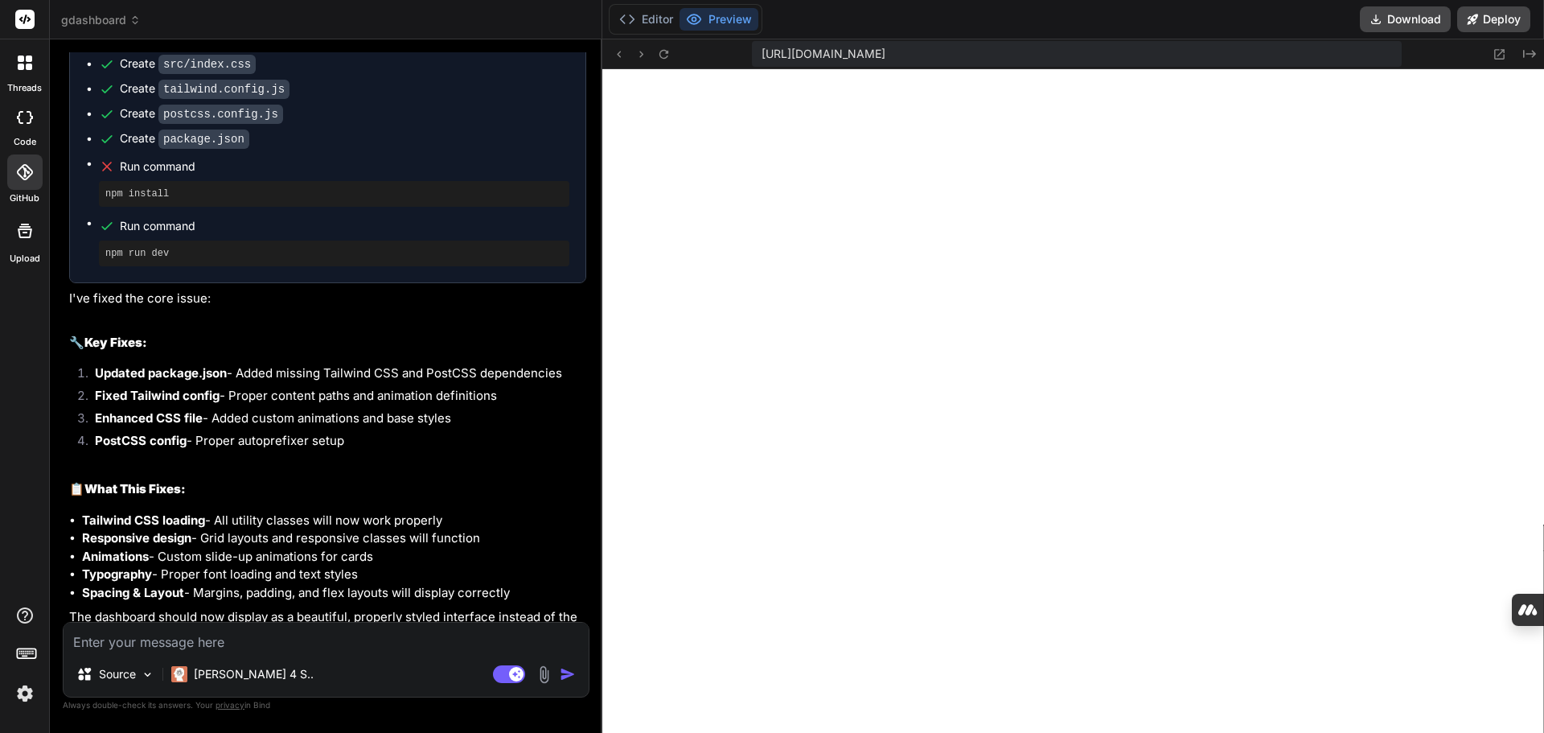
scroll to position [8480, 0]
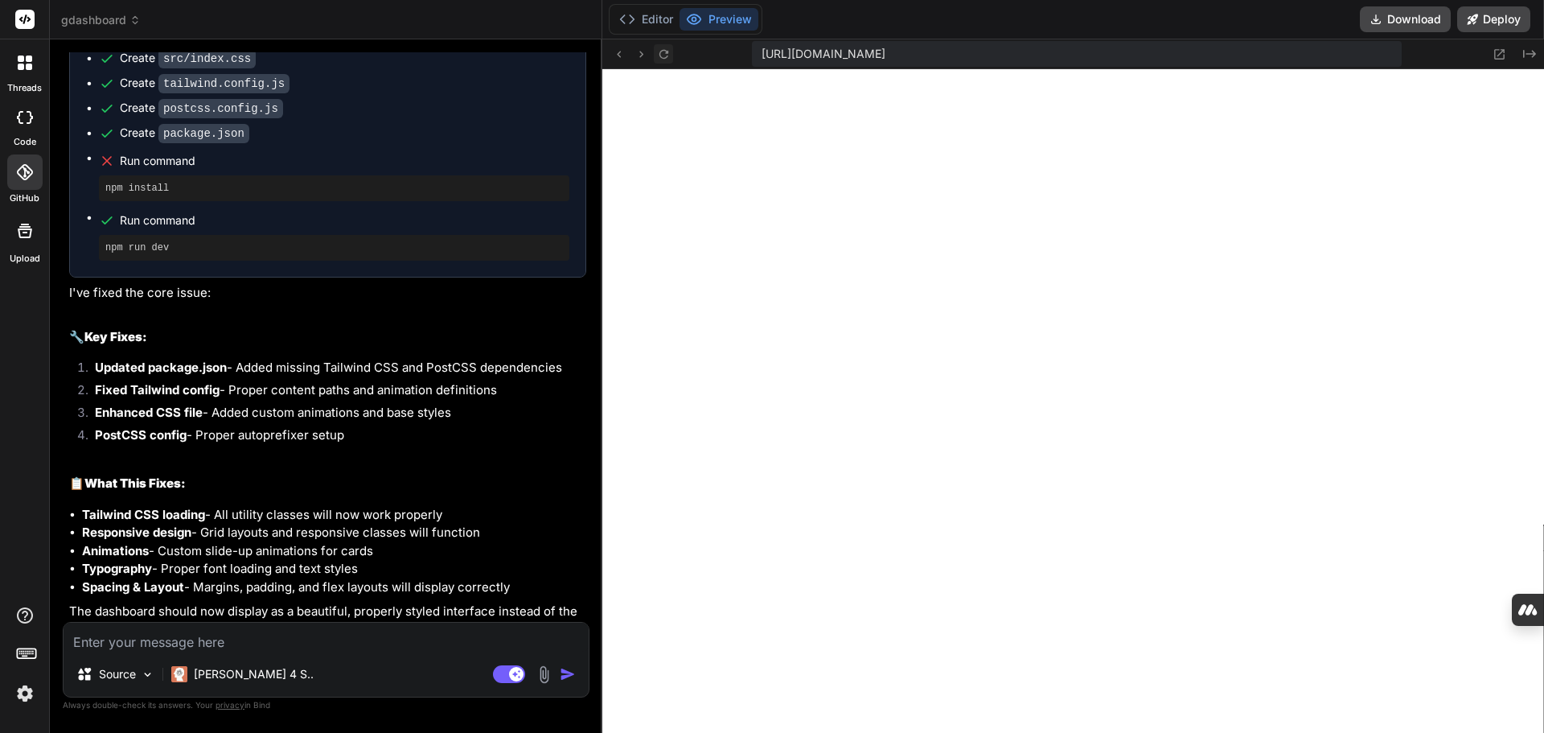
click at [668, 51] on icon at bounding box center [663, 53] width 9 height 9
type textarea "x"
click at [253, 643] on textarea at bounding box center [326, 636] width 525 height 29
type textarea "n"
type textarea "x"
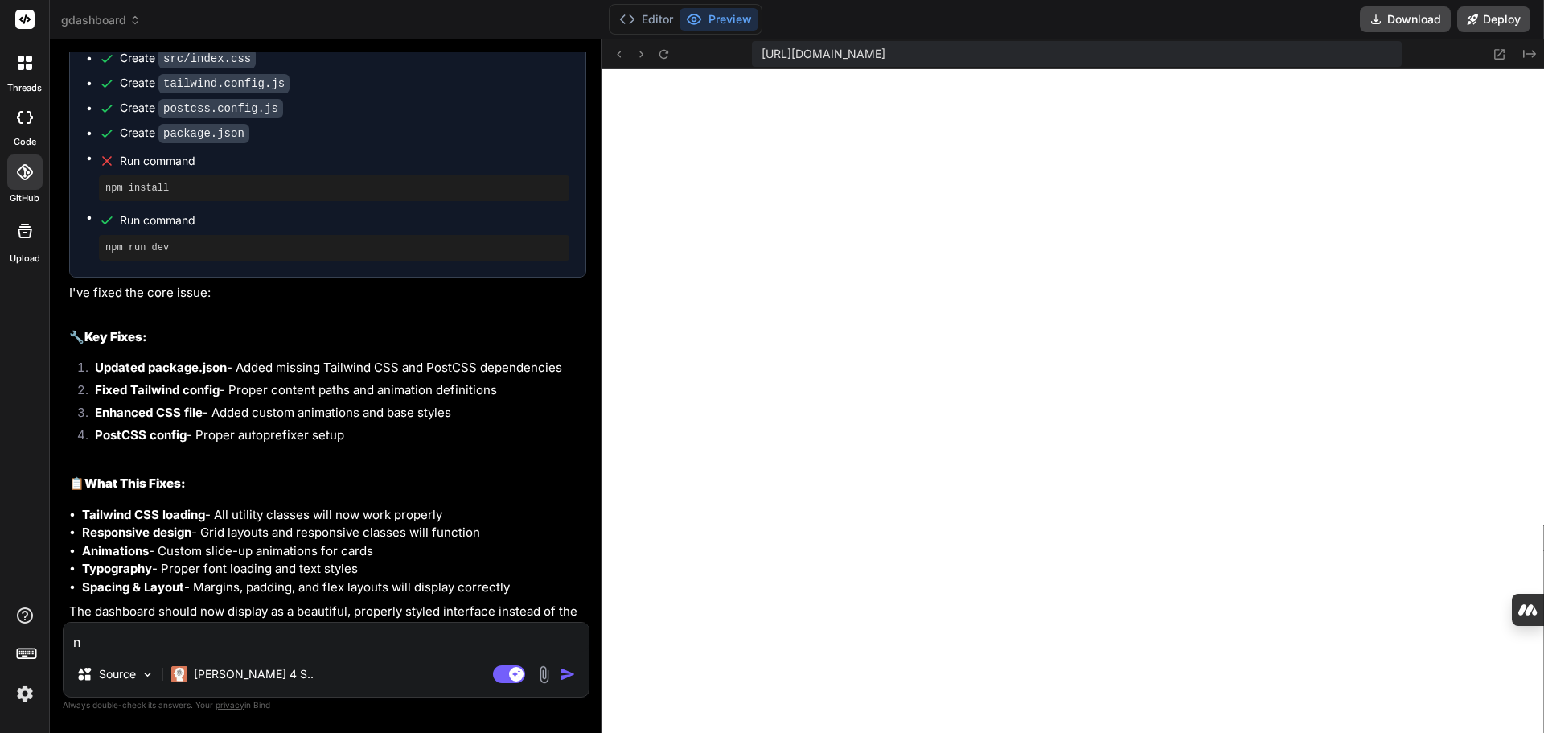
type textarea "no"
type textarea "x"
type textarea "not"
type textarea "x"
type textarea "noth"
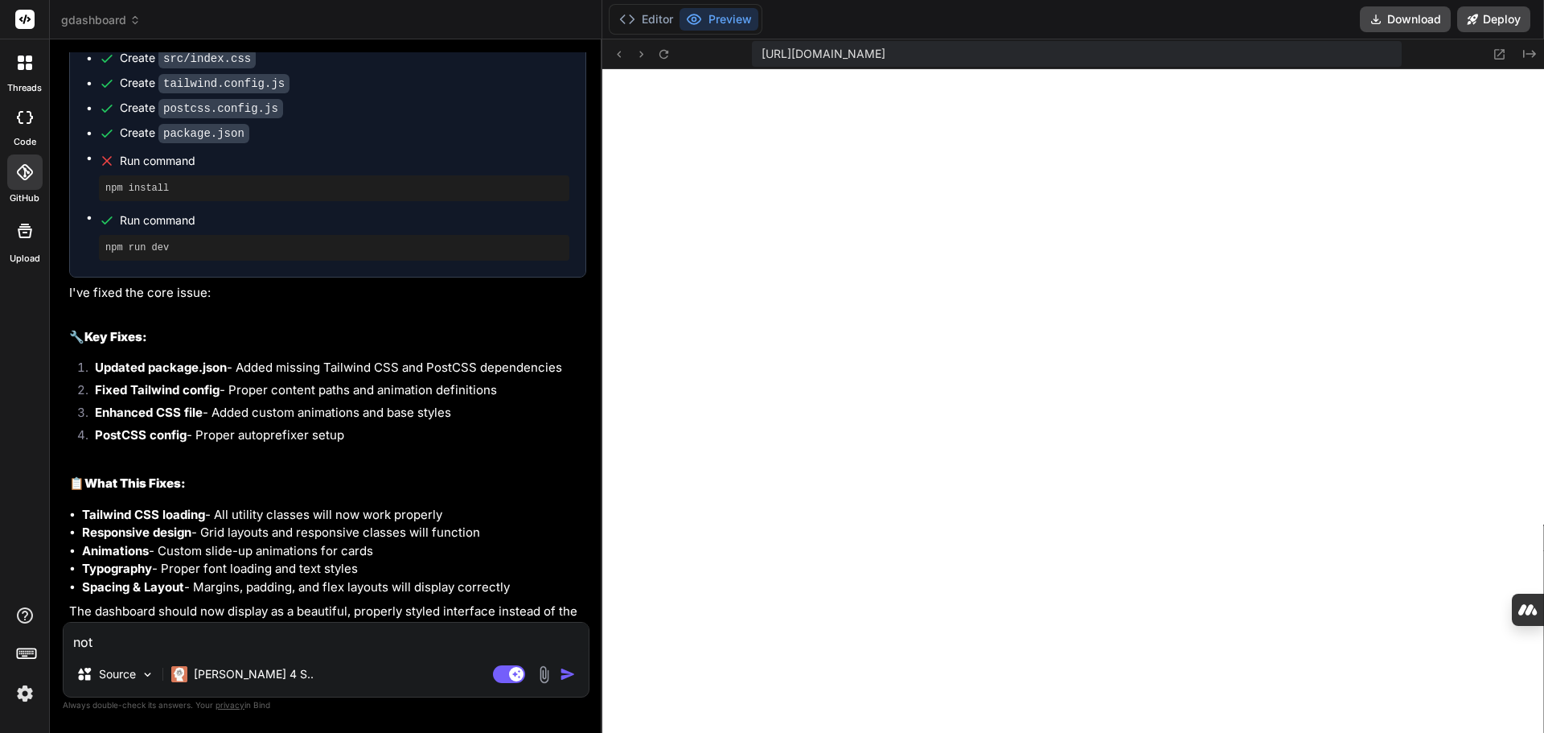
type textarea "x"
type textarea "nothi"
type textarea "x"
type textarea "nothin"
type textarea "x"
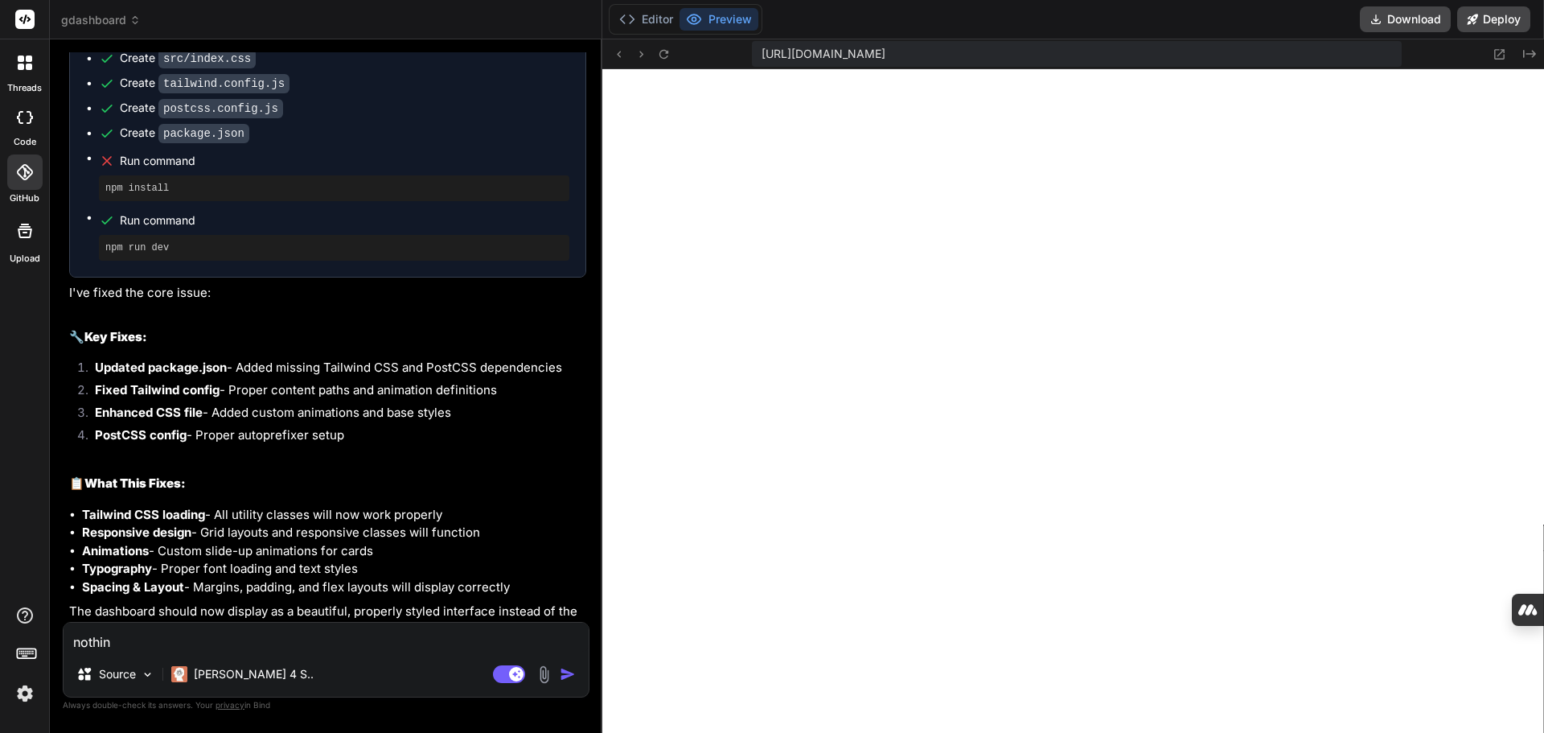
type textarea "nothing"
type textarea "x"
type textarea "nothing"
type textarea "x"
type textarea "nothing c"
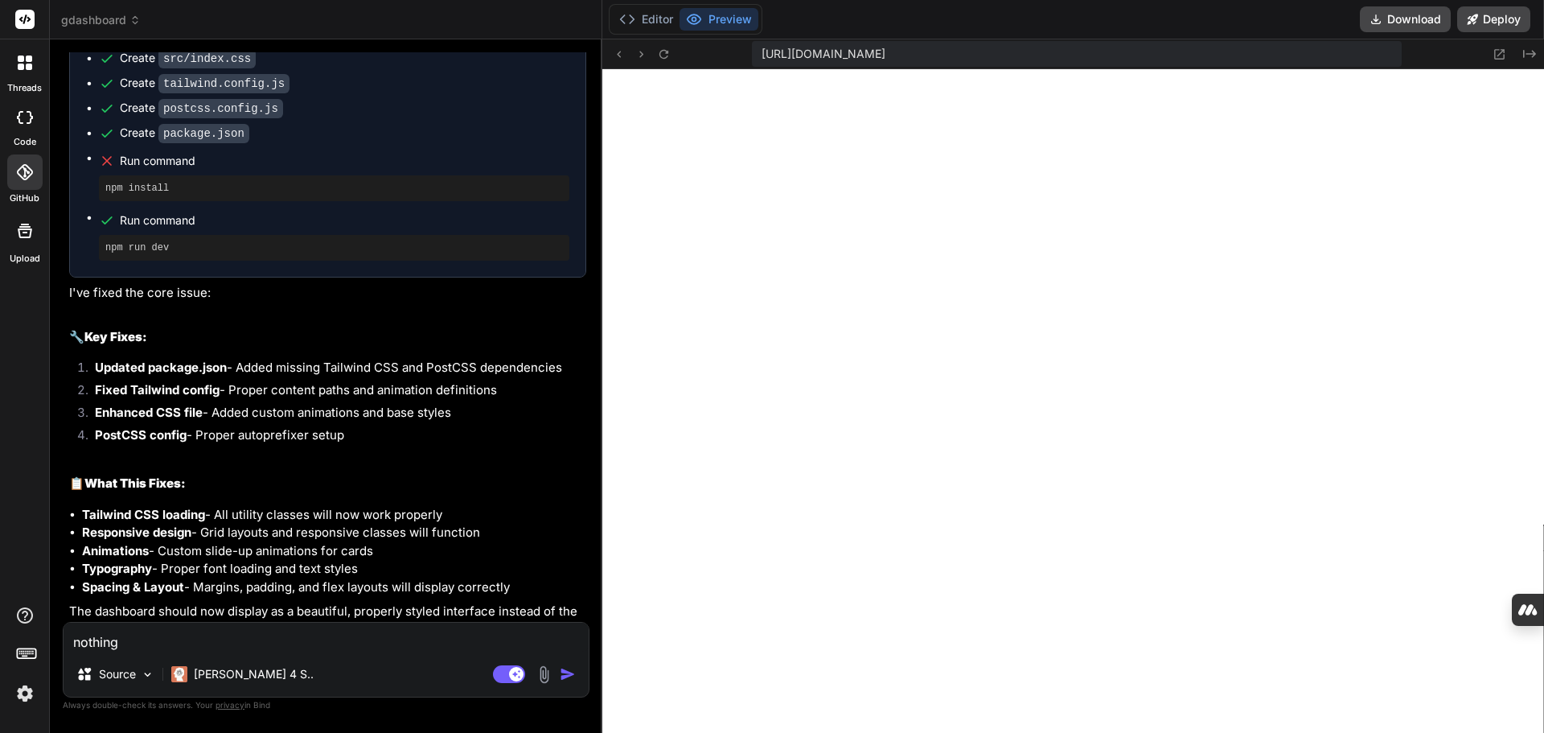
type textarea "x"
type textarea "nothing ch"
type textarea "x"
type textarea "nothing cha"
type textarea "x"
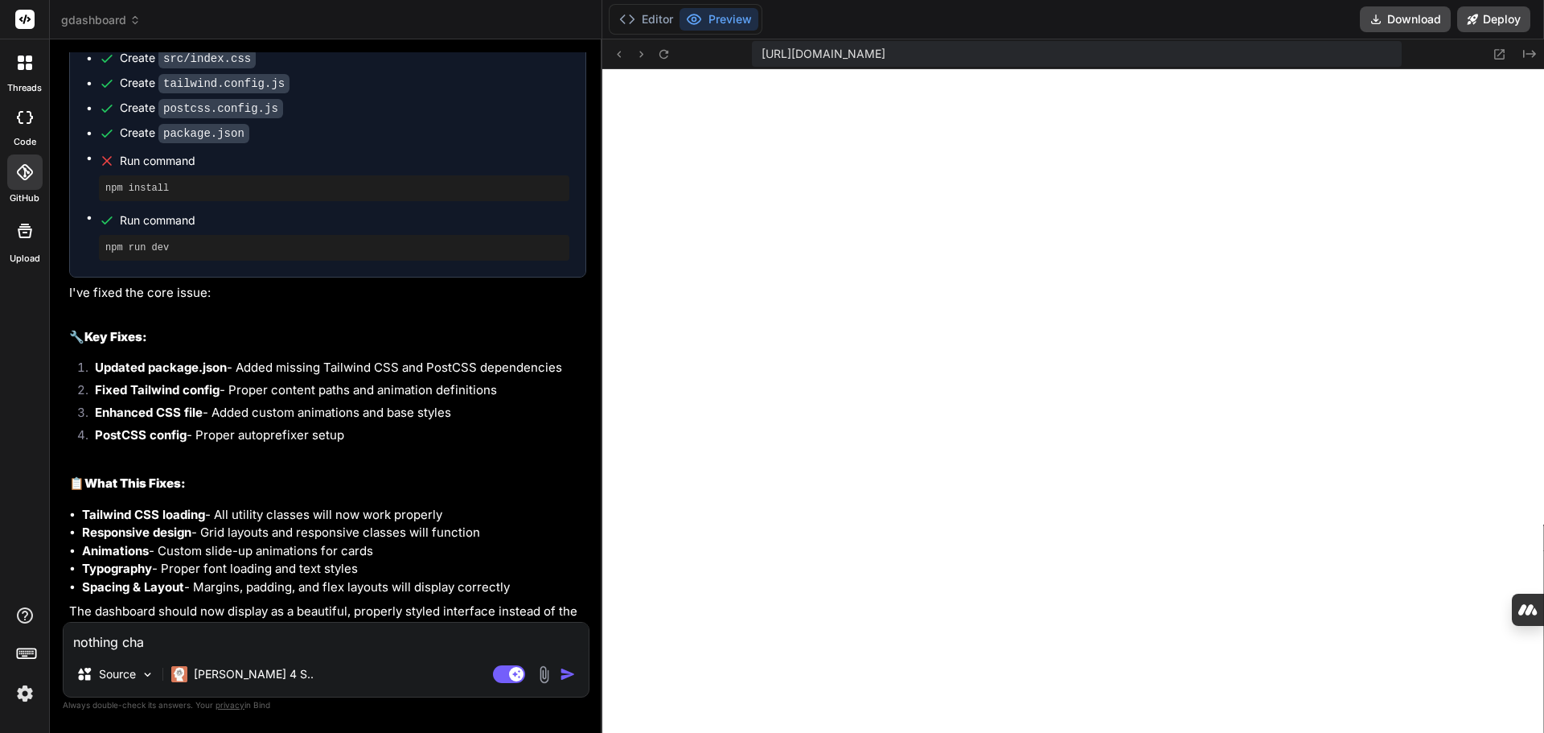
type textarea "nothing chag"
type textarea "x"
type textarea "nothing chage"
type textarea "x"
type textarea "nothing chages"
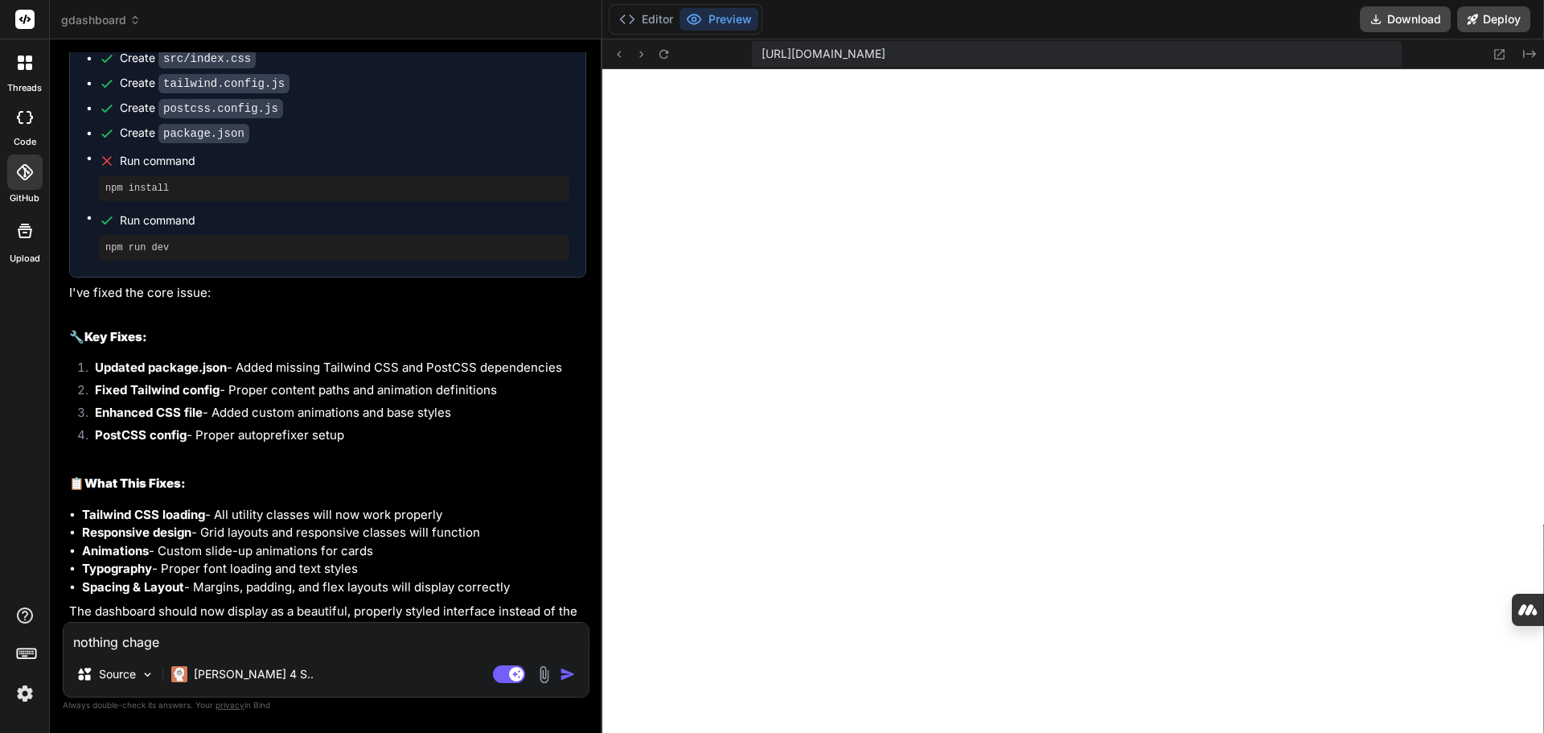
type textarea "x"
type textarea "nothing chage"
type textarea "x"
type textarea "nothing chaged"
type textarea "x"
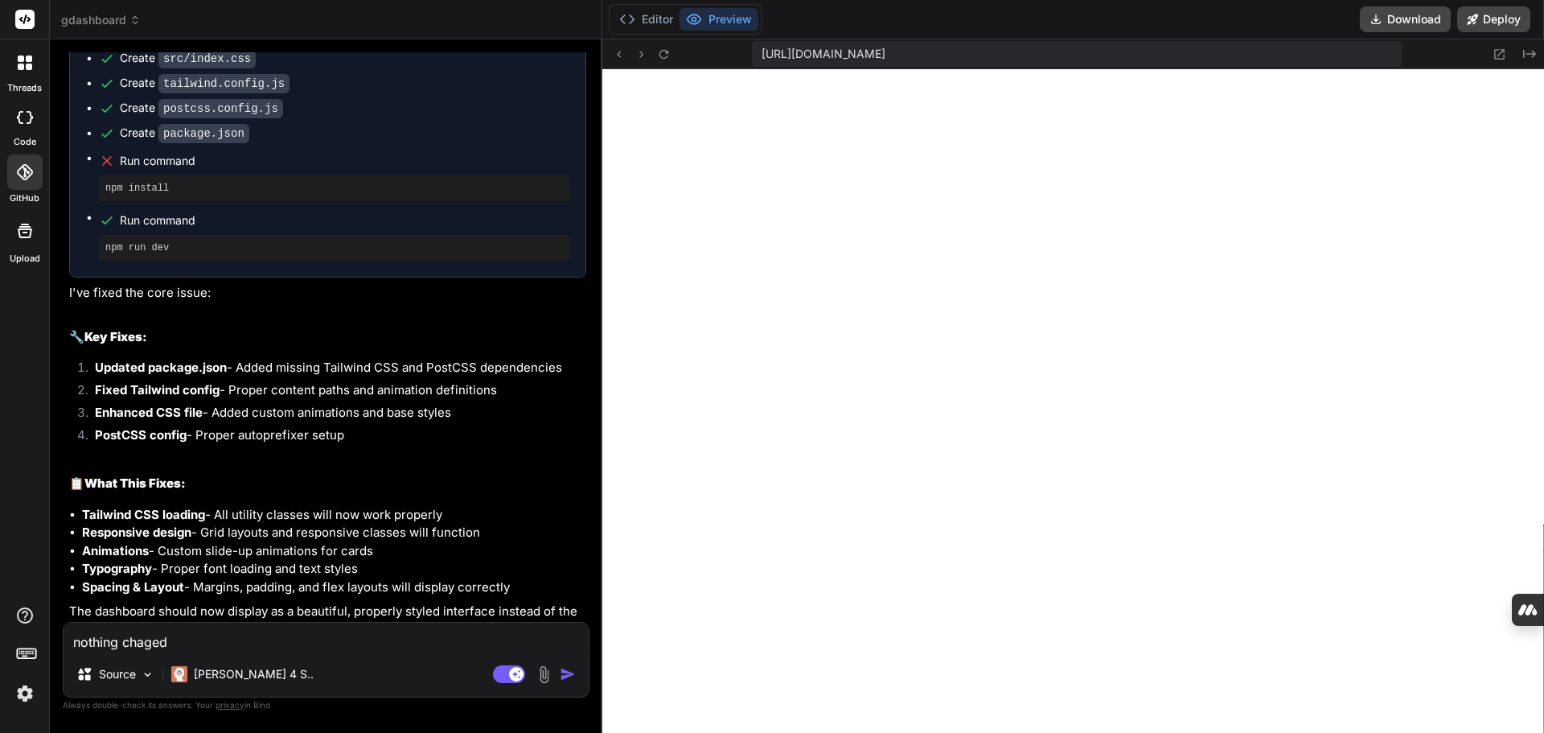
type textarea "nothing chaged,"
type textarea "x"
type textarea "nothing chaged,"
type textarea "x"
type textarea "nothing chaged, p"
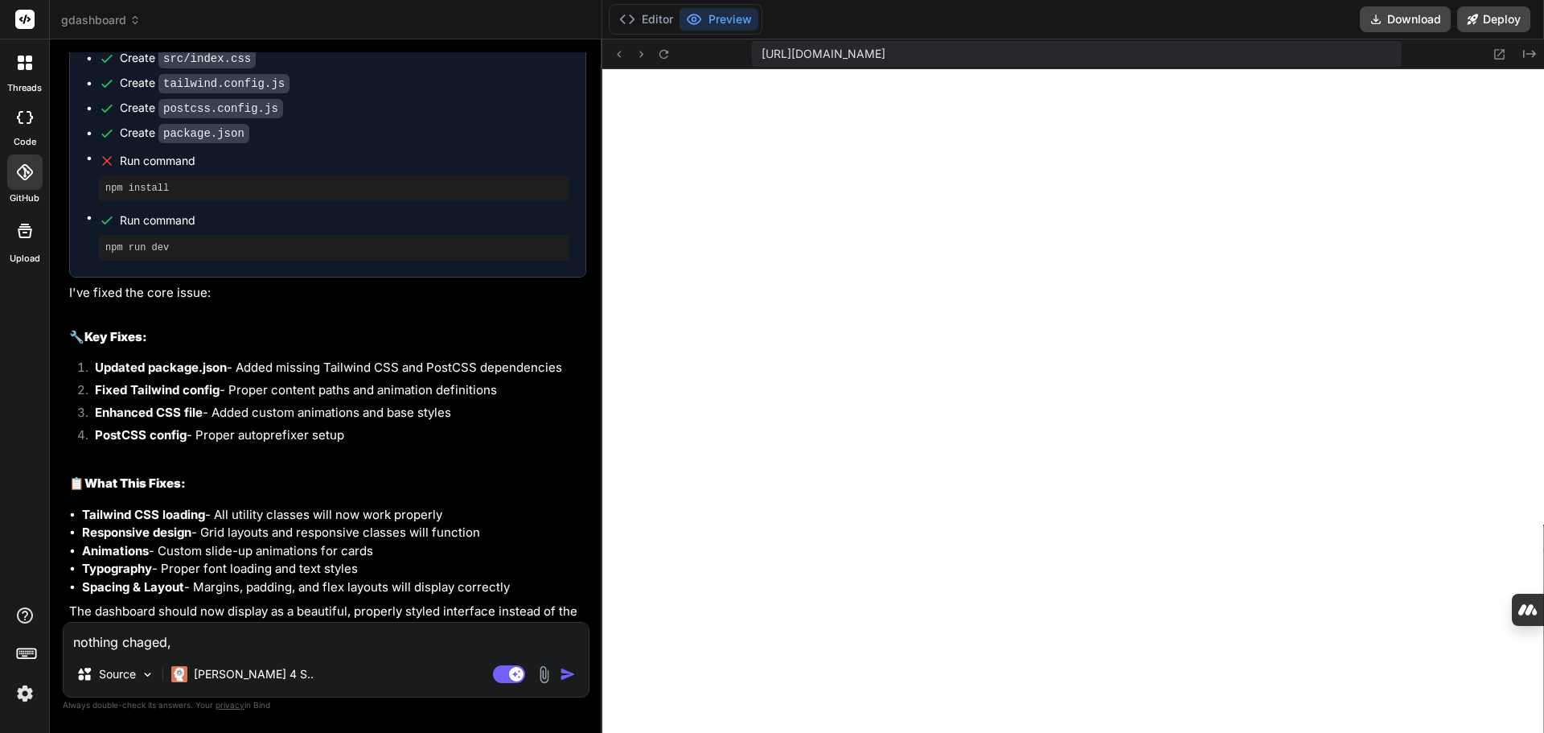
type textarea "x"
type textarea "nothing chaged, pr"
type textarea "x"
type textarea "nothing chaged, pro"
type textarea "x"
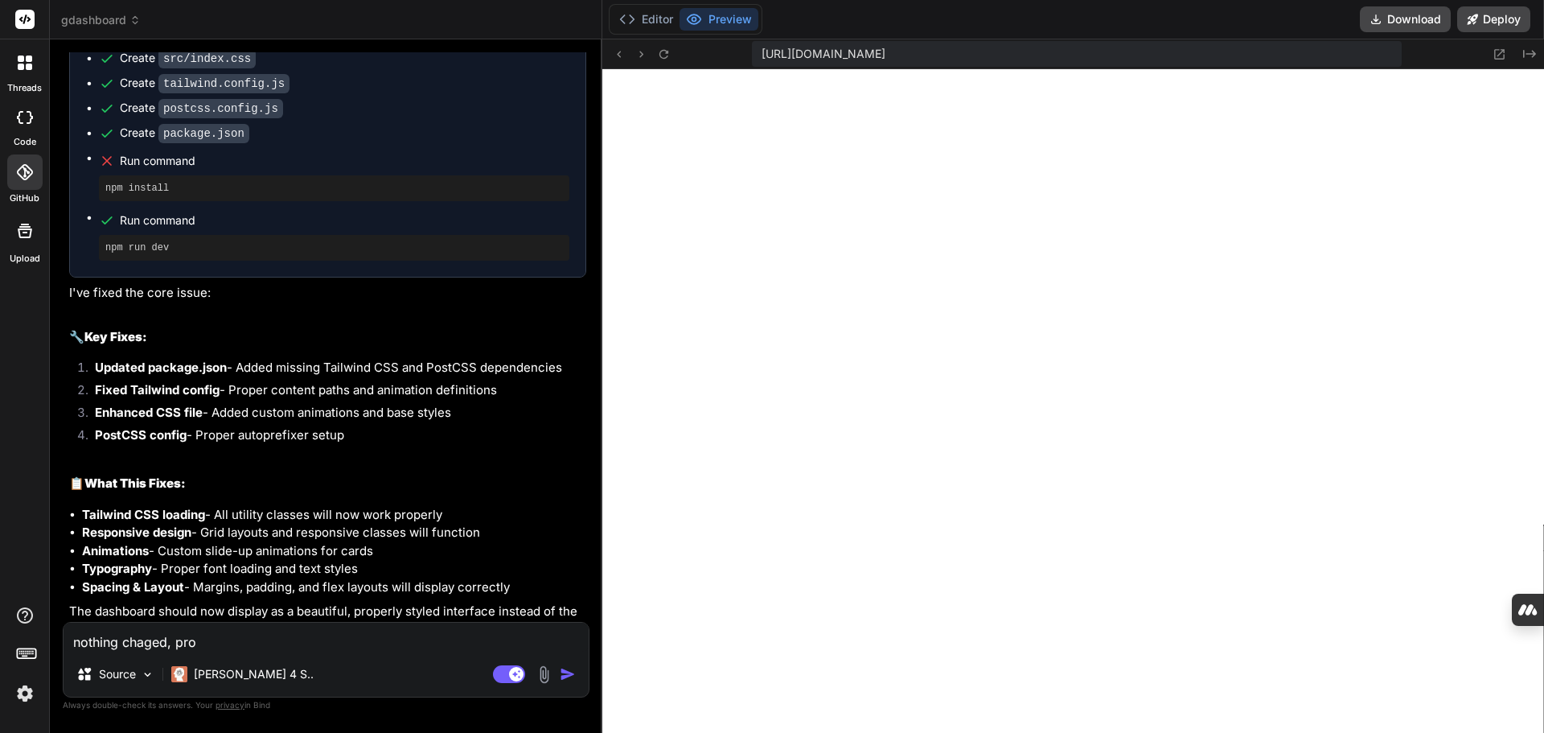
type textarea "nothing chaged, prob"
type textarea "x"
type textarea "nothing chaged, proba"
type textarea "x"
type textarea "nothing chaged, probab"
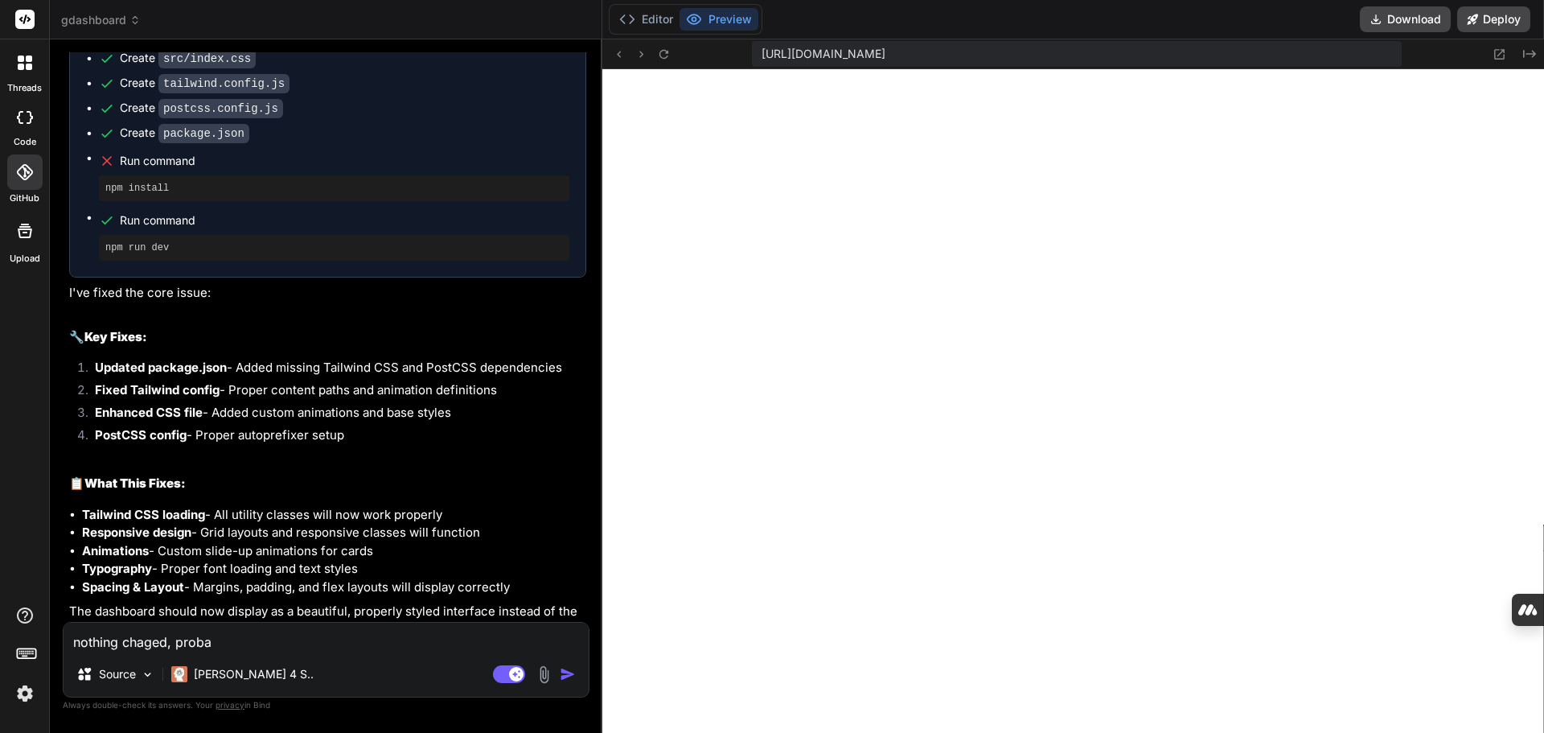
type textarea "x"
type textarea "nothing chaged, probabl"
type textarea "x"
type textarea "nothing chaged, probably"
type textarea "x"
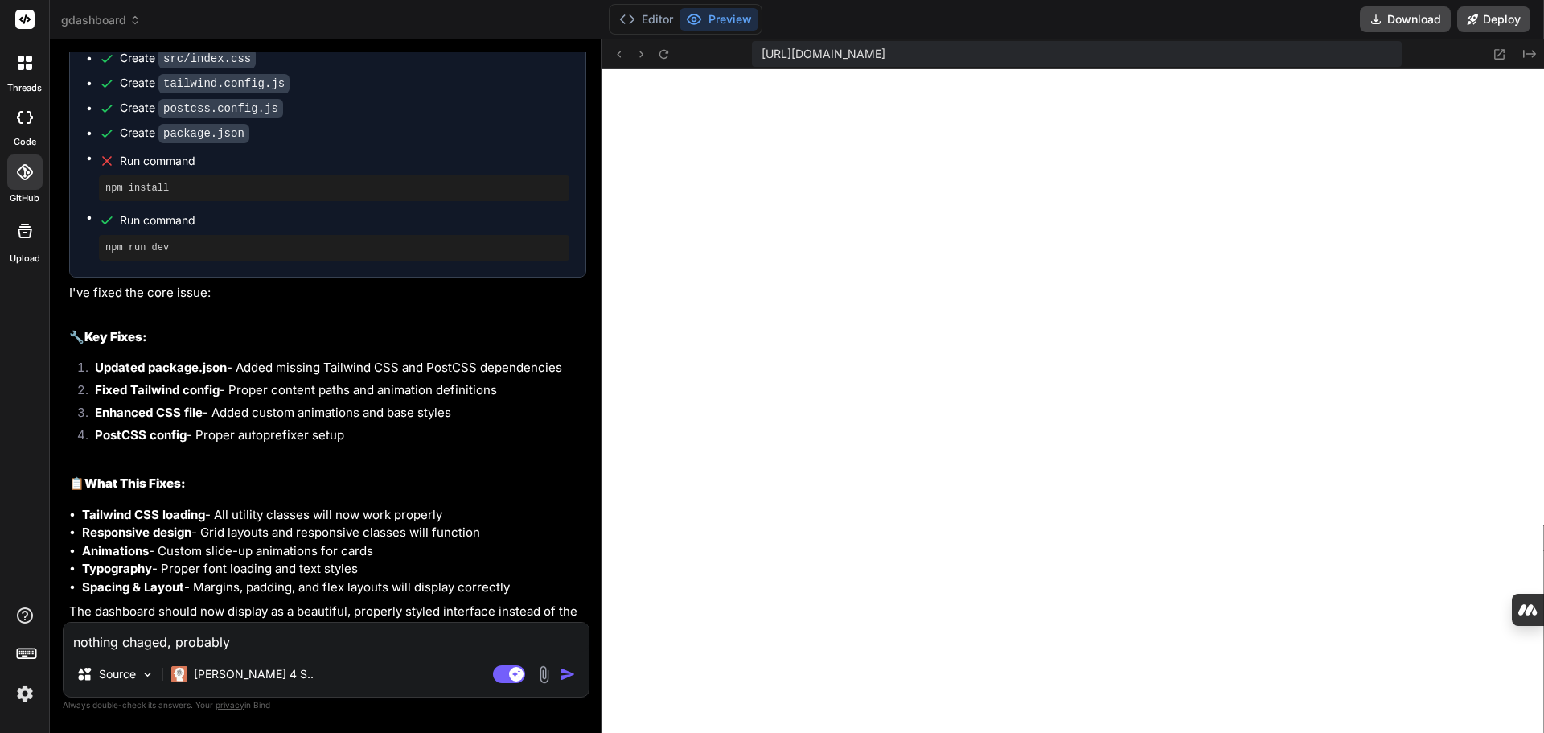
type textarea "nothing chaged, probably"
type textarea "x"
type textarea "nothing chaged, probably l"
type textarea "x"
type textarea "nothing chaged, probably lo"
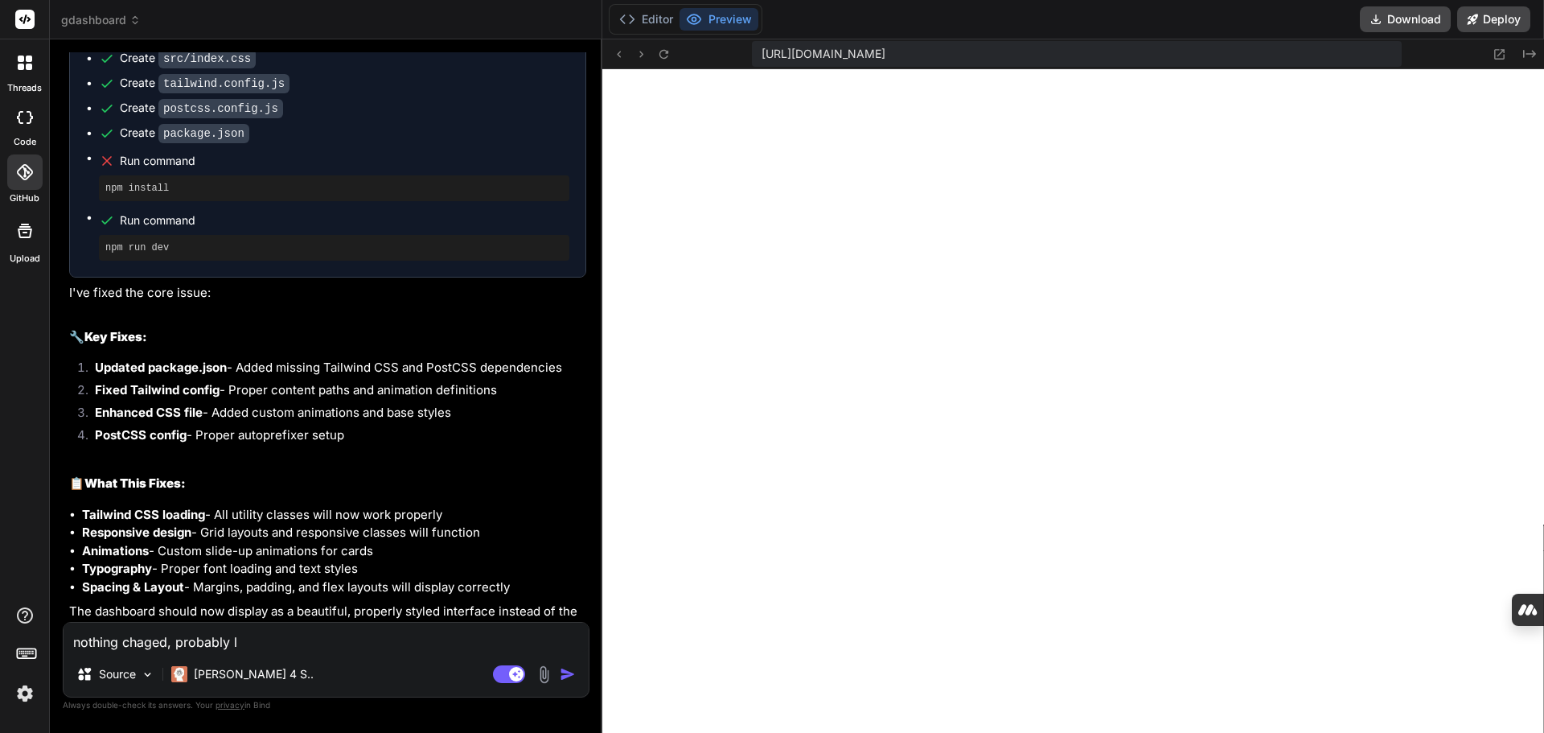
type textarea "x"
type textarea "nothing chaged, probably loo"
type textarea "x"
type textarea "nothing chaged, probably look"
type textarea "x"
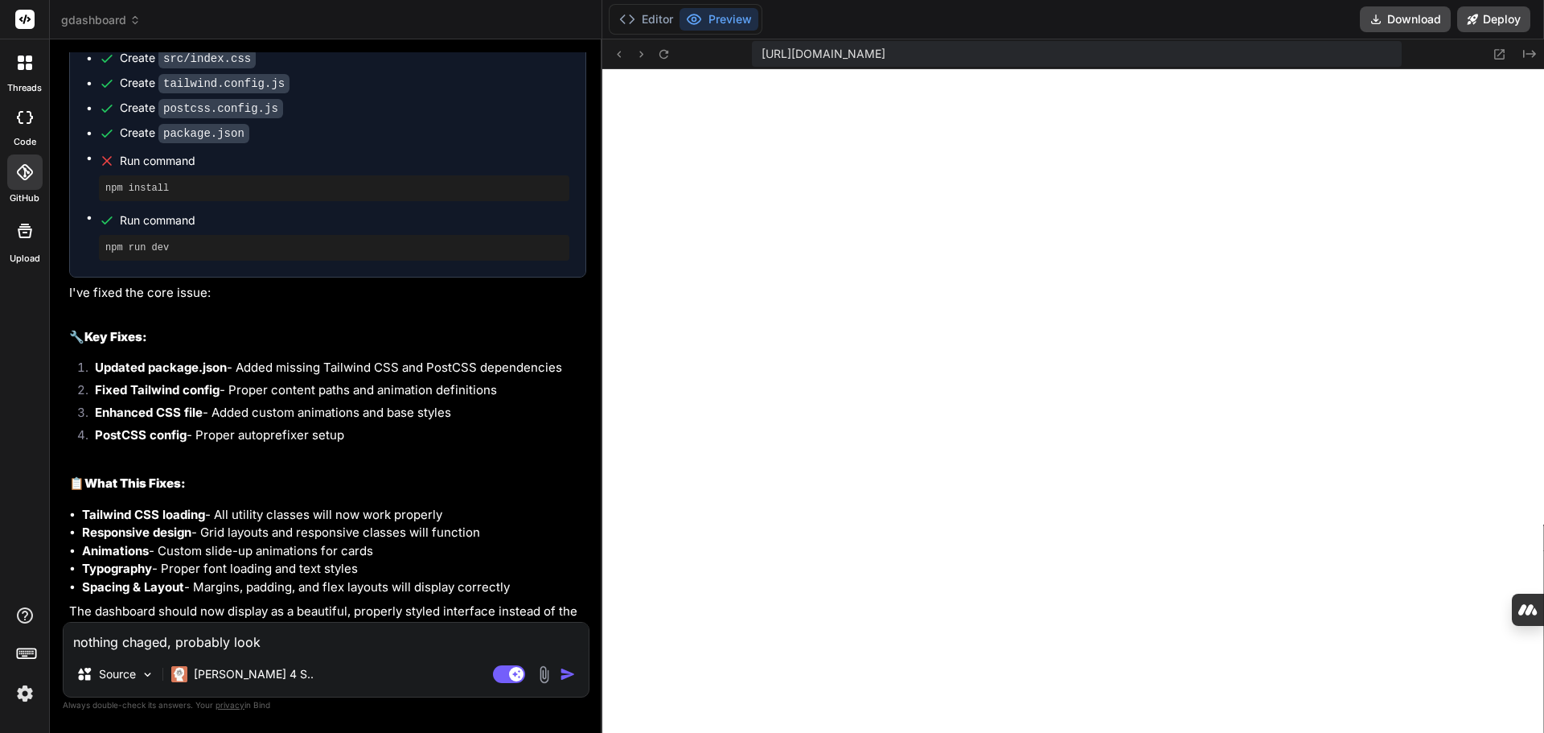
type textarea "nothing chaged, probably looks"
type textarea "x"
type textarea "nothing chaged, probably looks"
type textarea "x"
type textarea "nothing chaged, probably looks e"
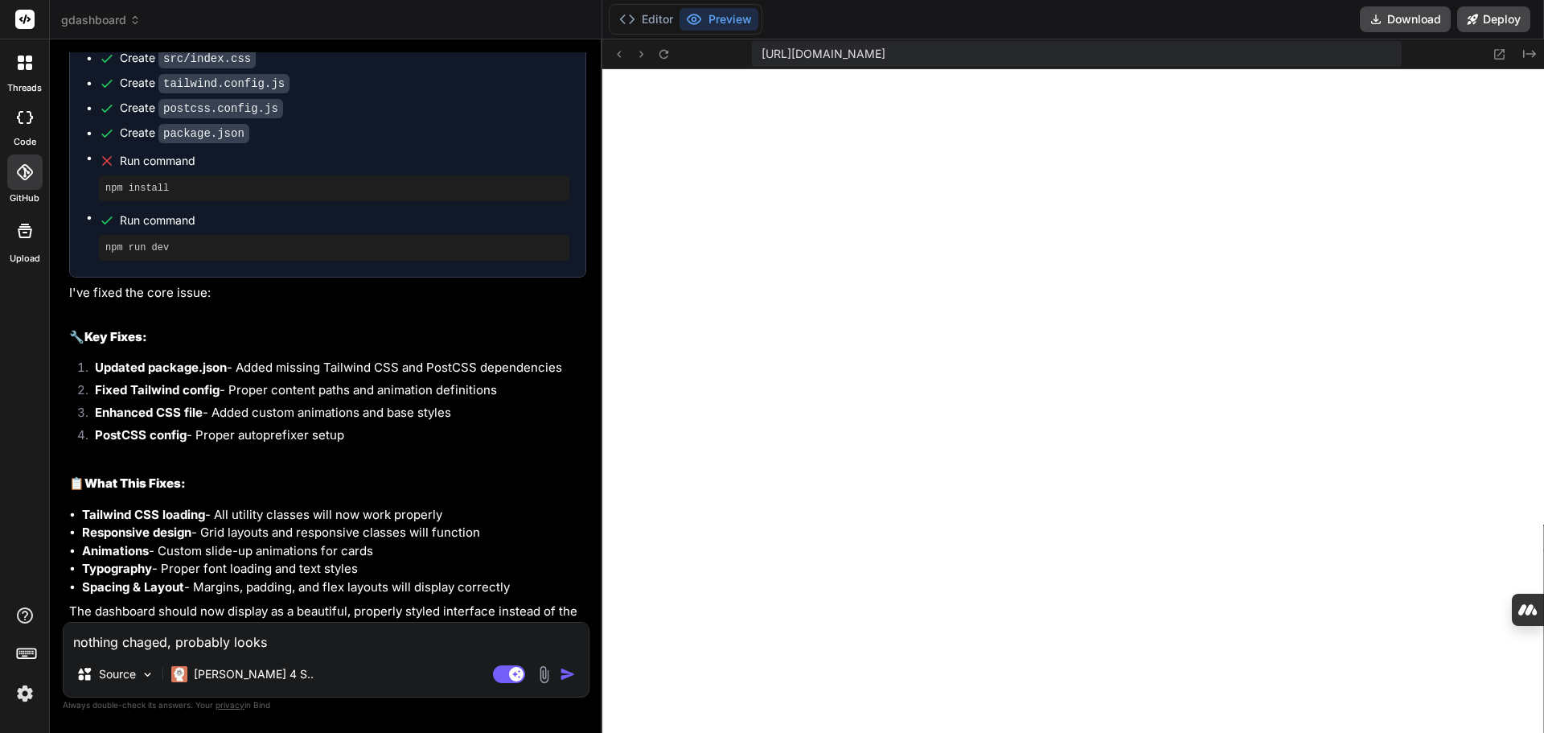
type textarea "x"
type textarea "nothing chaged, probably looks ev"
type textarea "x"
type textarea "nothing chaged, probably looks eve"
type textarea "x"
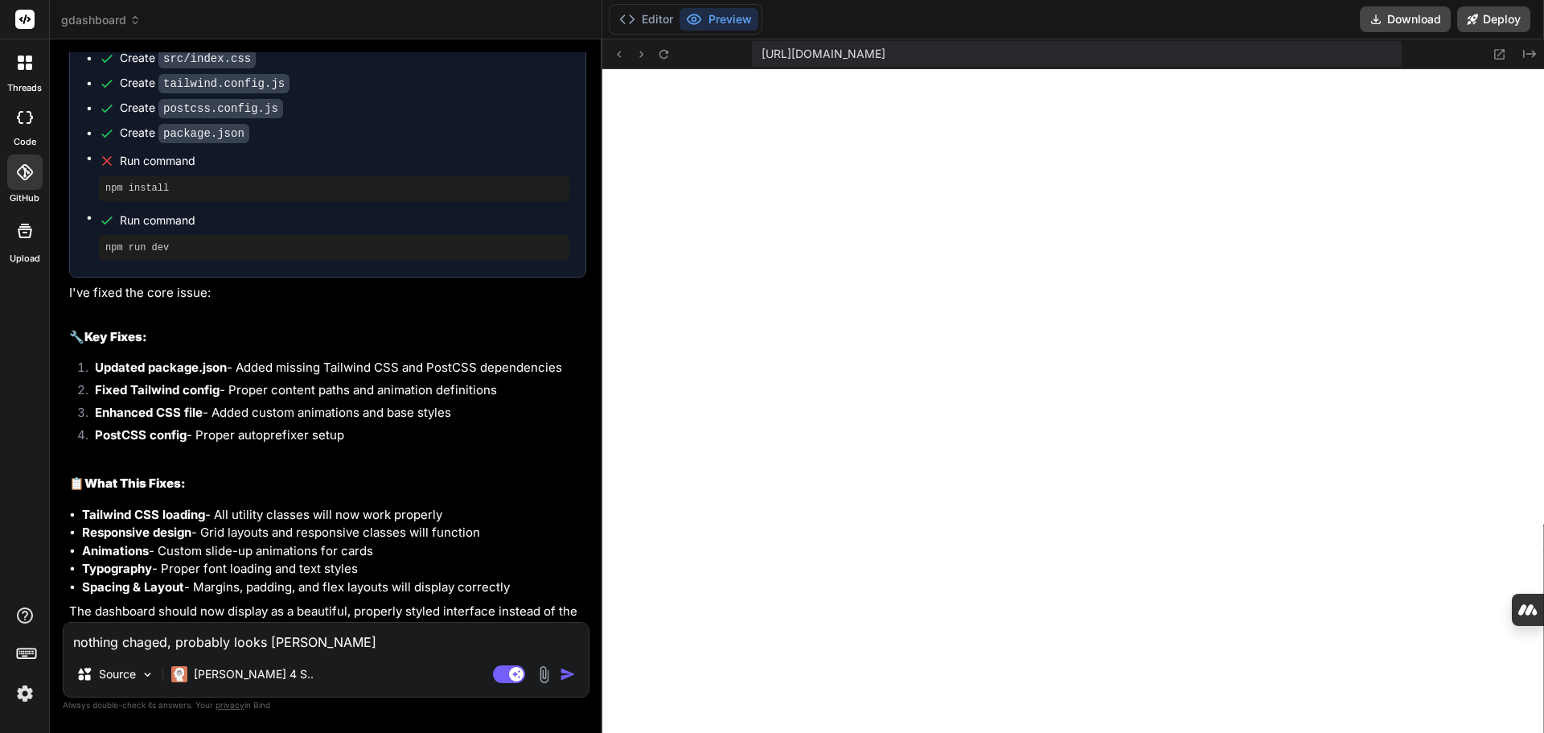
type textarea "nothing chaged, probably looks even"
type textarea "x"
type textarea "nothing chaged, probably looks even"
type textarea "x"
type textarea "nothing chaged, probably looks even w"
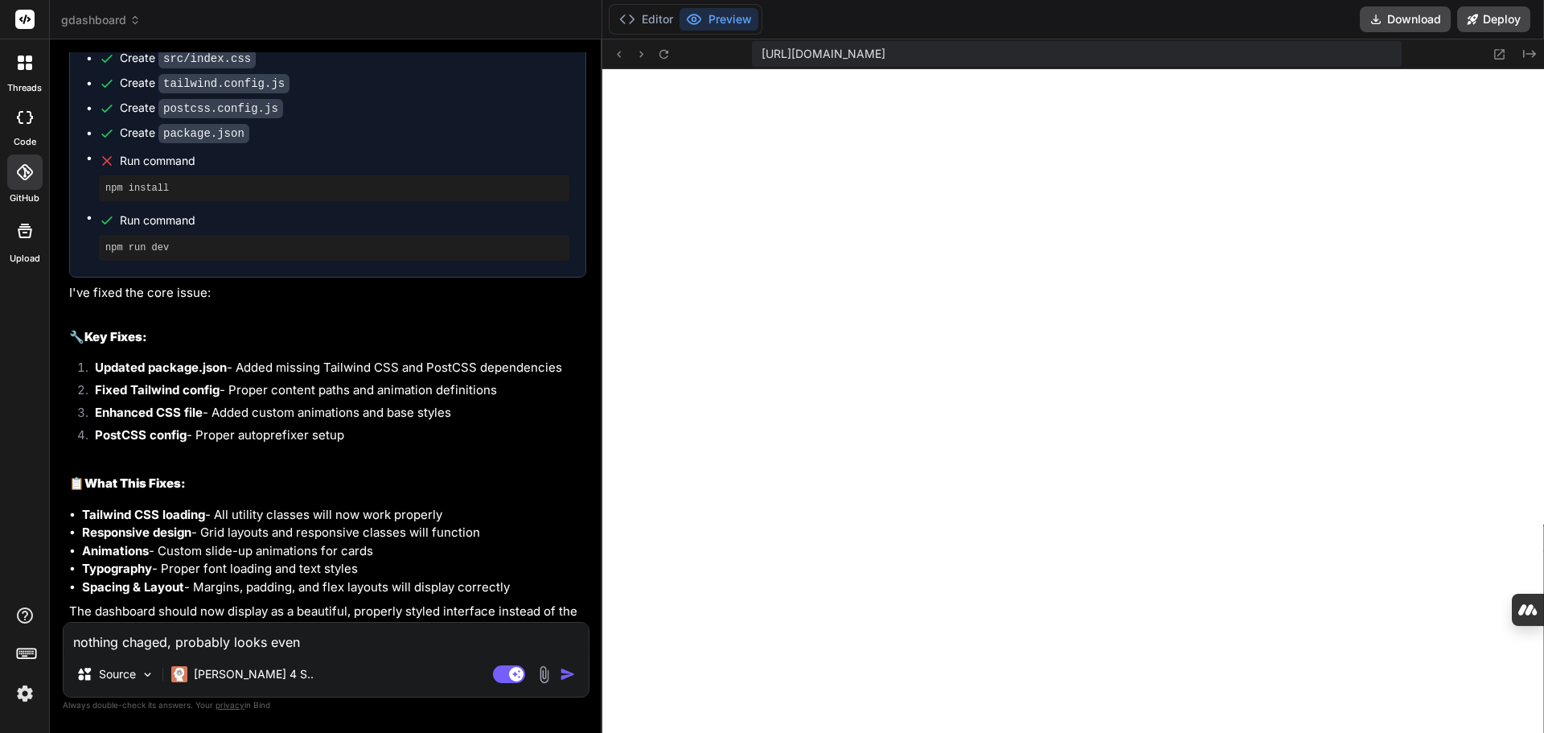
type textarea "x"
type textarea "nothing chaged, probably looks even wo"
type textarea "x"
type textarea "nothing chaged, probably looks even wor"
type textarea "x"
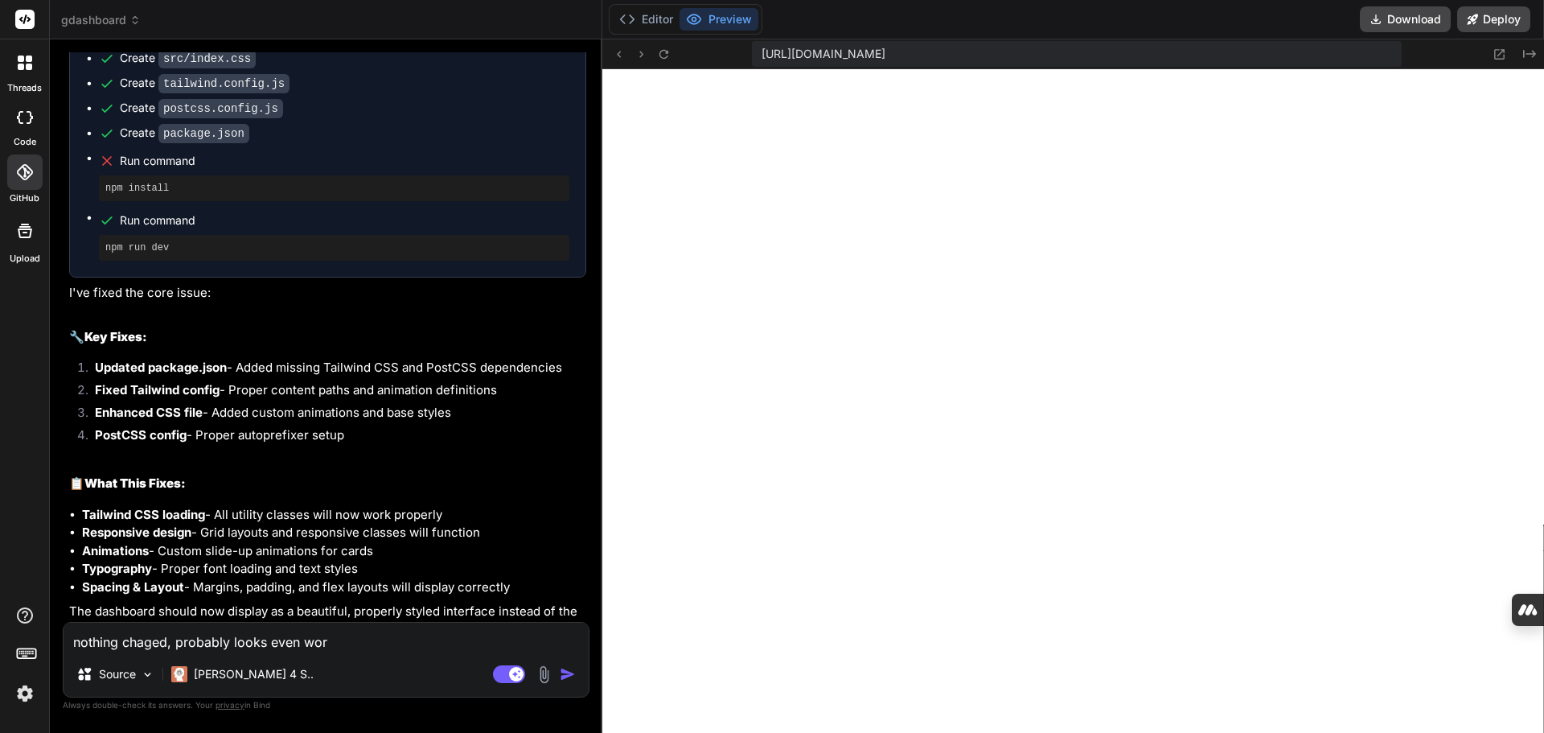
type textarea "nothing chaged, probably looks even wors"
type textarea "x"
type textarea "nothing chaged, probably looks even worse"
type textarea "x"
type textarea "nothing chaged, probably looks even worse."
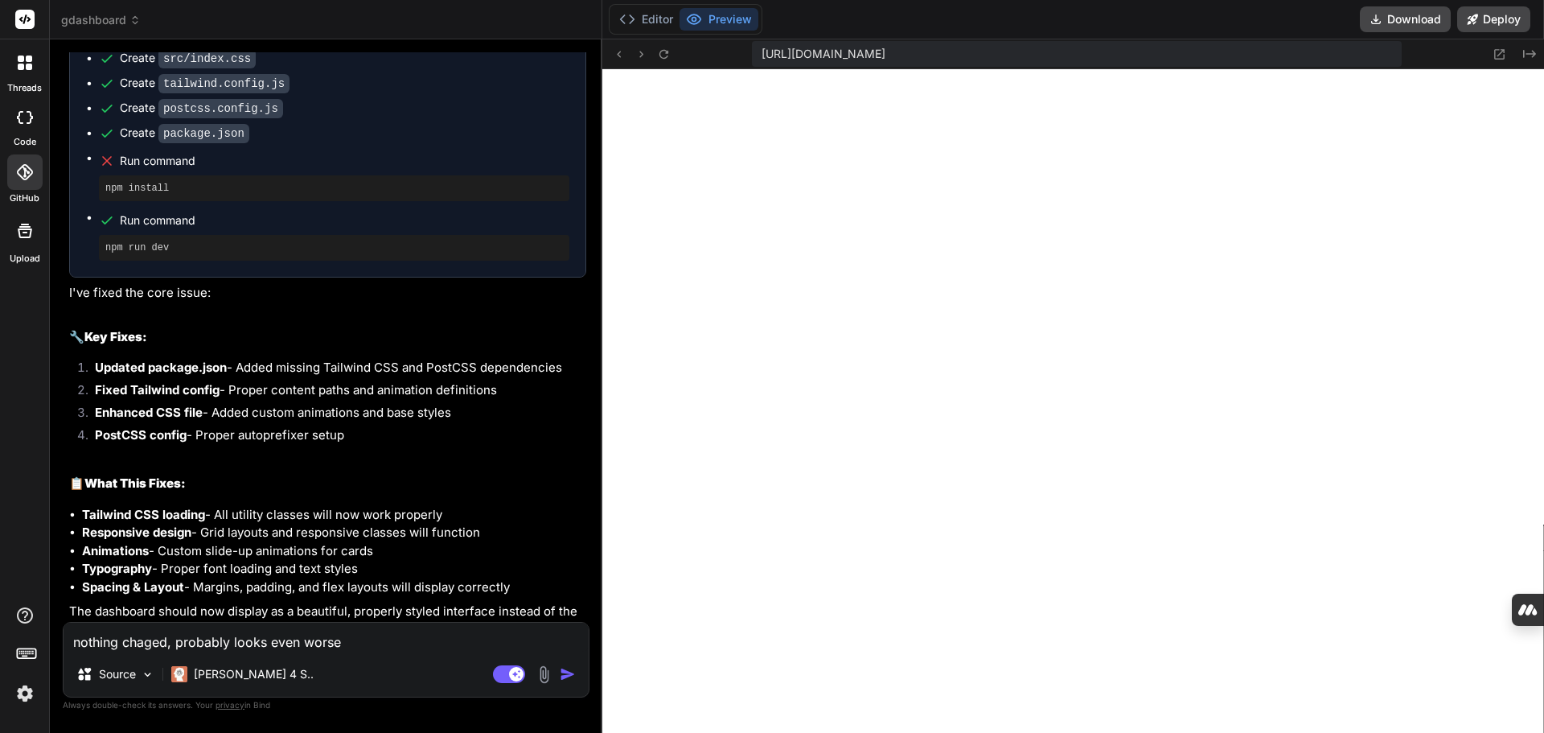
type textarea "x"
type textarea "nothing chaged, probably looks even worse."
type textarea "x"
type textarea "nothing chaged, probably looks even worse. s"
type textarea "x"
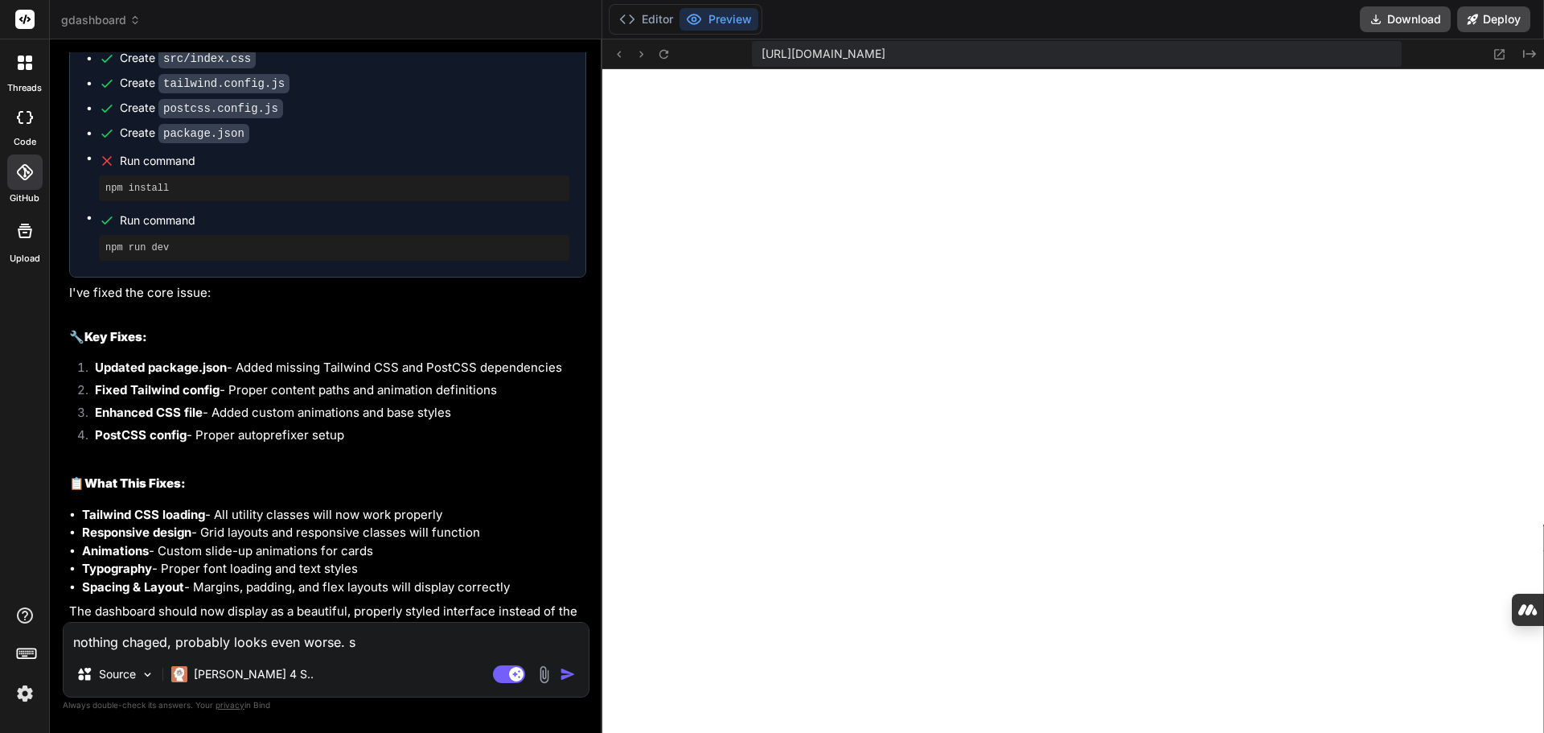
type textarea "nothing chaged, probably looks even worse. st"
type textarea "x"
type textarea "nothing chaged, probably looks even worse. sti"
type textarea "x"
type textarea "nothing chaged, probably looks even worse. stil"
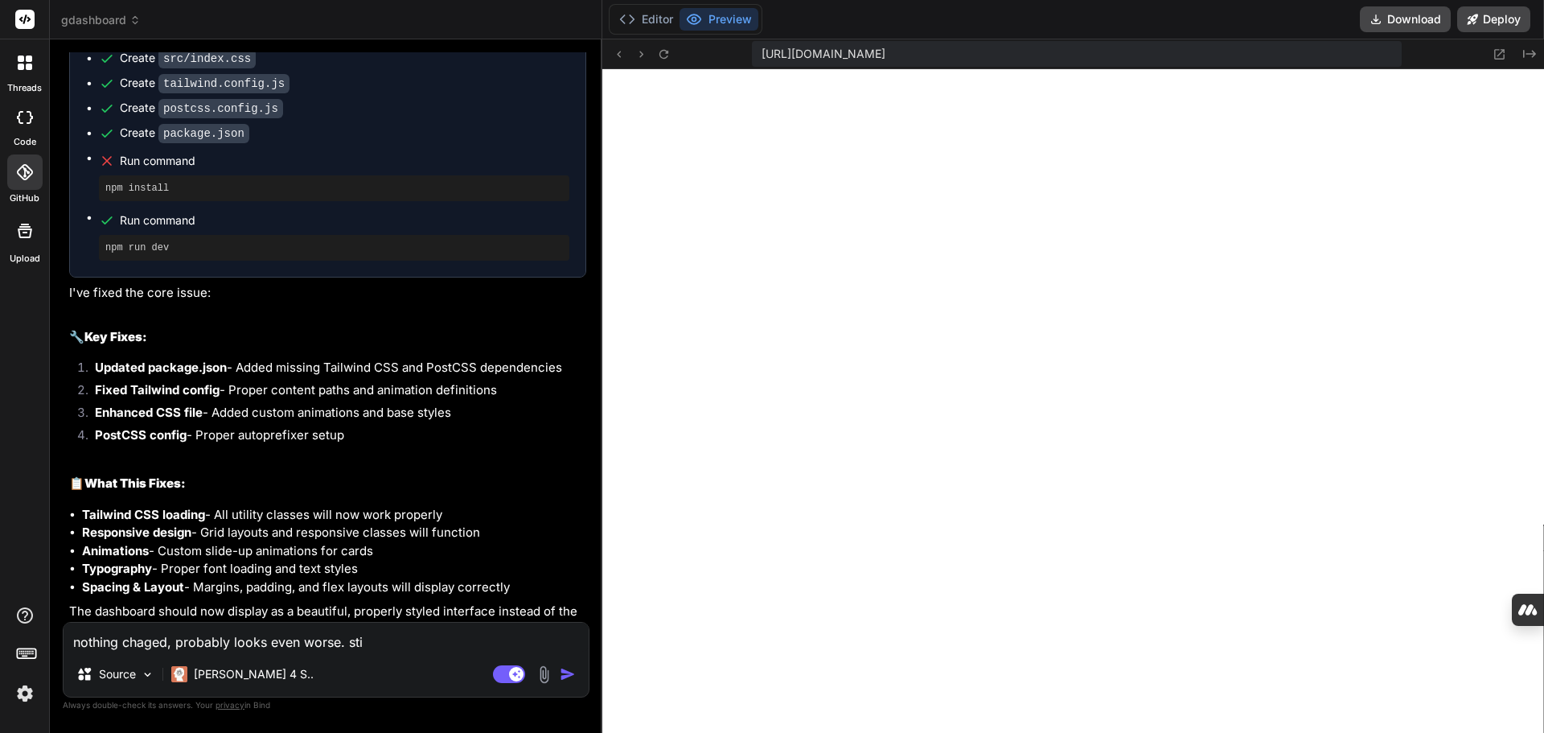
type textarea "x"
type textarea "nothing chaged, probably looks even worse. still"
type textarea "x"
type textarea "nothing chaged, probably looks even worse. still"
type textarea "x"
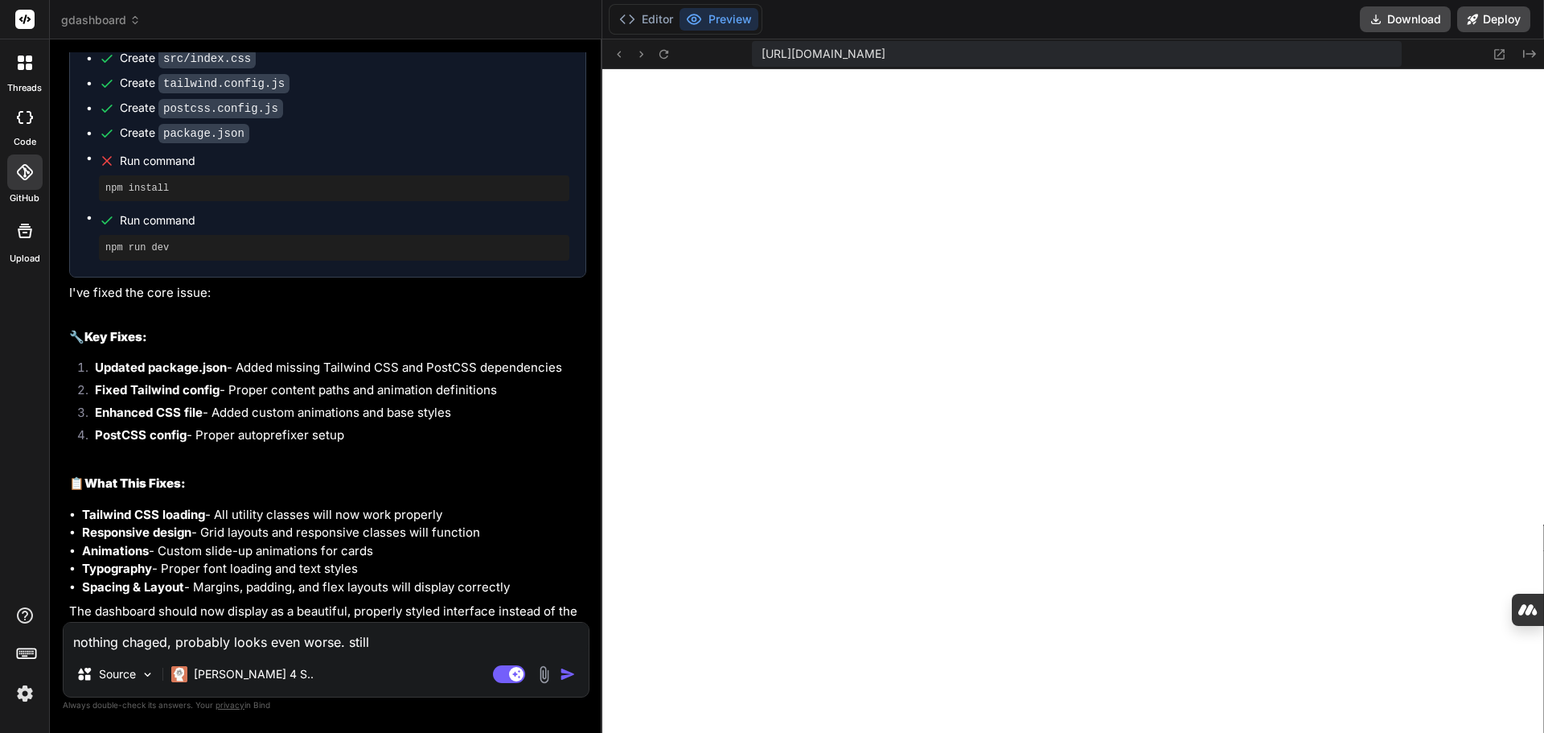
type textarea "nothing chaged, probably looks even worse. still a"
type textarea "x"
type textarea "nothing chaged, probably looks even worse. still a"
type textarea "x"
type textarea "nothing chaged, probably looks even worse. still a v"
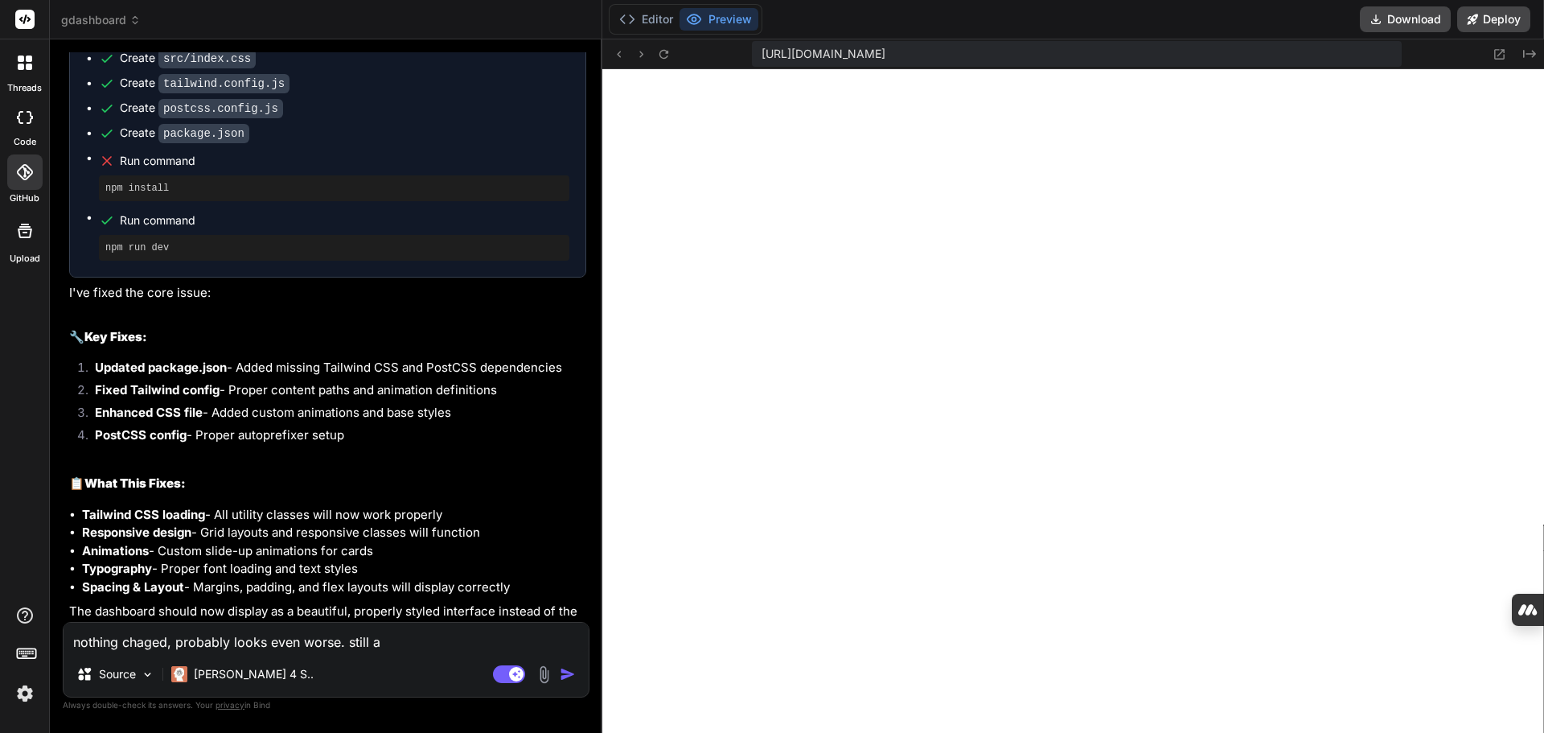
type textarea "x"
type textarea "nothing chaged, probably looks even worse. still a ve"
type textarea "x"
type textarea "nothing chaged, probably looks even worse. still a ver"
type textarea "x"
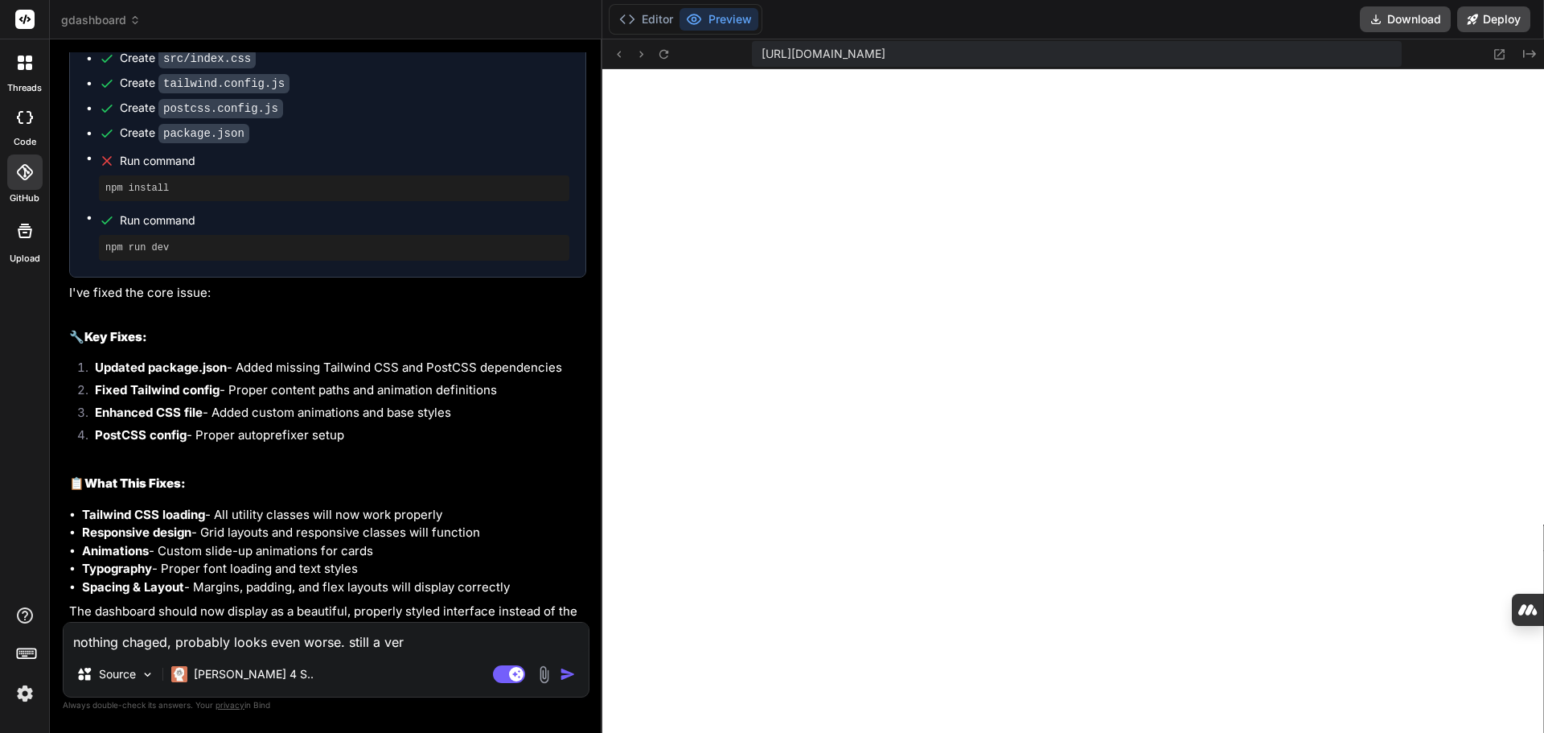
type textarea "nothing chaged, probably looks even worse. still a very"
type textarea "x"
type textarea "nothing chaged, probably looks even worse. still a very"
type textarea "x"
type textarea "nothing chaged, probably looks even worse. still a very l"
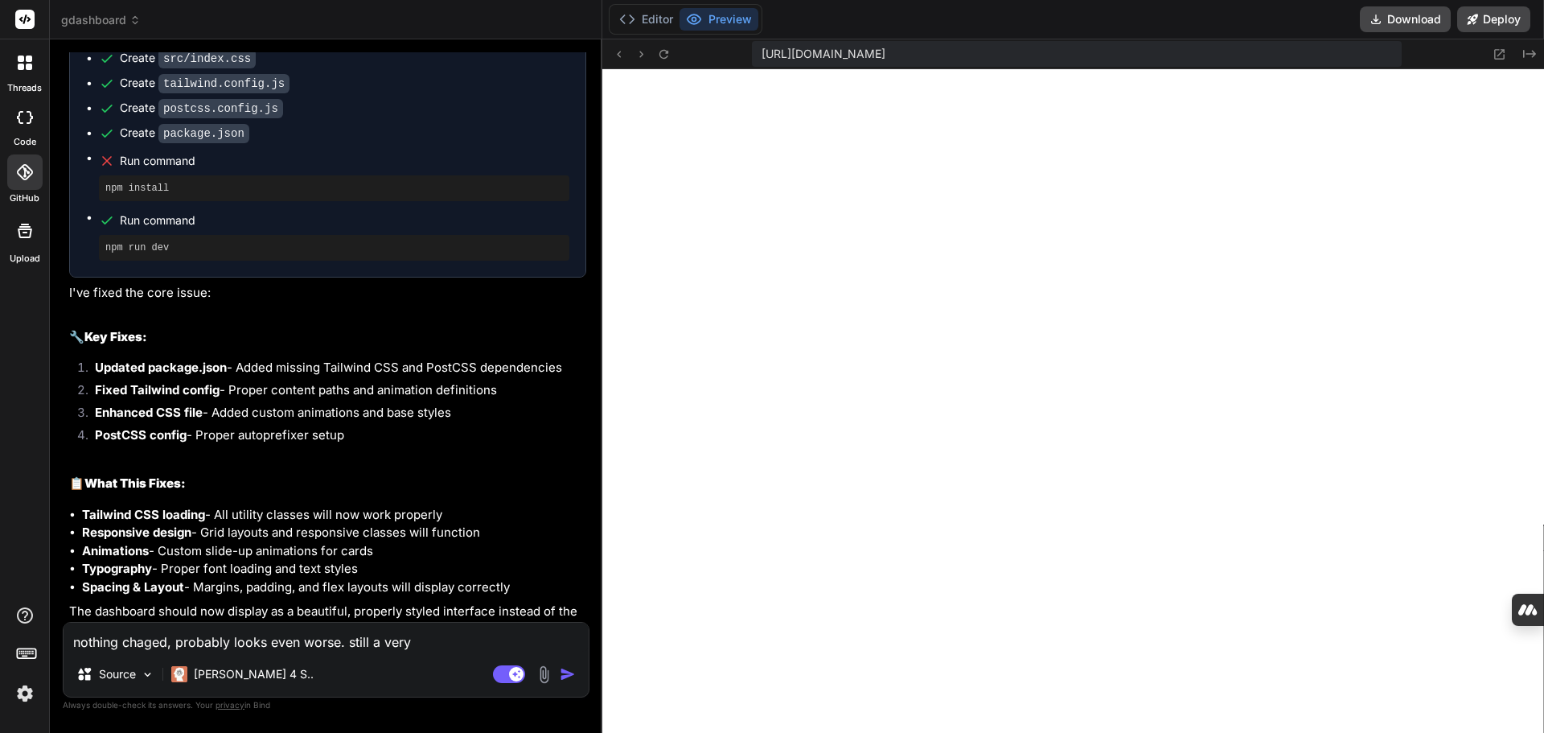
type textarea "x"
type textarea "nothing chaged, probably looks even worse. still a very lo"
type textarea "x"
type textarea "nothing chaged, probably looks even worse. still a very lon"
type textarea "x"
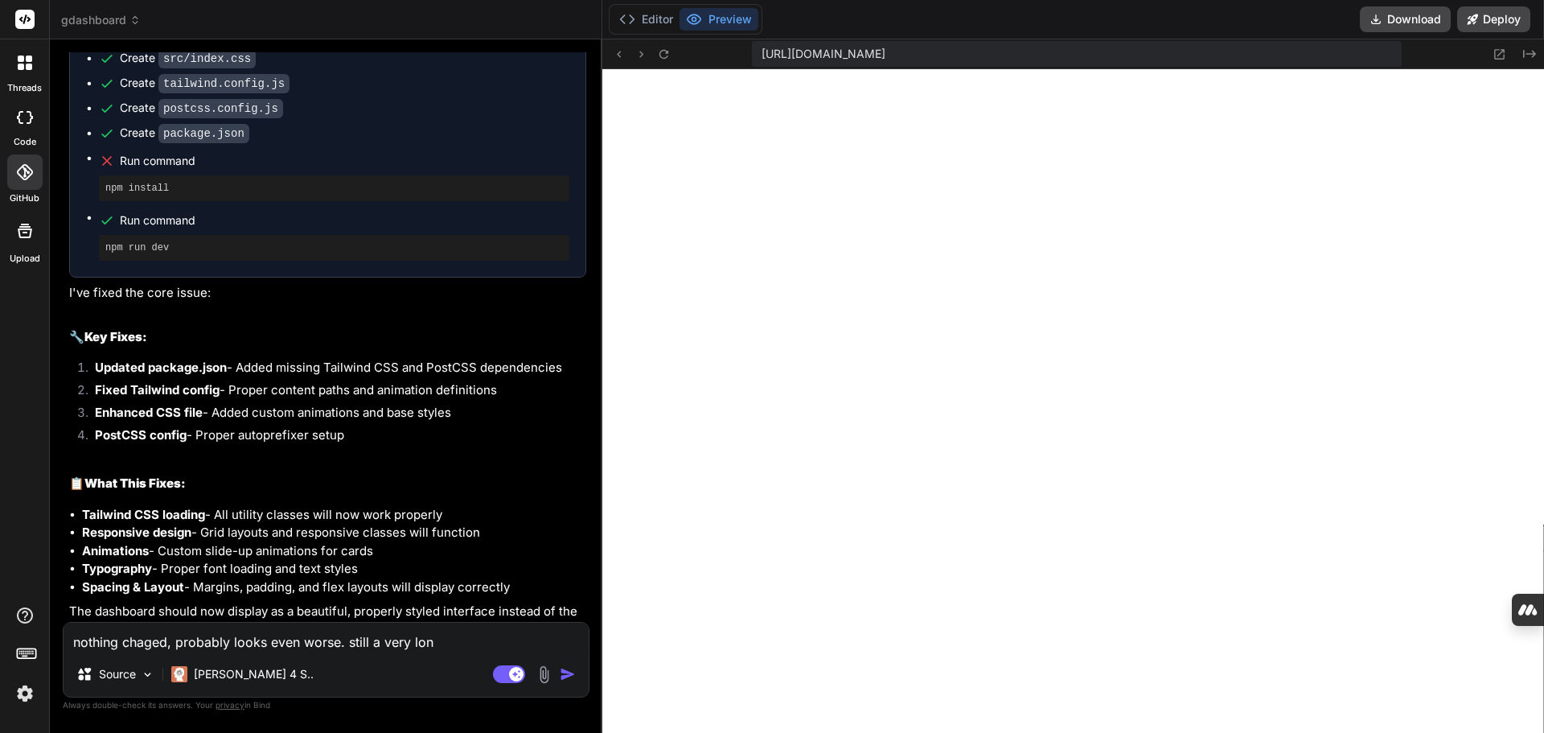
type textarea "nothing chaged, probably looks even worse. still a very long"
type textarea "x"
type textarea "nothing chaged, probably looks even worse. still a very long"
type textarea "x"
type textarea "nothing chaged, probably looks even worse. still a very long h"
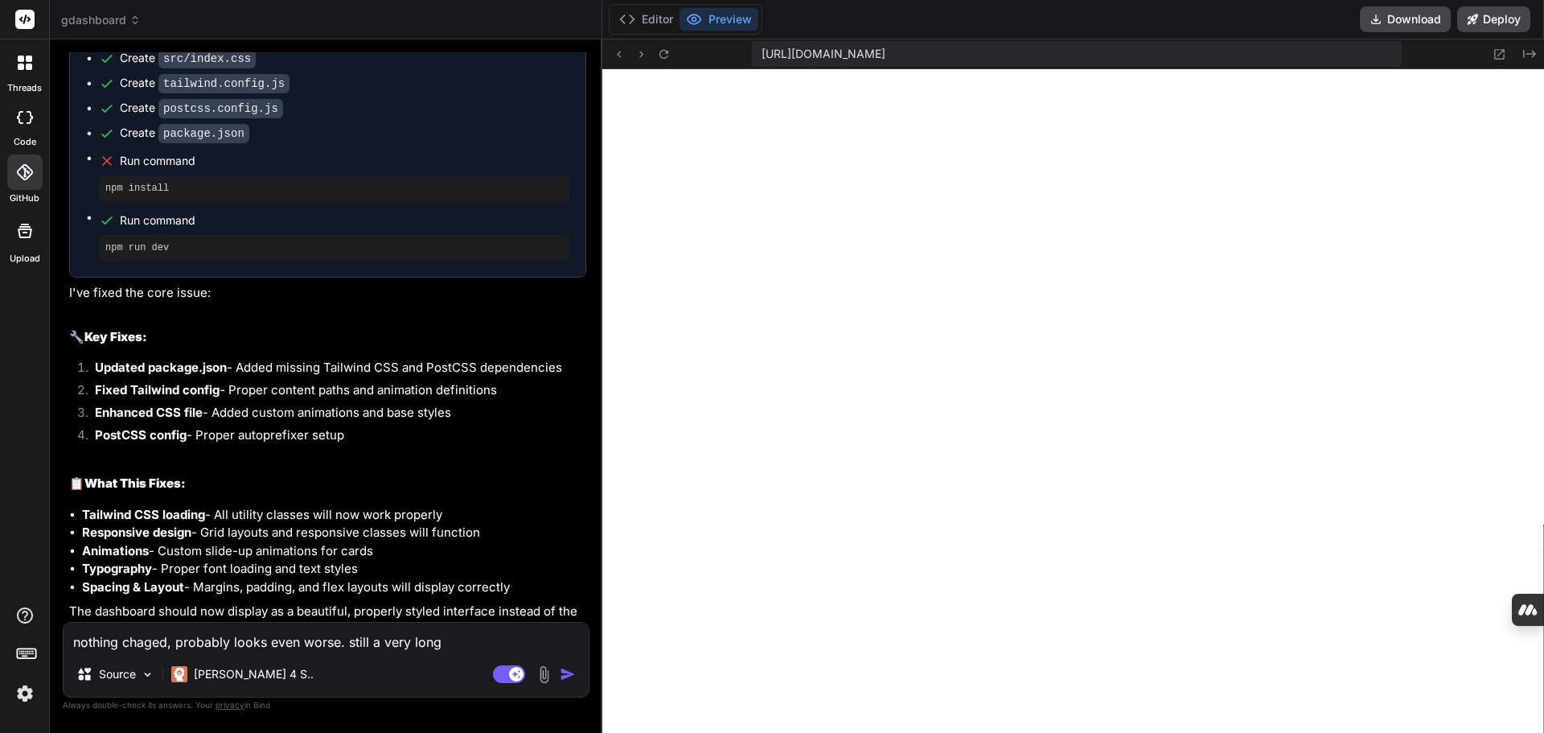
type textarea "x"
type textarea "nothing chaged, probably looks even worse. still a very long hi"
type textarea "x"
type textarea "nothing chaged, probably looks even worse. still a very long hig"
type textarea "x"
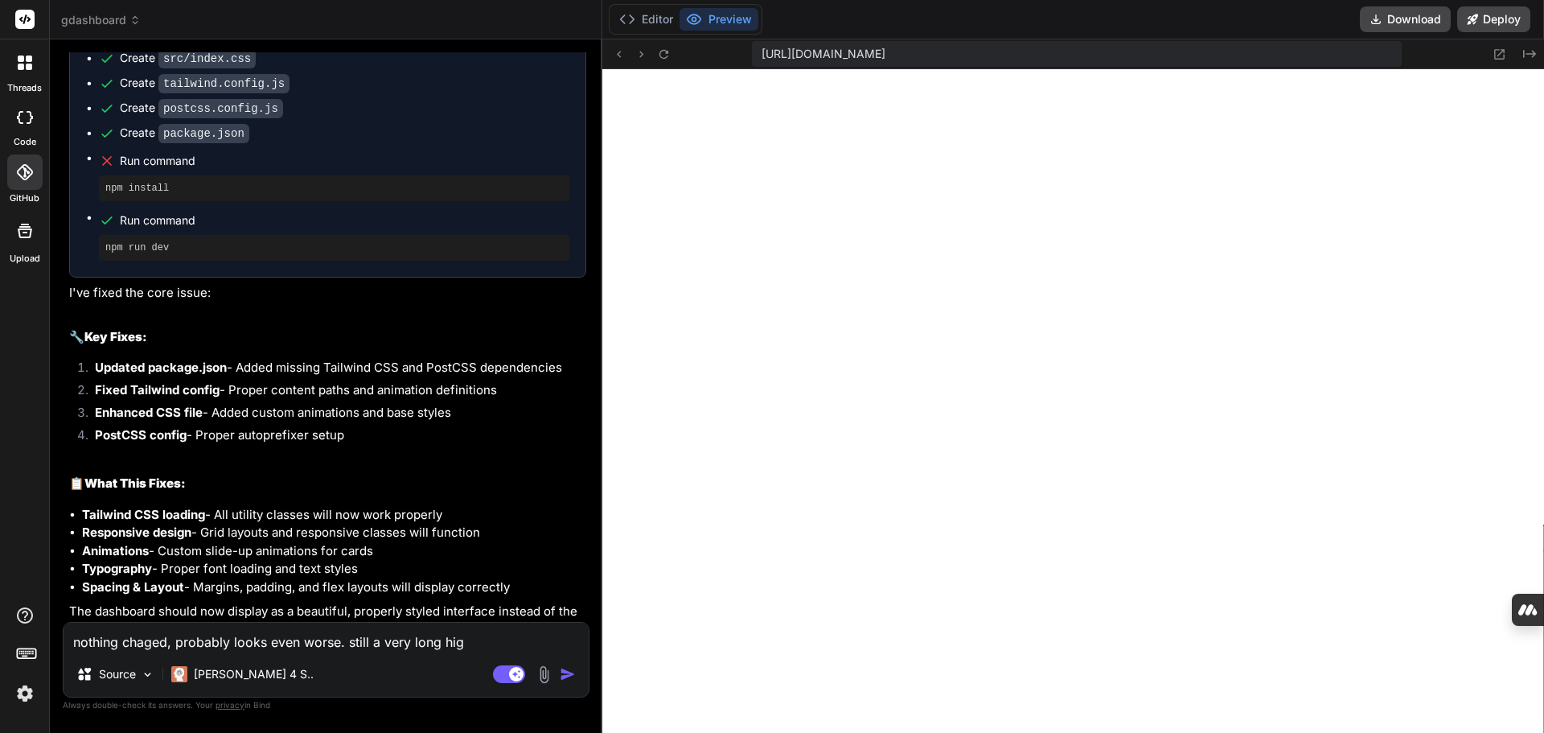
type textarea "nothing chaged, probably looks even worse. still a very long high"
type textarea "x"
type textarea "nothing chaged, probably looks even worse. still a very long highl"
type textarea "x"
type textarea "nothing chaged, probably looks even worse. still a very long highly"
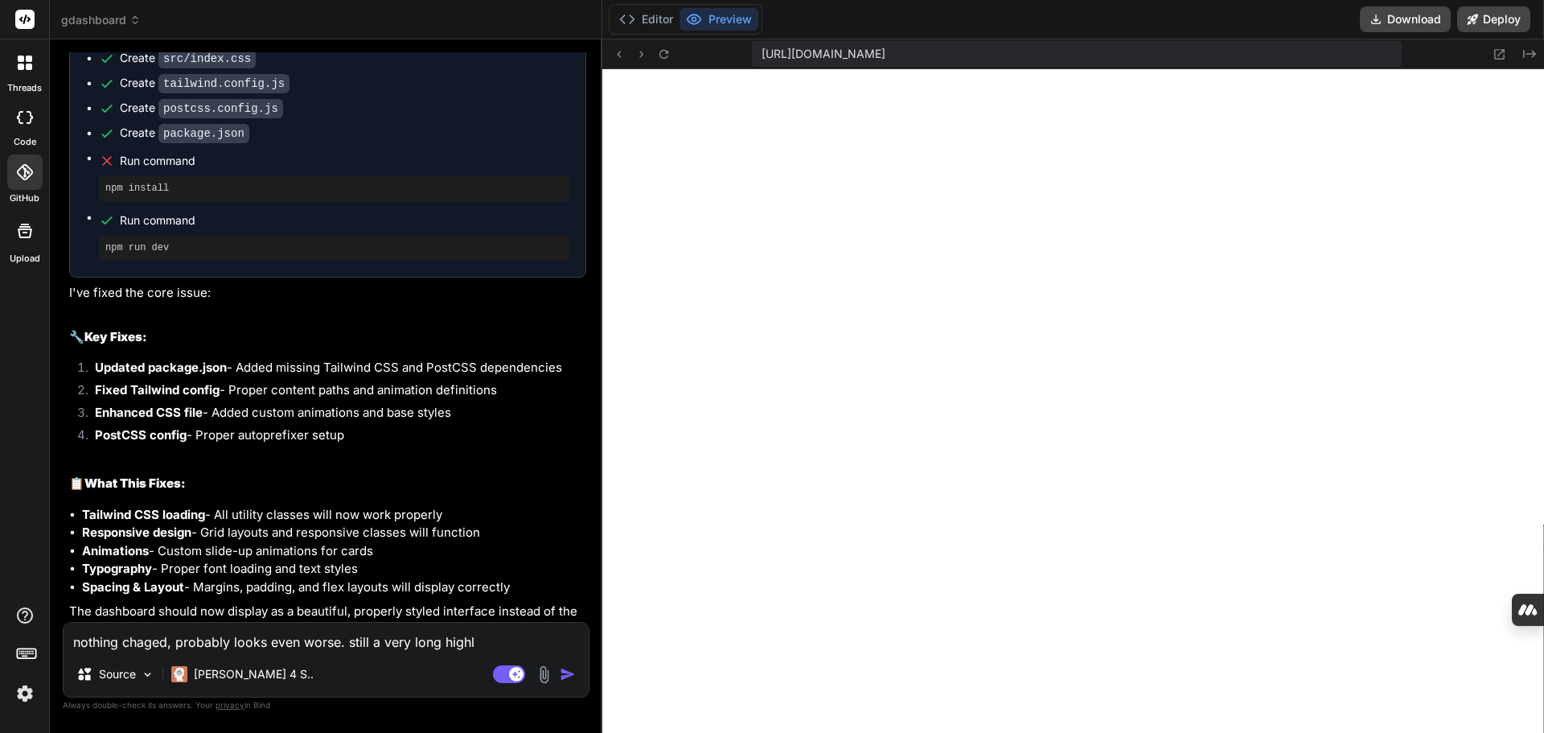
type textarea "x"
type textarea "nothing chaged, probably looks even worse. still a very long highly"
type textarea "x"
type textarea "nothing chaged, probably looks even worse. still a very long highly d"
type textarea "x"
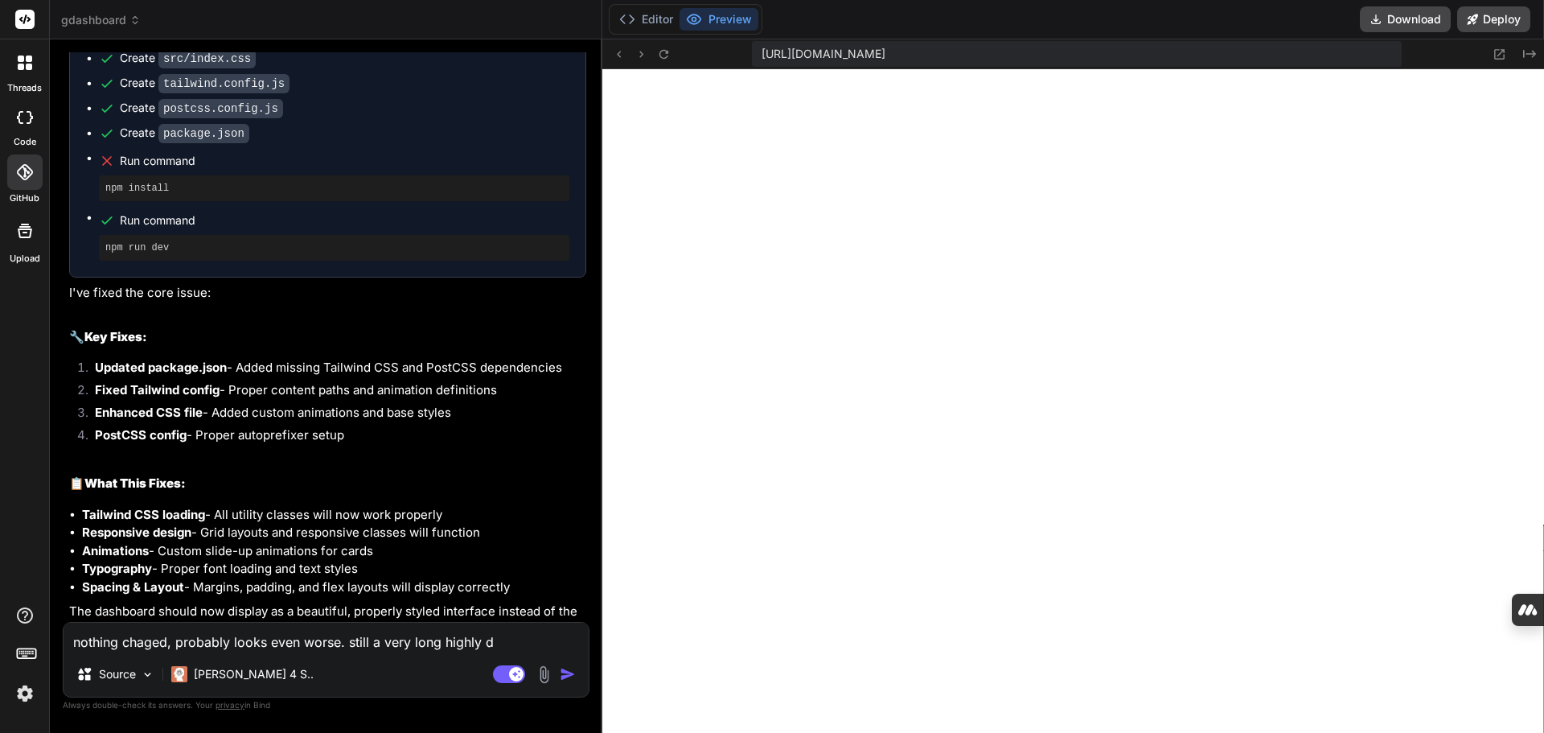
type textarea "nothing chaged, probably looks even worse. still a very long highly di"
type textarea "x"
type textarea "nothing chaged, probably looks even worse. still a very long highly dis"
type textarea "x"
type textarea "nothing chaged, probably looks even worse. still a very long highly dist"
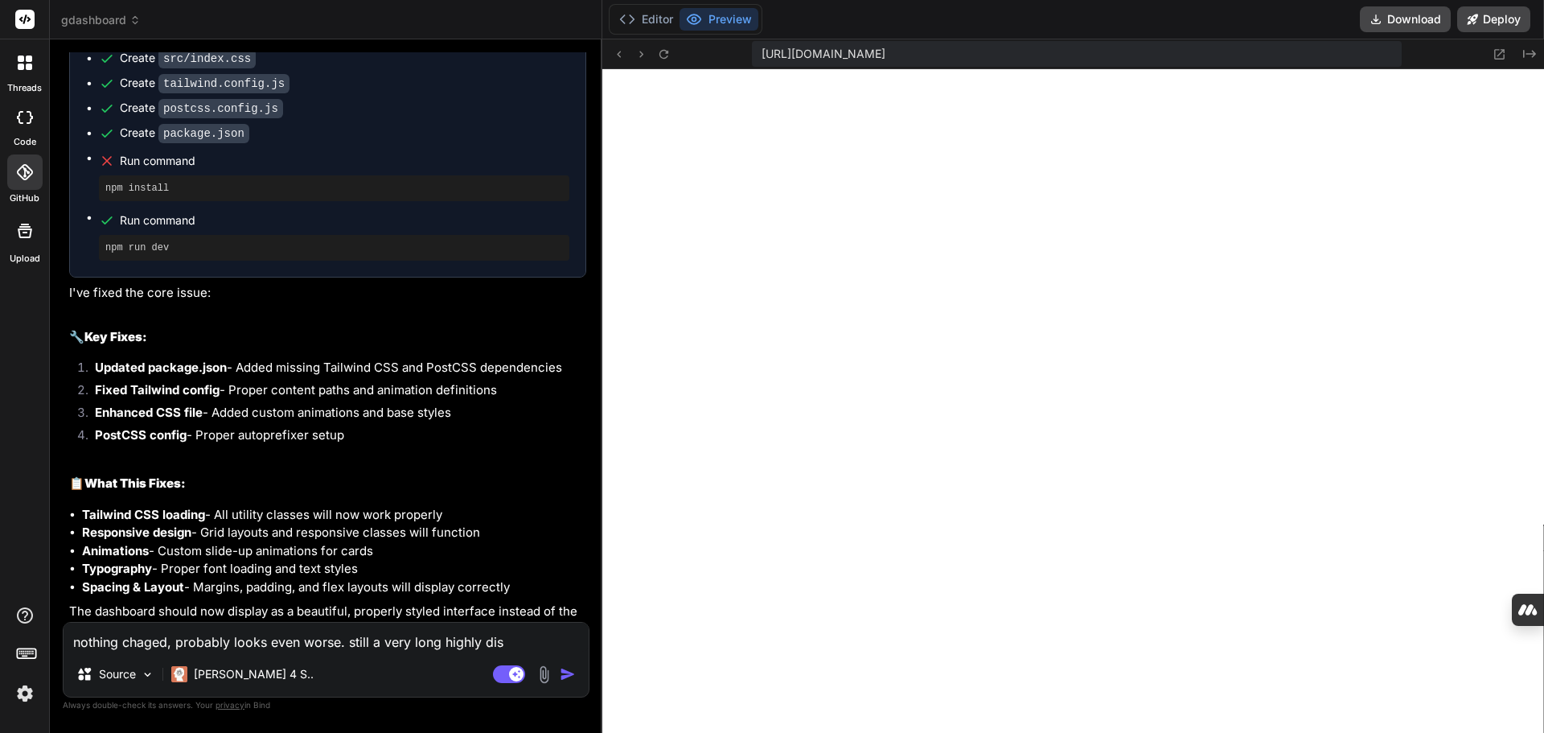
type textarea "x"
type textarea "nothing chaged, probably looks even worse. still a very long highly disto"
type textarea "x"
type textarea "nothing chaged, probably looks even worse. still a very long highly distor"
type textarea "x"
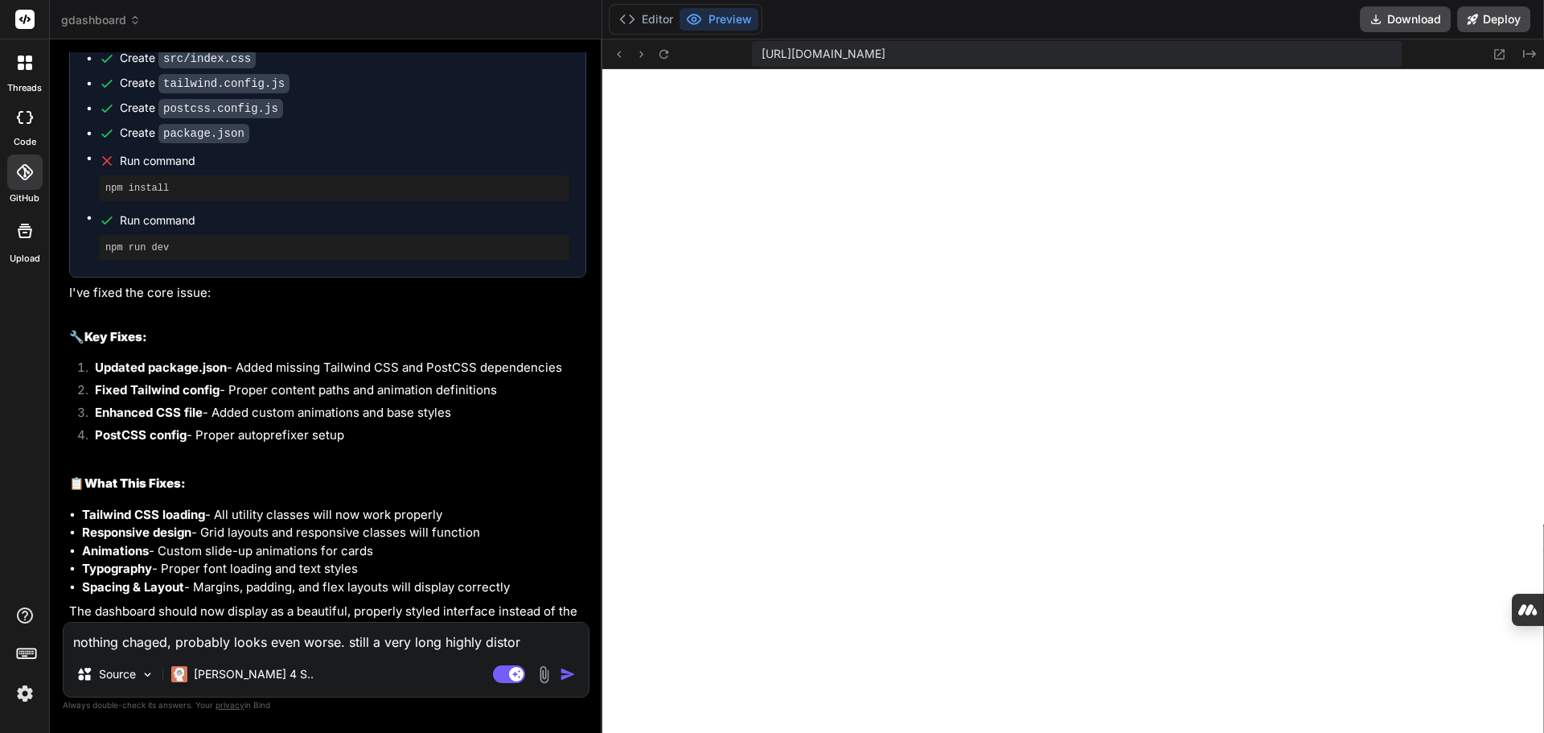
type textarea "nothing chaged, probably looks even worse. still a very long highly distort"
type textarea "x"
type textarea "nothing chaged, probably looks even worse. still a very long highly distorte"
type textarea "x"
type textarea "nothing chaged, probably looks even worse. still a very long highly distorted"
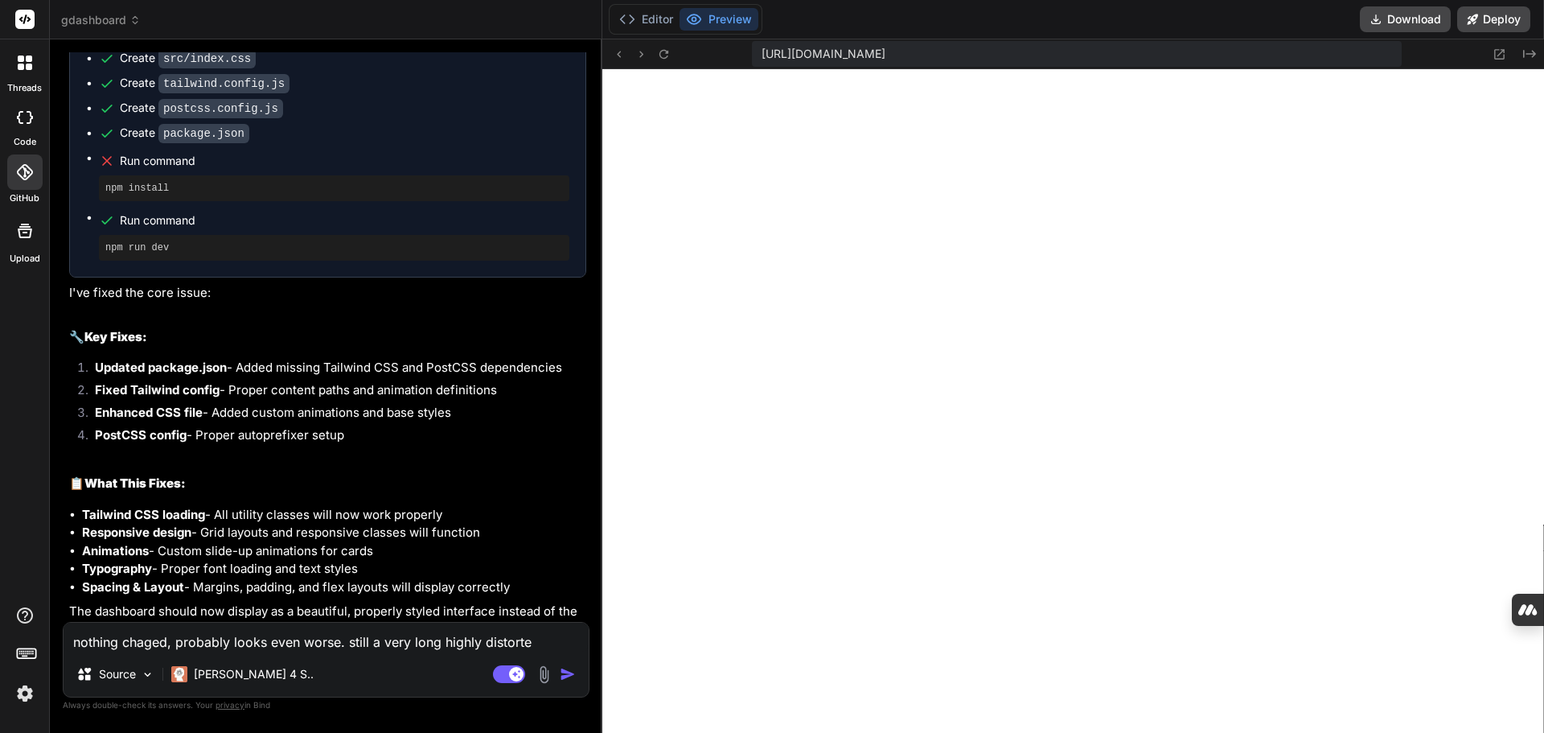
type textarea "x"
type textarea "nothing chaged, probably looks even worse. still a very long highly distorted"
type textarea "x"
type textarea "nothing chaged, probably looks even worse. still a very long highly distorted p"
type textarea "x"
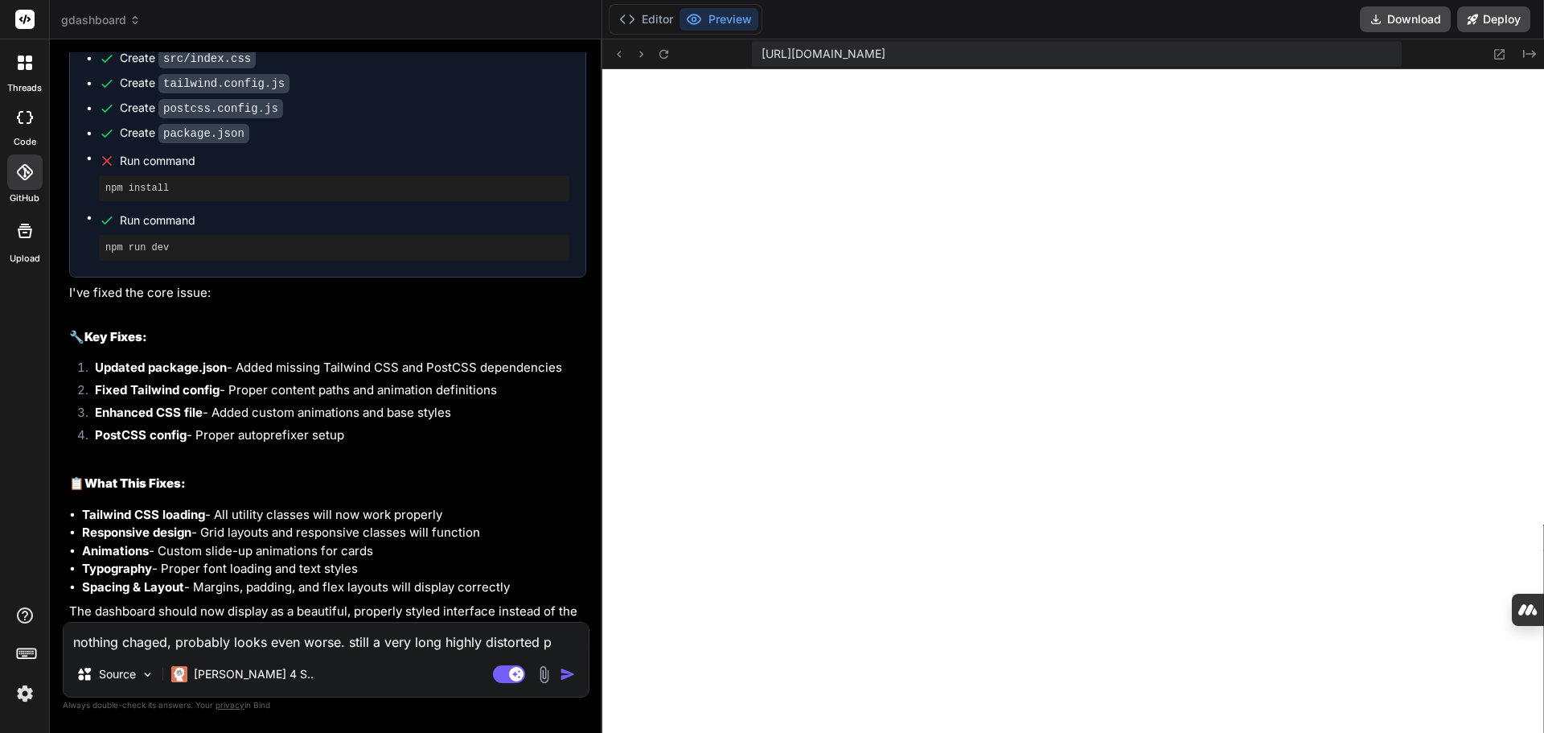
type textarea "nothing chaged, probably looks even worse. still a very long highly distorted pa"
type textarea "x"
type textarea "nothing chaged, probably looks even worse. still a very long highly distorted p…"
type textarea "x"
type textarea "nothing chaged, probably looks even worse. still a very long highly distorted p…"
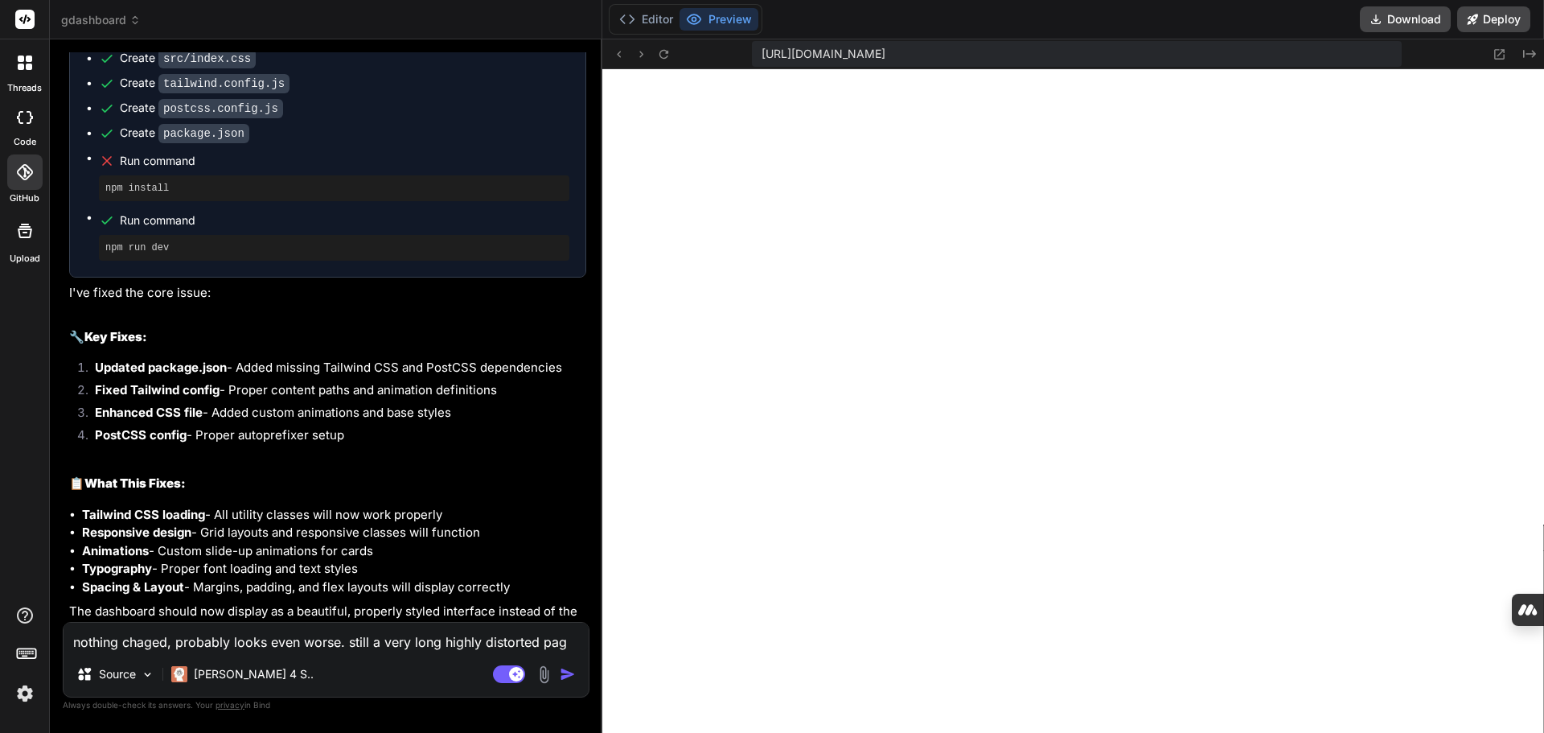
type textarea "x"
type textarea "nothing chaged, probably looks even worse. still a very long highly distorted p…"
type textarea "x"
type textarea "nothing chaged, probably looks even worse. still a very long highly distorted p…"
type textarea "x"
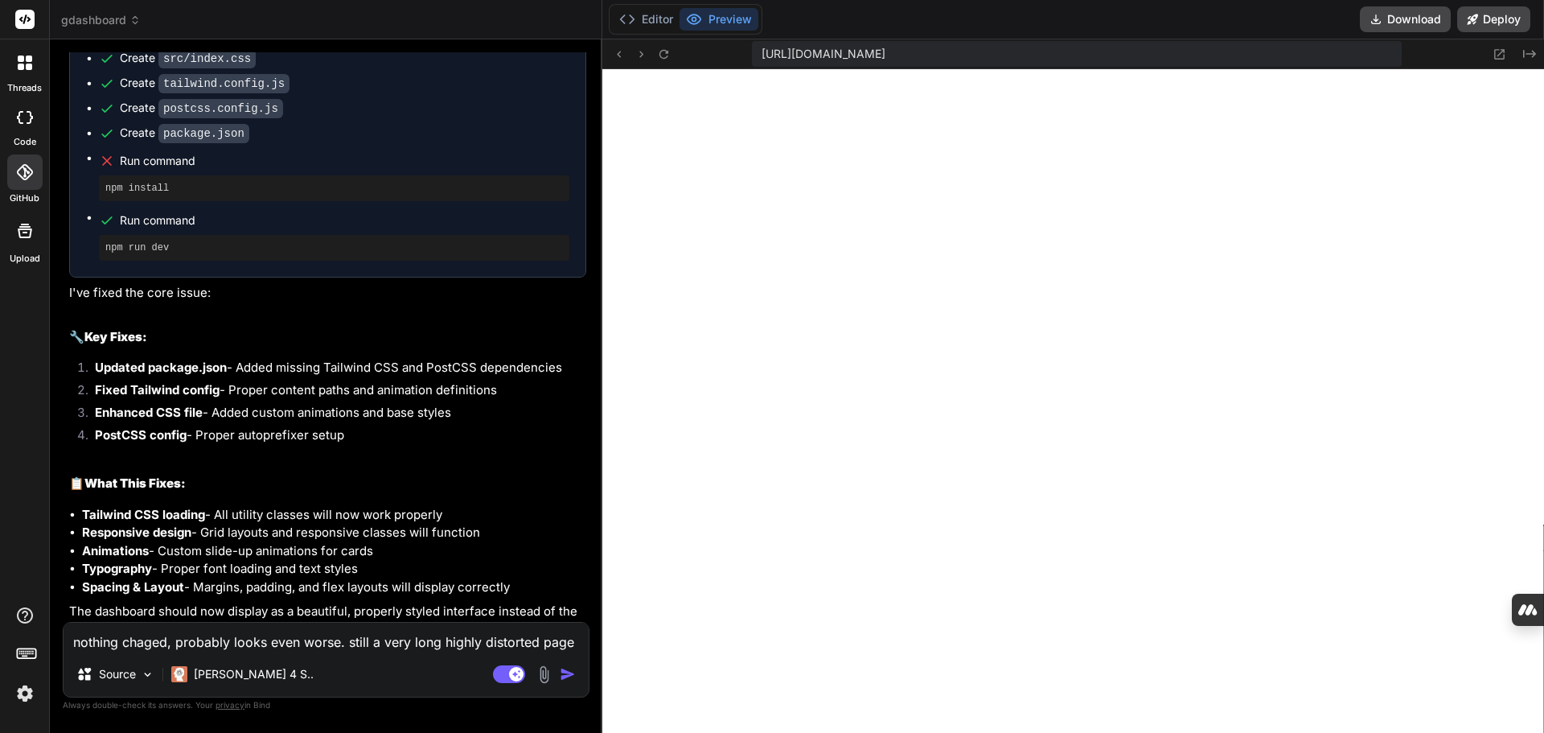
type textarea "nothing chaged, probably looks even worse. still a very long highly distorted p…"
type textarea "x"
type textarea "nothing chaged, probably looks even worse. still a very long highly distorted p…"
type textarea "x"
type textarea "nothing chaged, probably looks even worse. still a very long highly distorted p…"
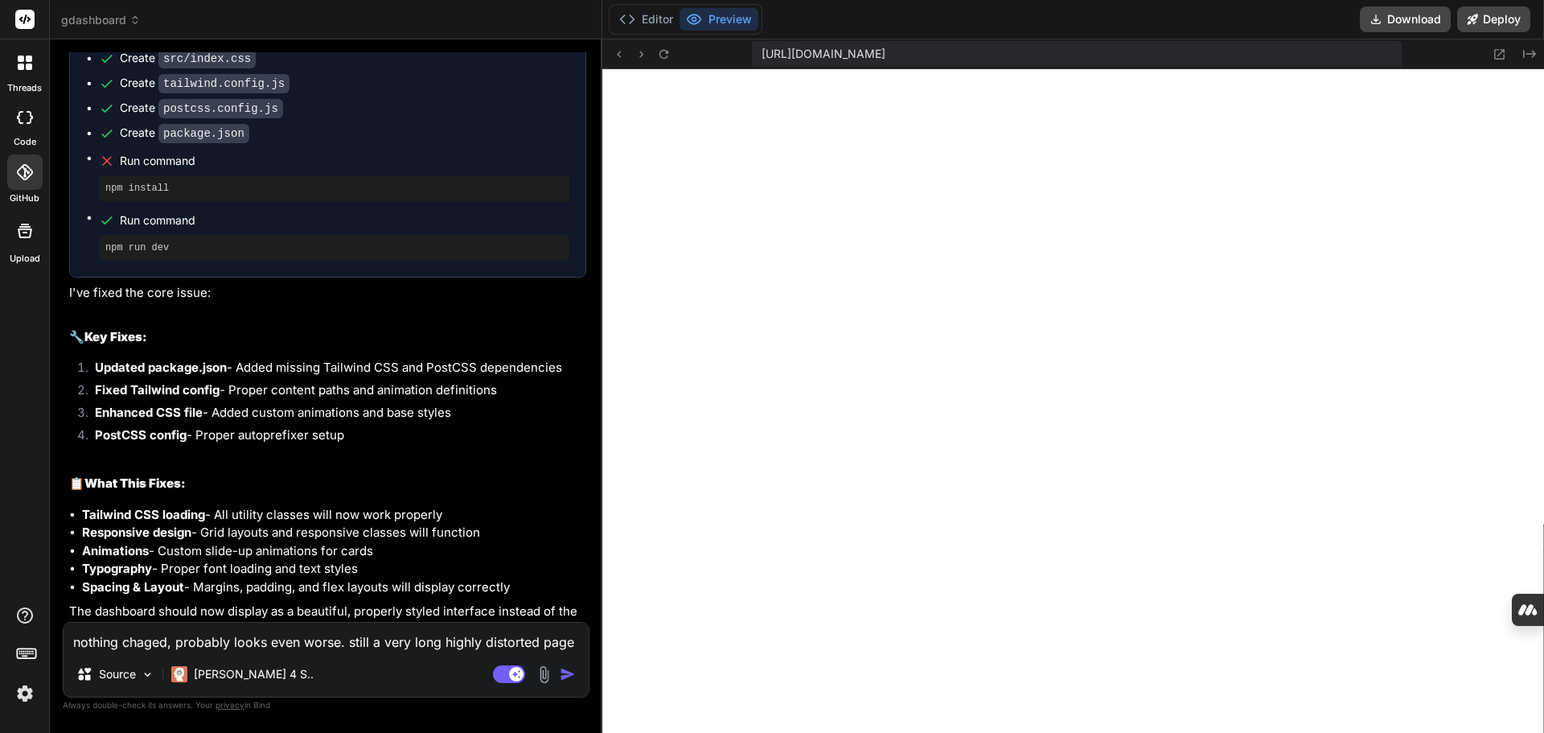
type textarea "x"
type textarea "nothing chaged, probably looks even worse. still a very long highly distorted p…"
type textarea "x"
type textarea "nothing chaged, probably looks even worse. still a very long highly distorted p…"
type textarea "x"
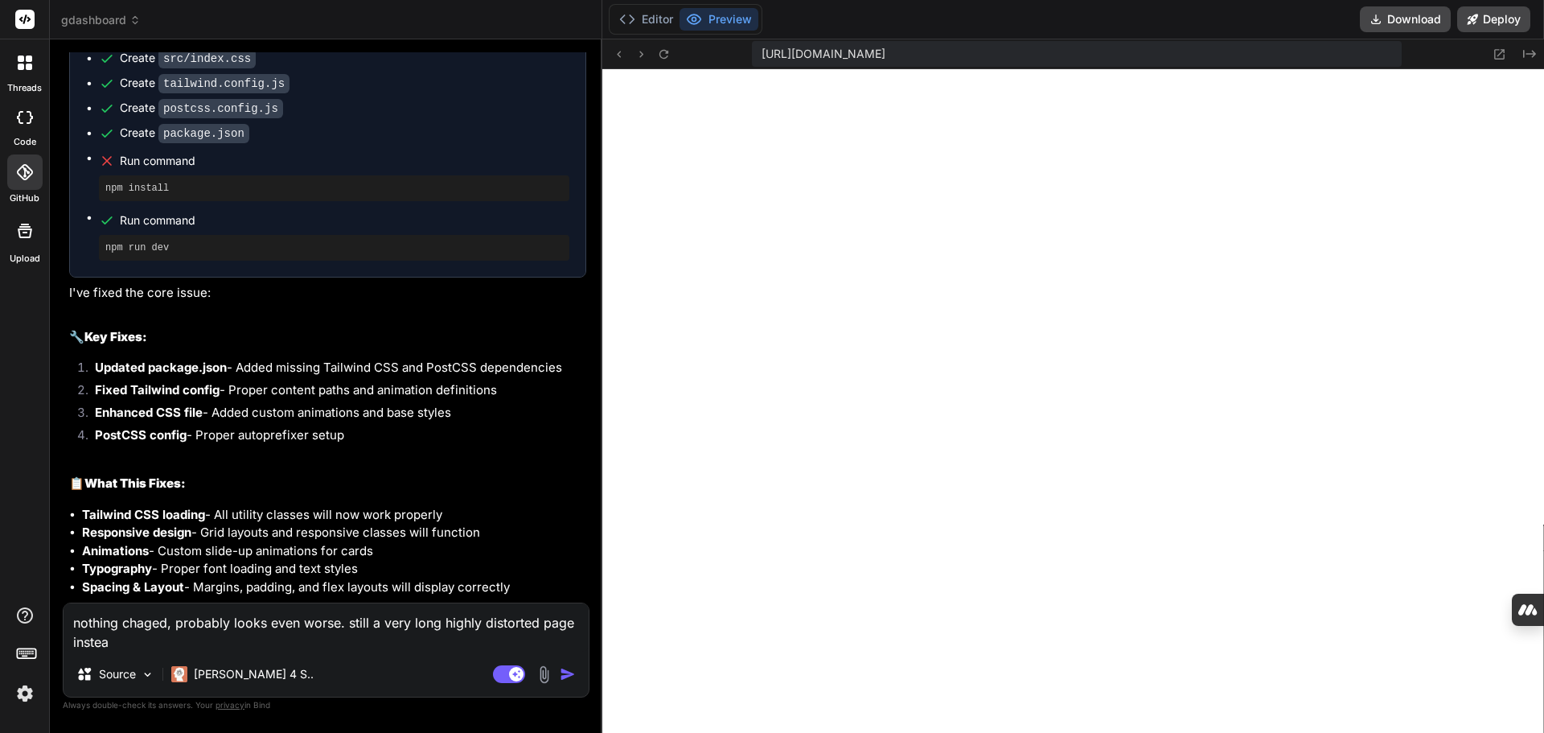
type textarea "nothing chaged, probably looks even worse. still a very long highly distorted p…"
type textarea "x"
type textarea "nothing chaged, probably looks even worse. still a very long highly distorted p…"
type textarea "x"
type textarea "nothing chaged, probably looks even worse. still a very long highly distorted p…"
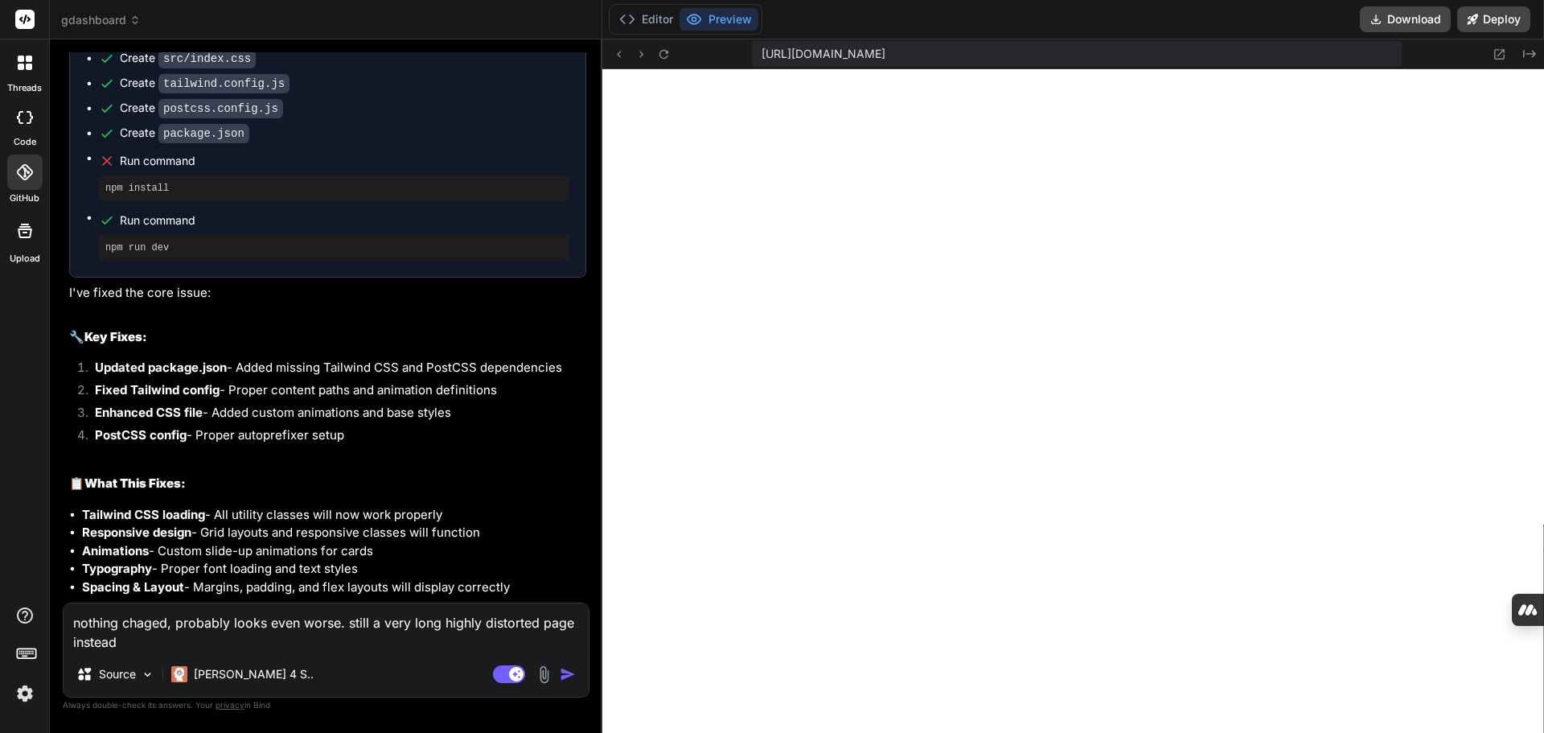
type textarea "x"
type textarea "nothing chaged, probably looks even worse. still a very long highly distorted p…"
type textarea "x"
type textarea "nothing chaged, probably looks even worse. still a very long highly distorted p…"
type textarea "x"
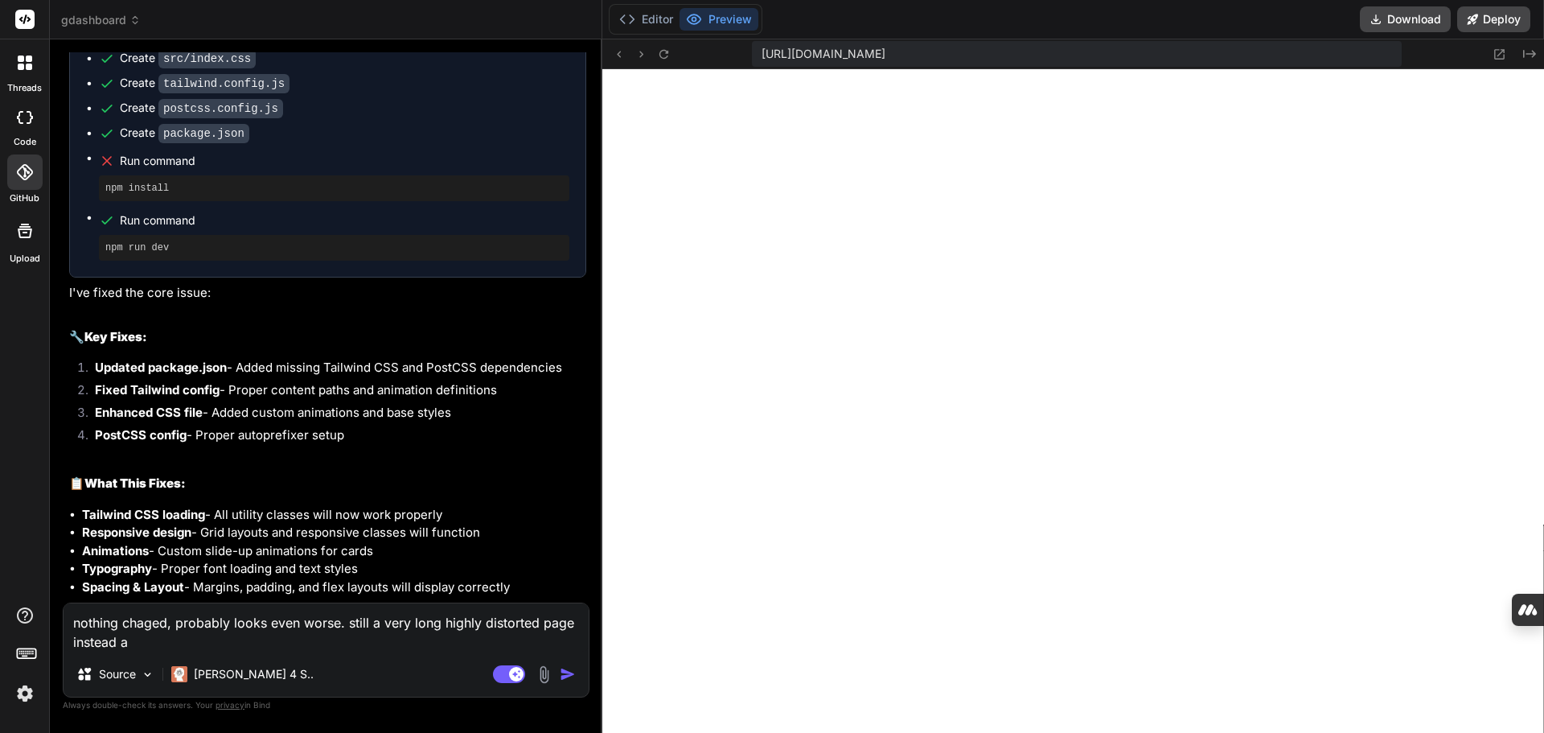
type textarea "nothing chaged, probably looks even worse. still a very long highly distorted p…"
type textarea "x"
type textarea "nothing chaged, probably looks even worse. still a very long highly distorted p…"
type textarea "x"
type textarea "nothing chaged, probably looks even worse. still a very long highly distorted p…"
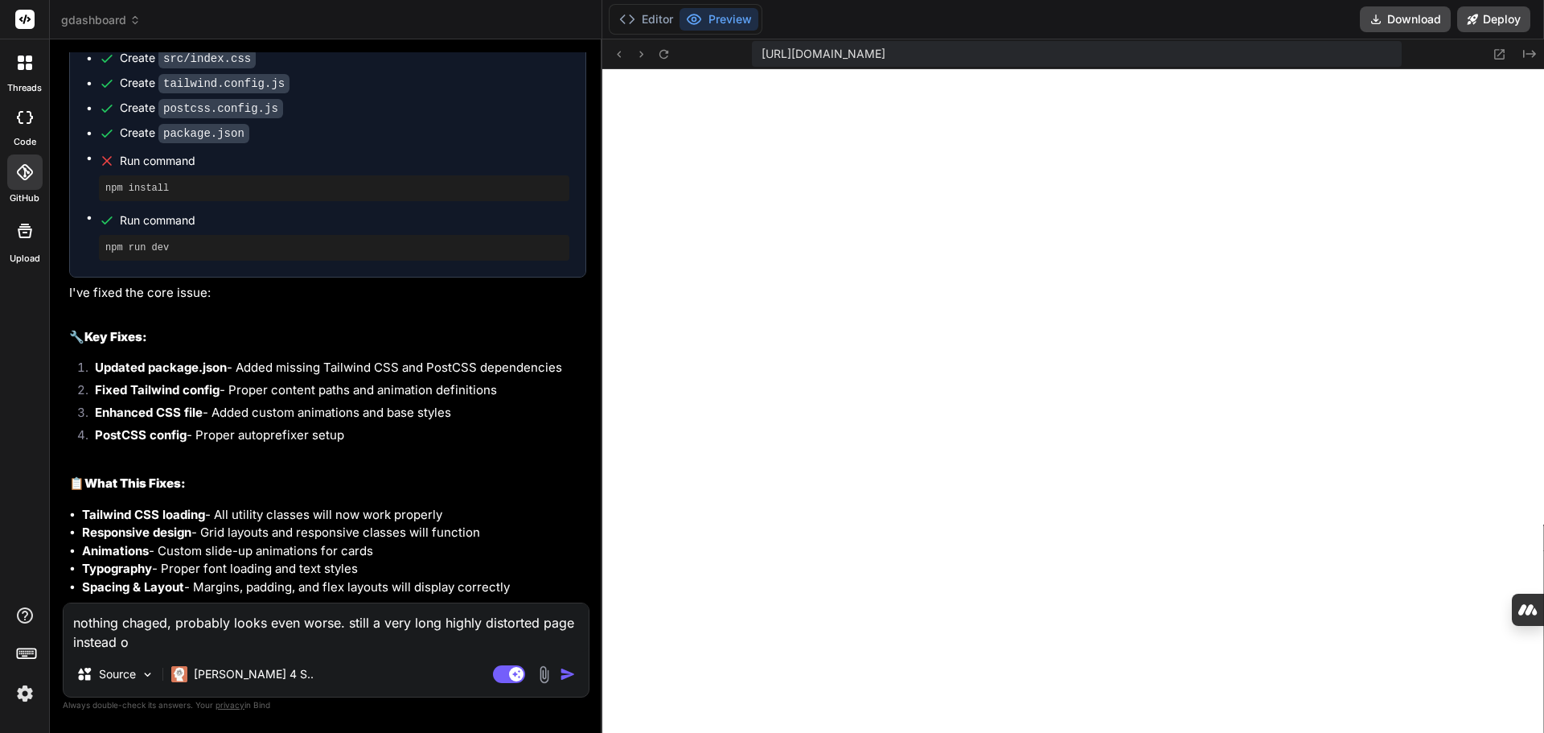
type textarea "x"
type textarea "nothing chaged, probably looks even worse. still a very long highly distorted p…"
click at [576, 676] on img "button" at bounding box center [568, 674] width 16 height 16
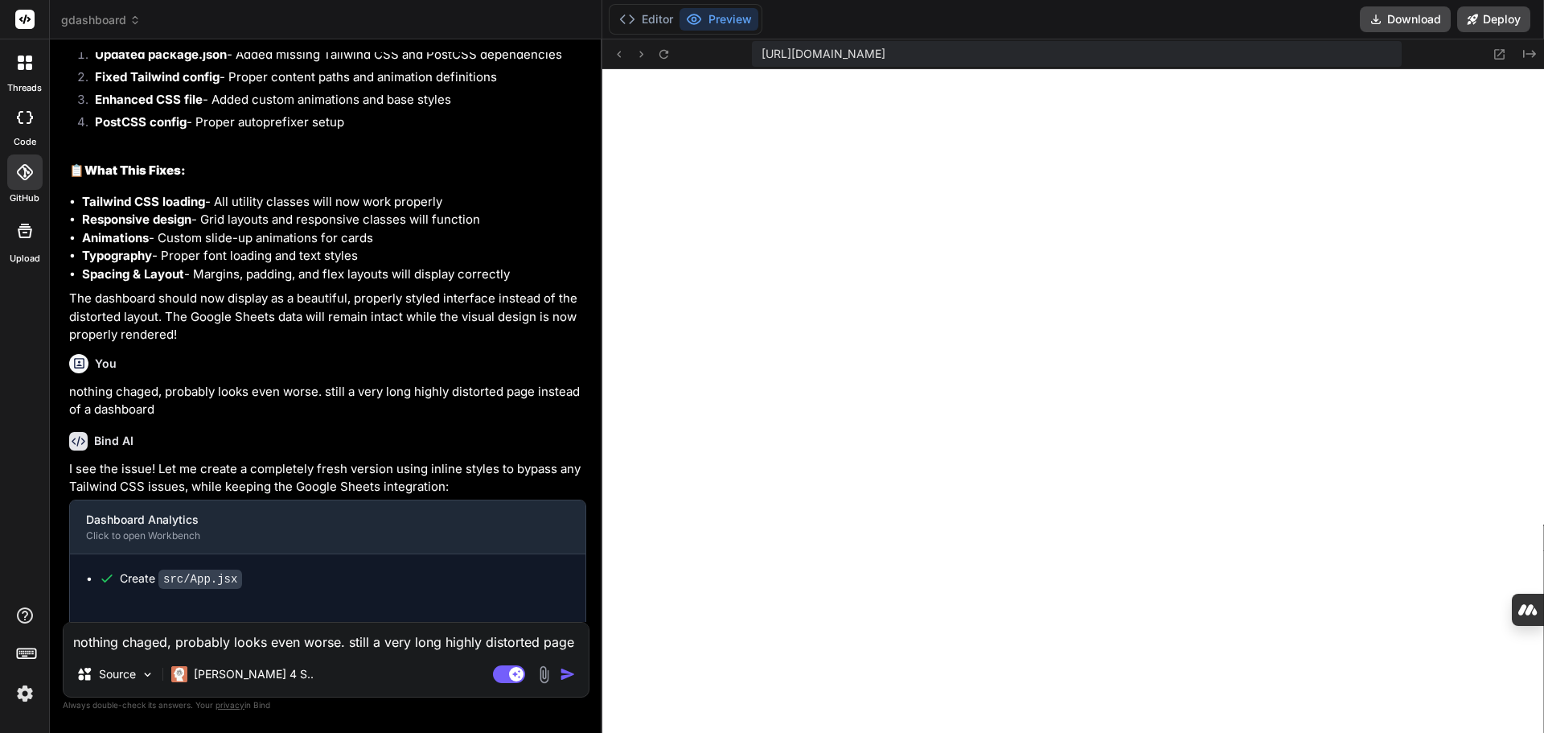
scroll to position [10023, 0]
click at [21, 171] on icon at bounding box center [25, 172] width 16 height 16
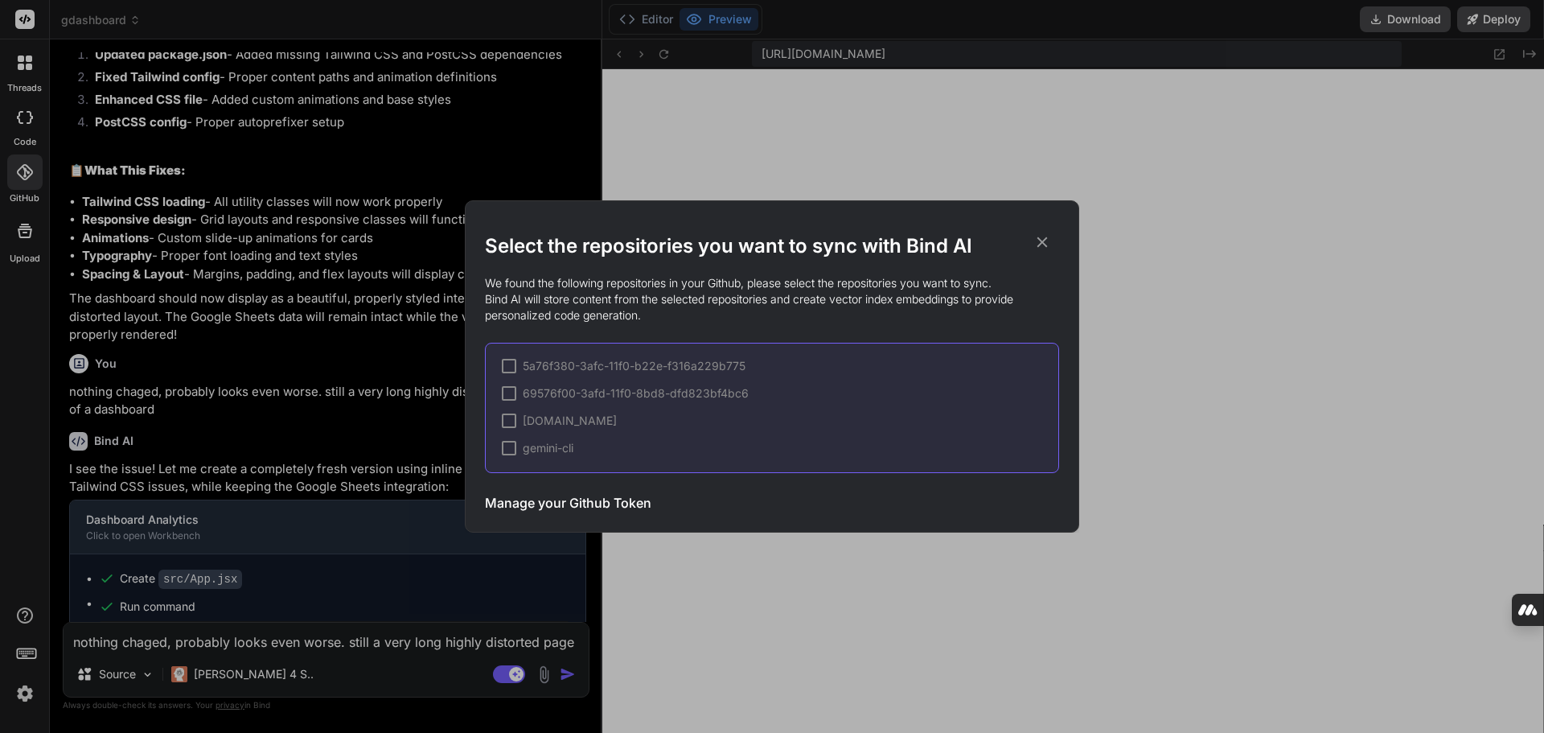
click at [1041, 242] on icon at bounding box center [1042, 242] width 10 height 10
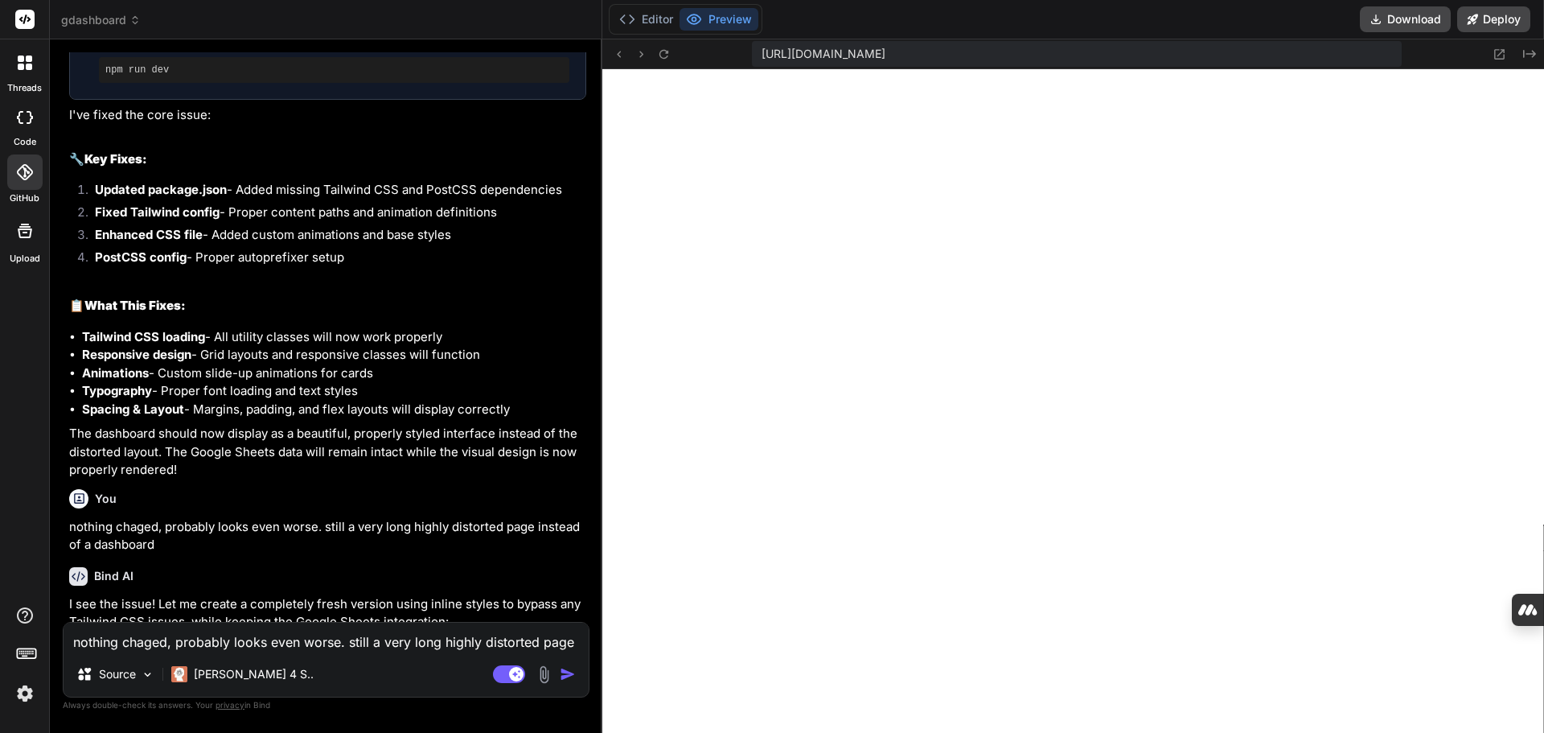
scroll to position [8793, 0]
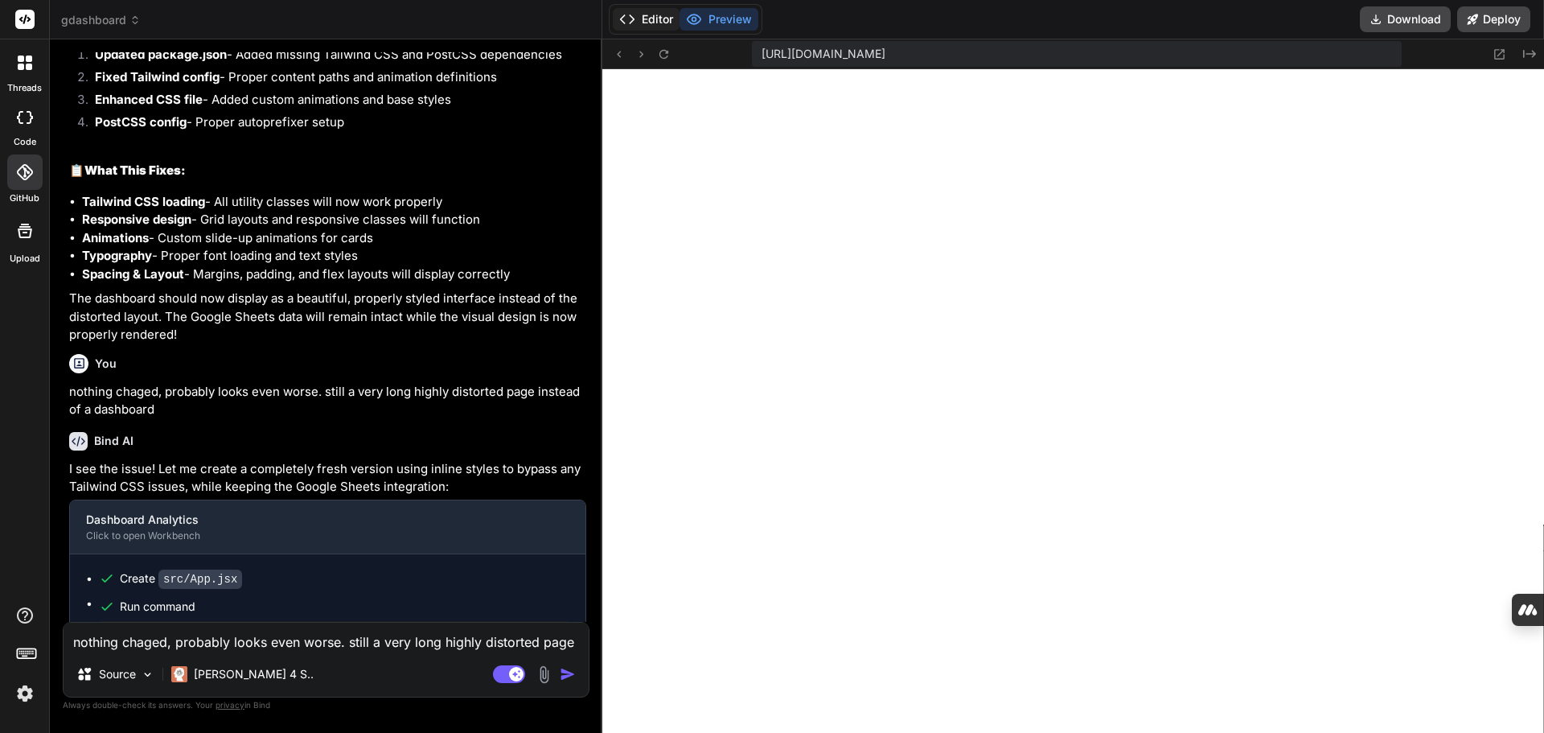
click at [672, 18] on button "Editor" at bounding box center [646, 19] width 67 height 23
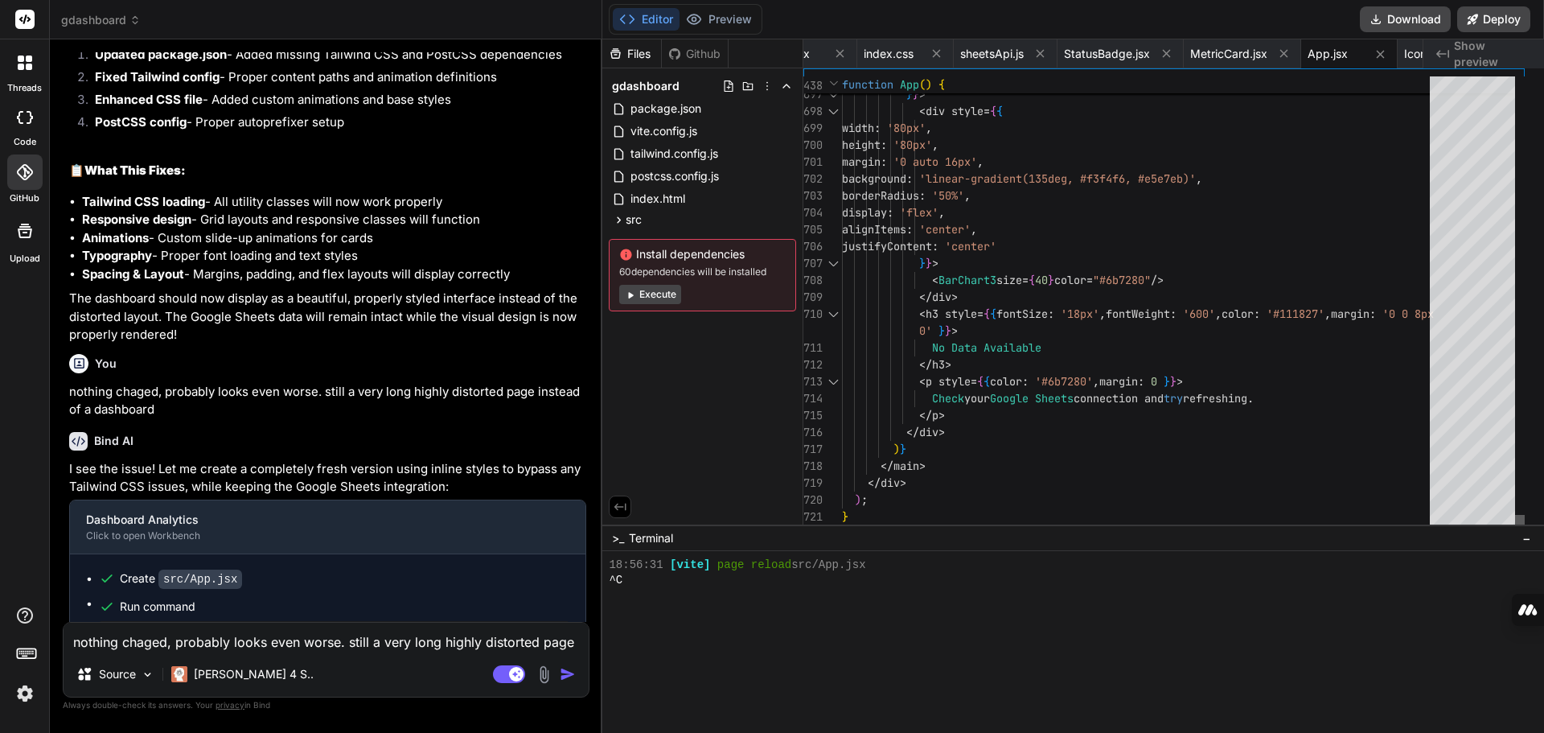
click at [1525, 519] on div at bounding box center [1520, 523] width 10 height 16
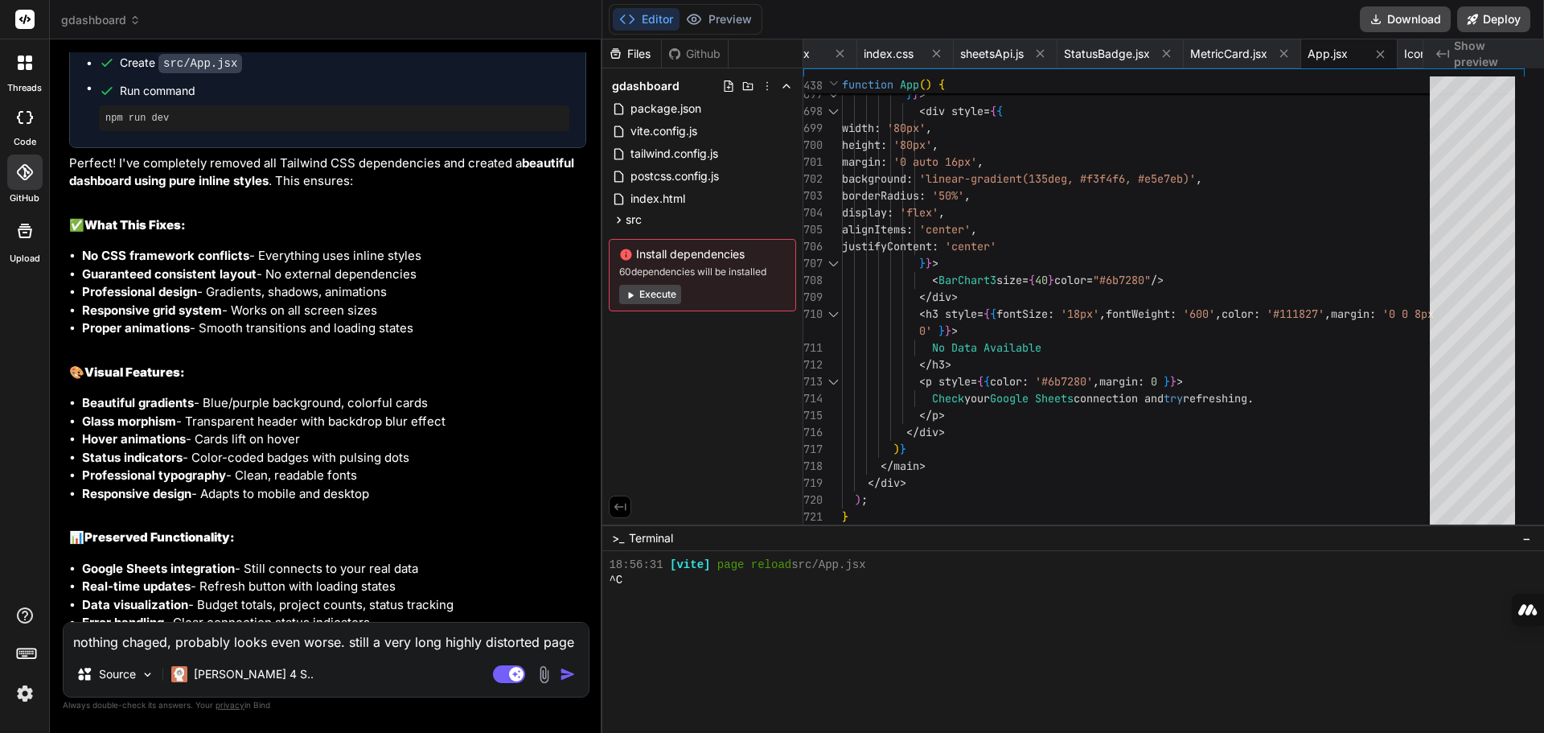
scroll to position [9326, 0]
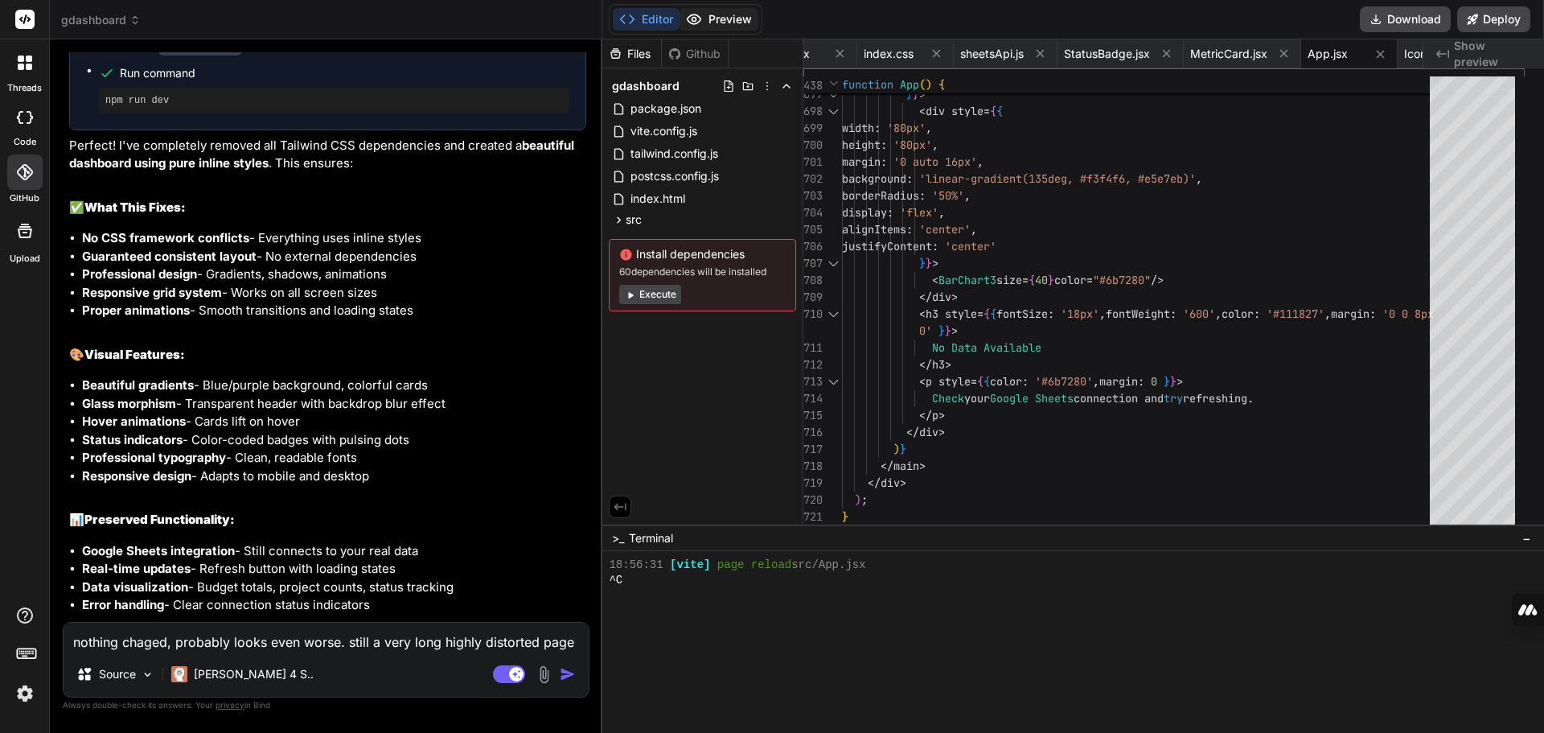
click at [739, 16] on button "Preview" at bounding box center [719, 19] width 79 height 23
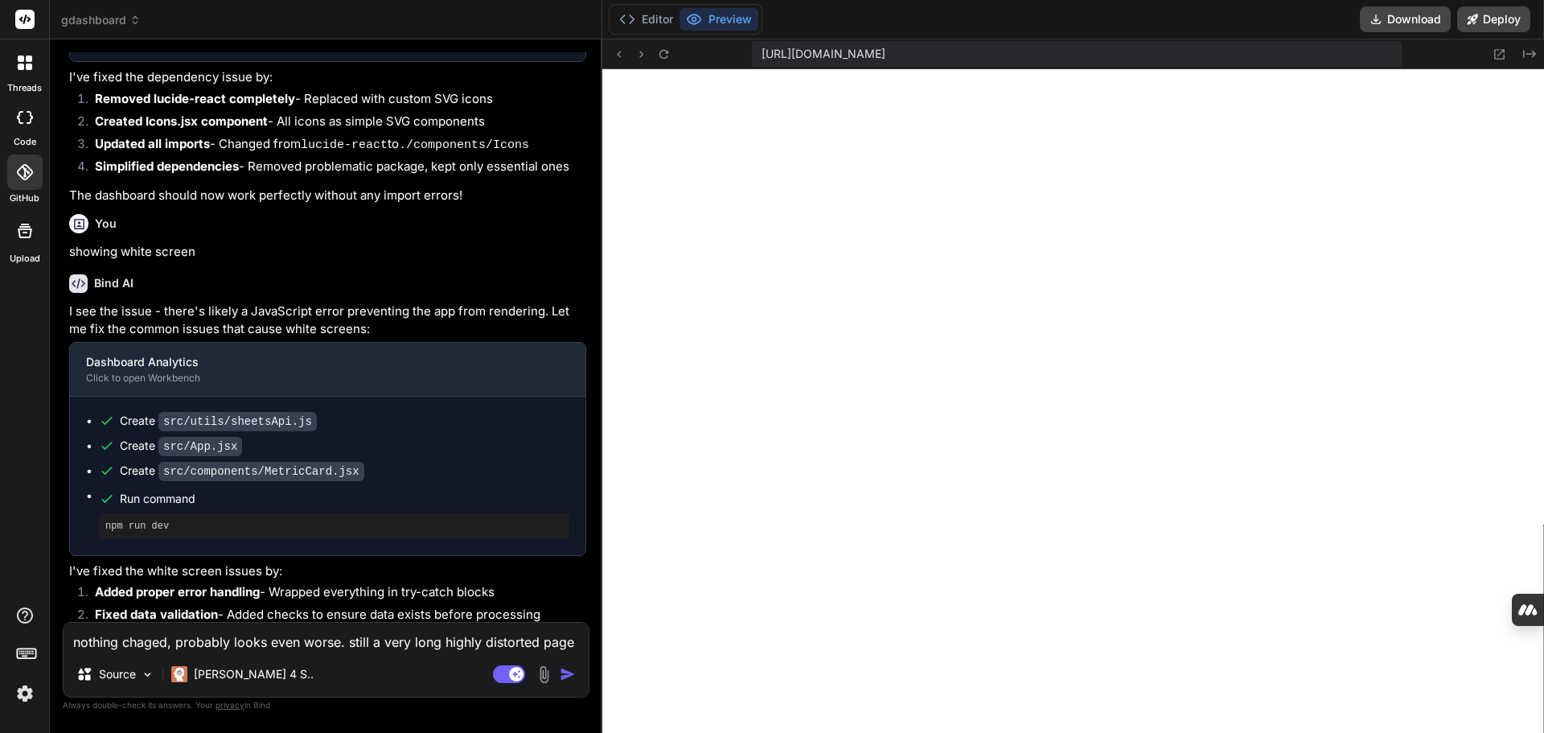
scroll to position [3616, 0]
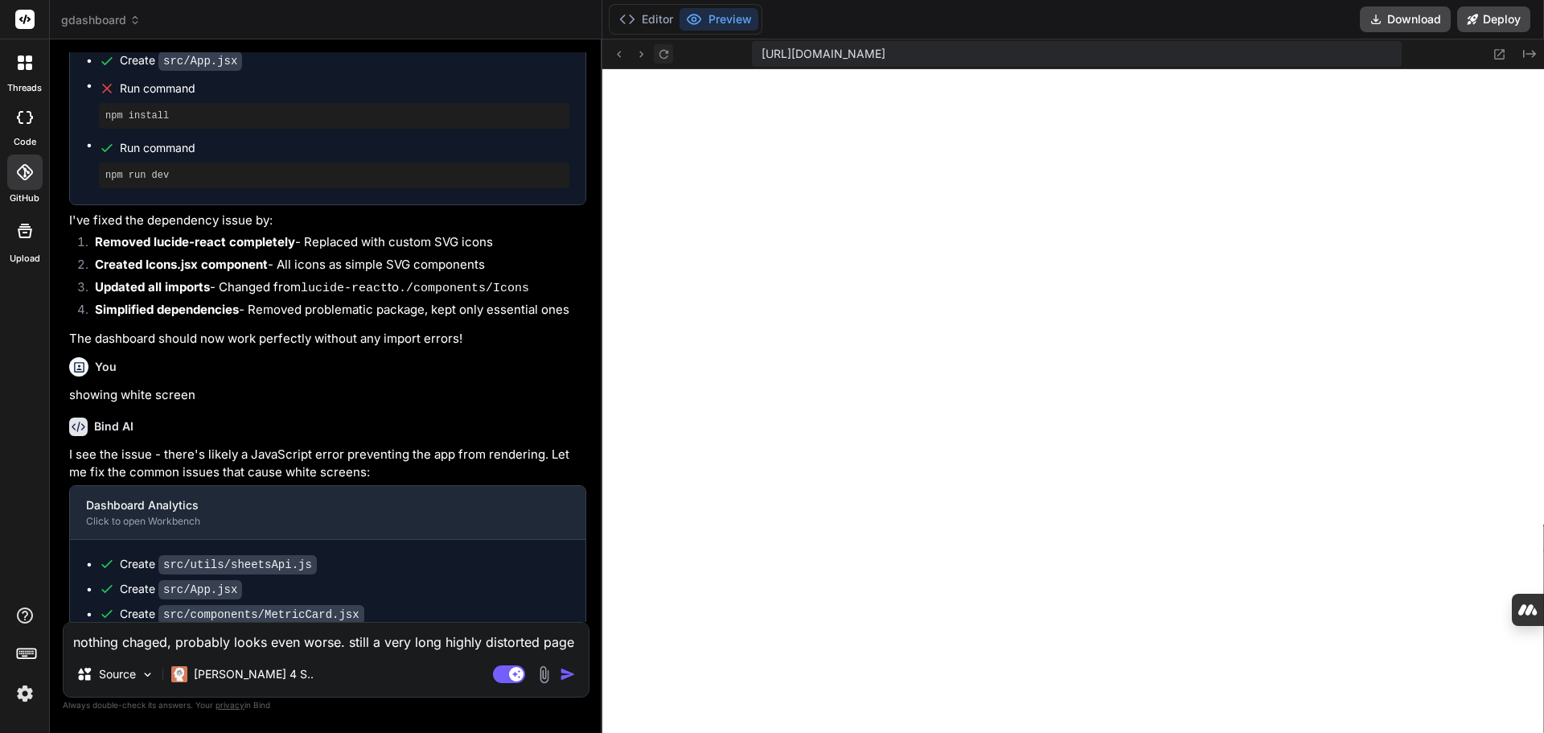
click at [668, 53] on icon at bounding box center [663, 53] width 9 height 9
click at [671, 51] on icon at bounding box center [664, 54] width 14 height 14
click at [671, 55] on icon at bounding box center [664, 54] width 14 height 14
click at [669, 16] on button "Editor" at bounding box center [646, 19] width 67 height 23
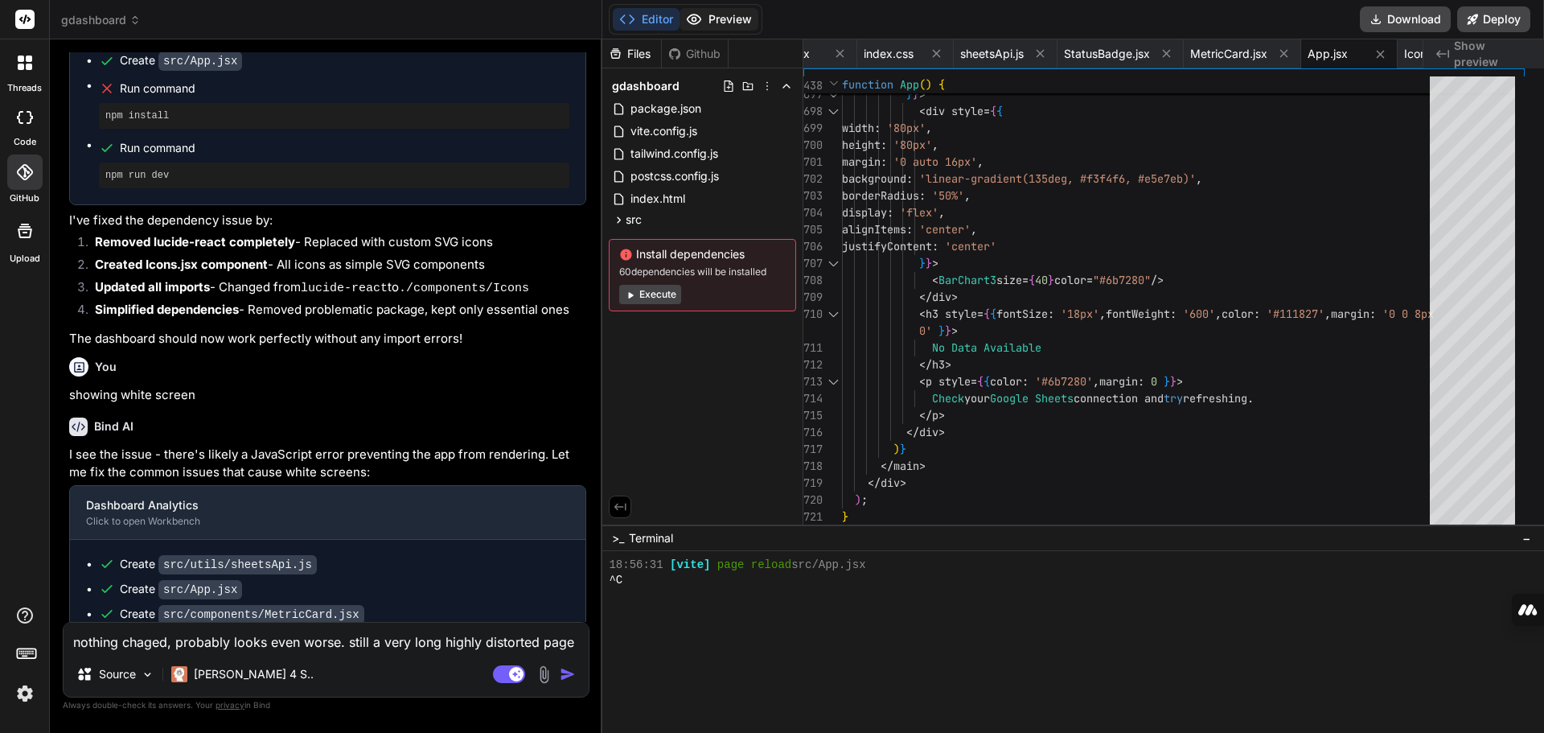
click at [754, 17] on button "Preview" at bounding box center [719, 19] width 79 height 23
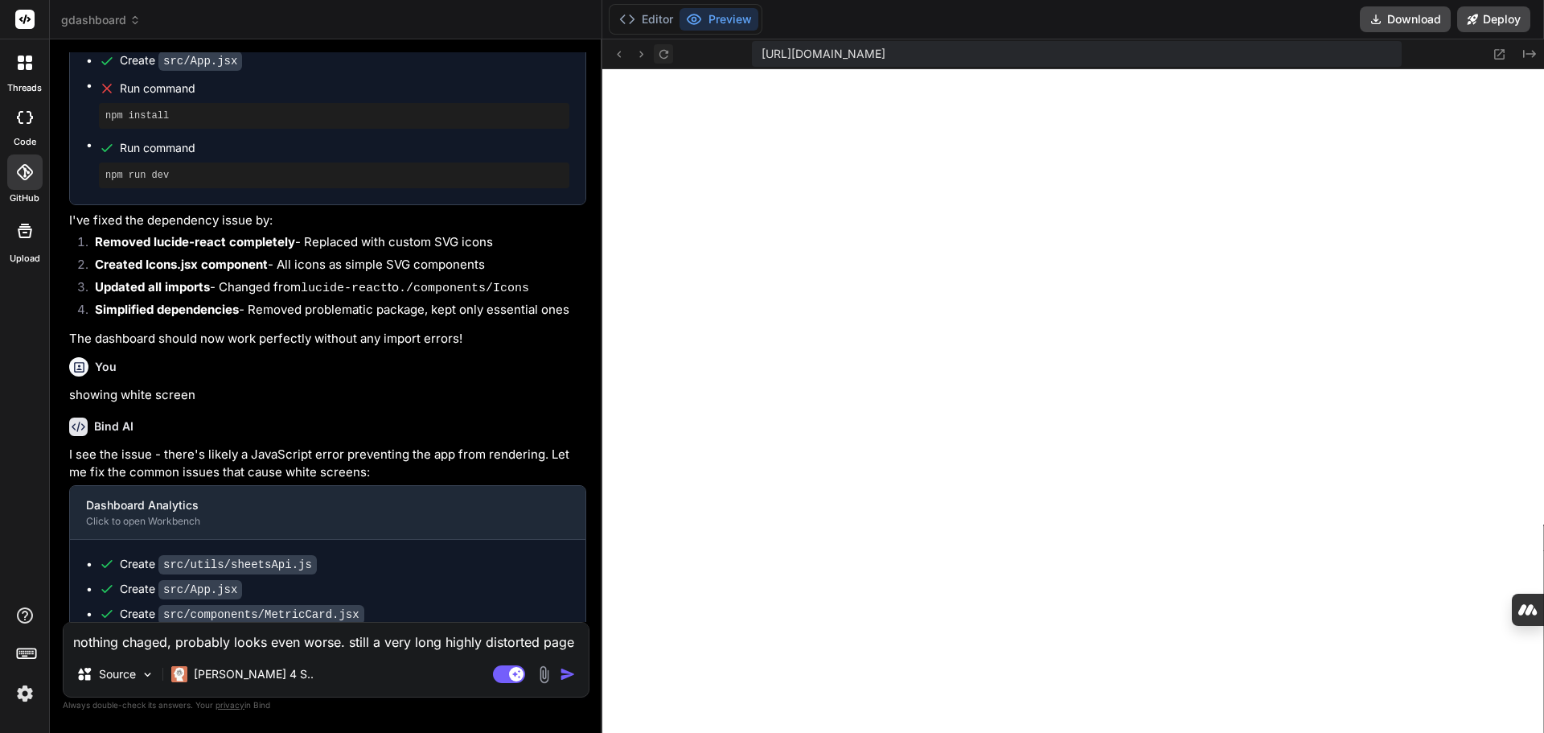
click at [671, 55] on icon at bounding box center [664, 54] width 14 height 14
click at [671, 51] on icon at bounding box center [664, 54] width 14 height 14
click at [26, 177] on icon at bounding box center [25, 172] width 16 height 16
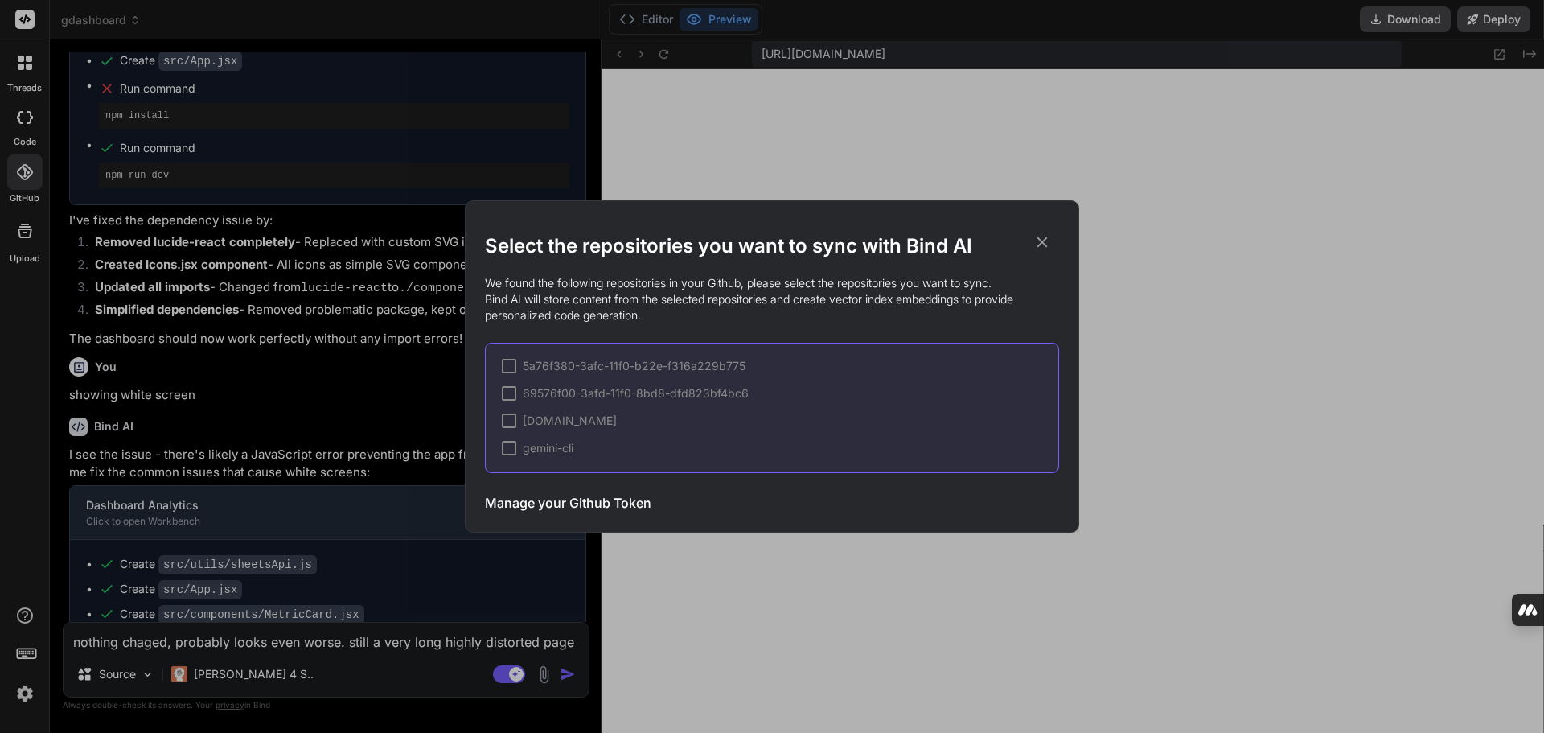
click at [1039, 243] on icon at bounding box center [1042, 242] width 18 height 18
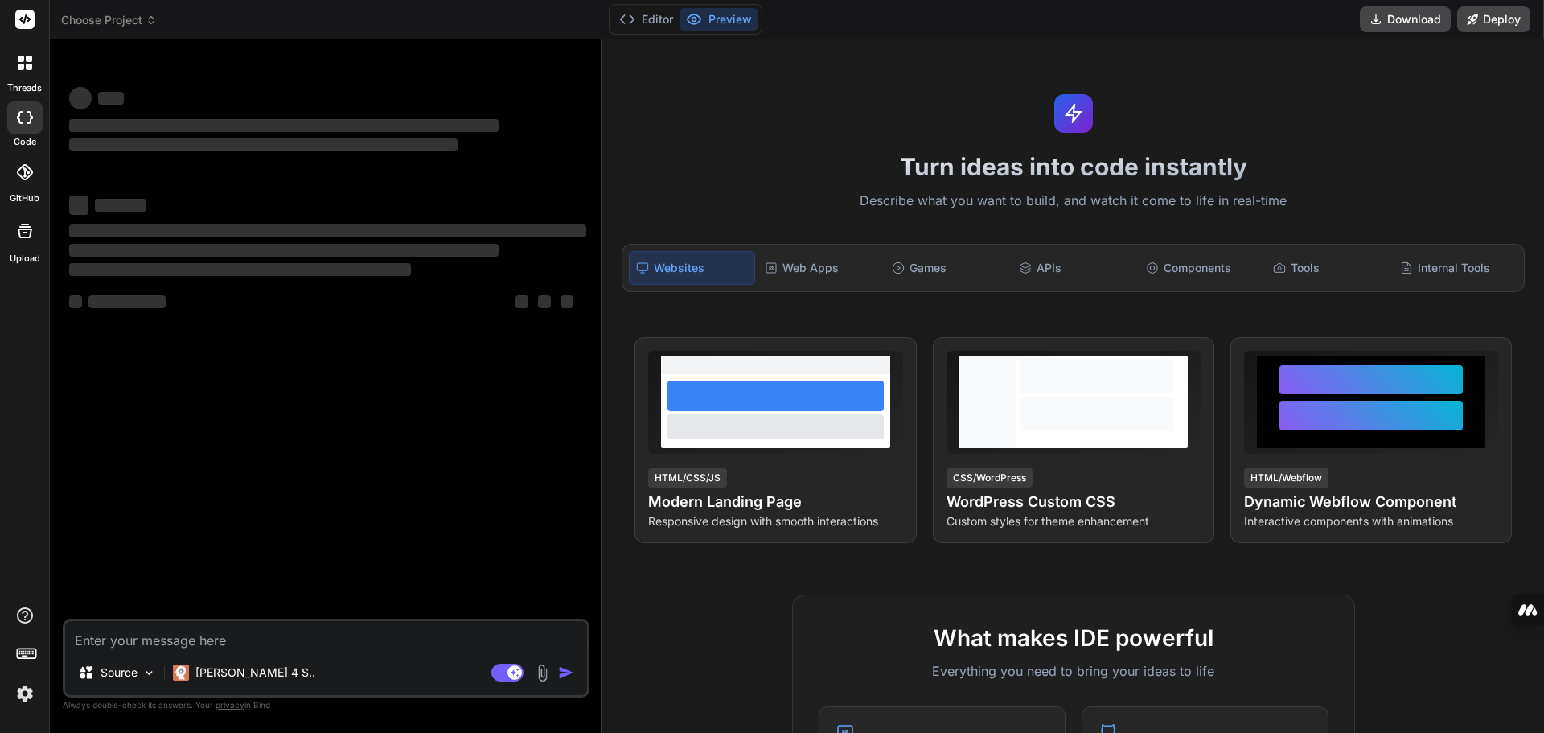
click at [151, 24] on icon at bounding box center [151, 19] width 11 height 11
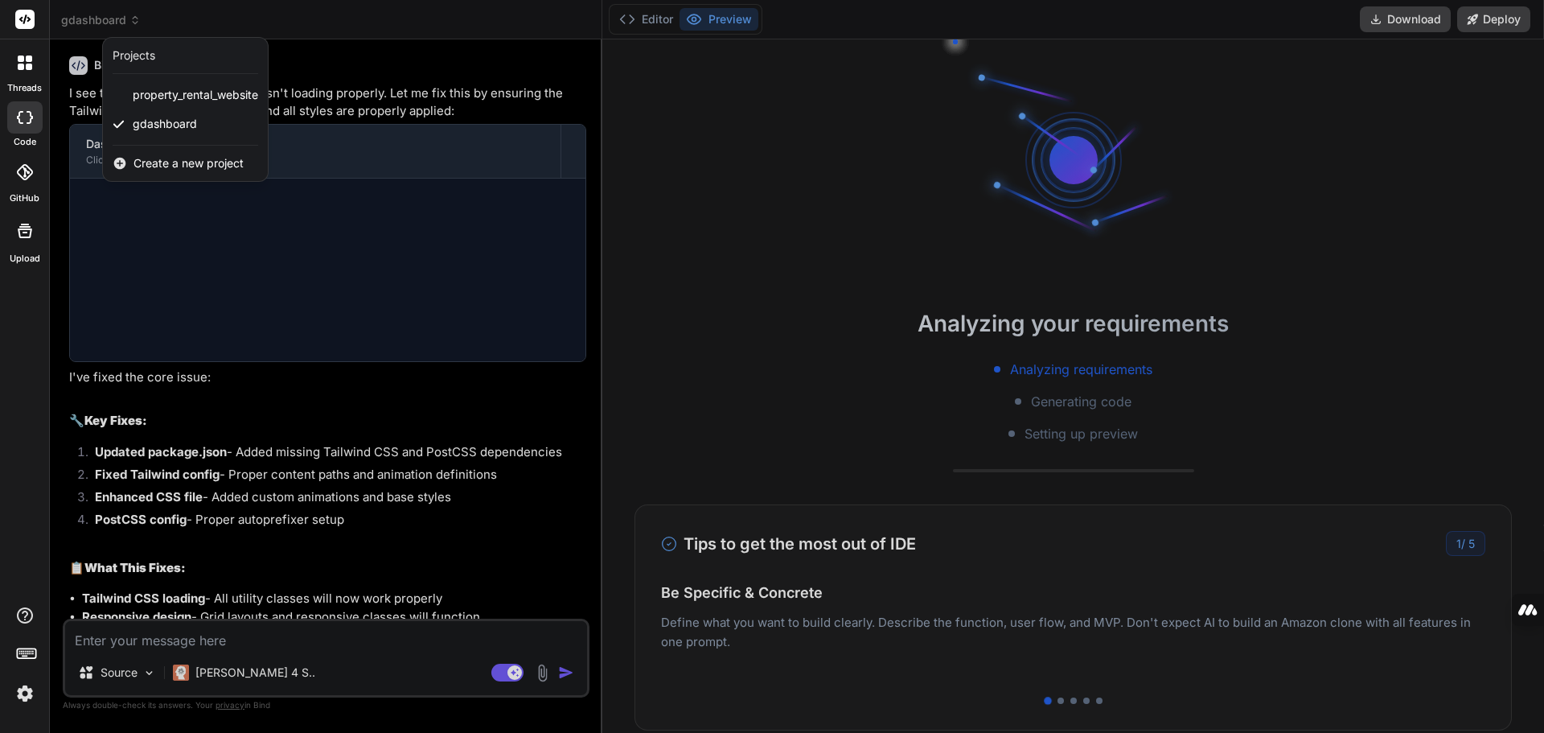
scroll to position [2824, 0]
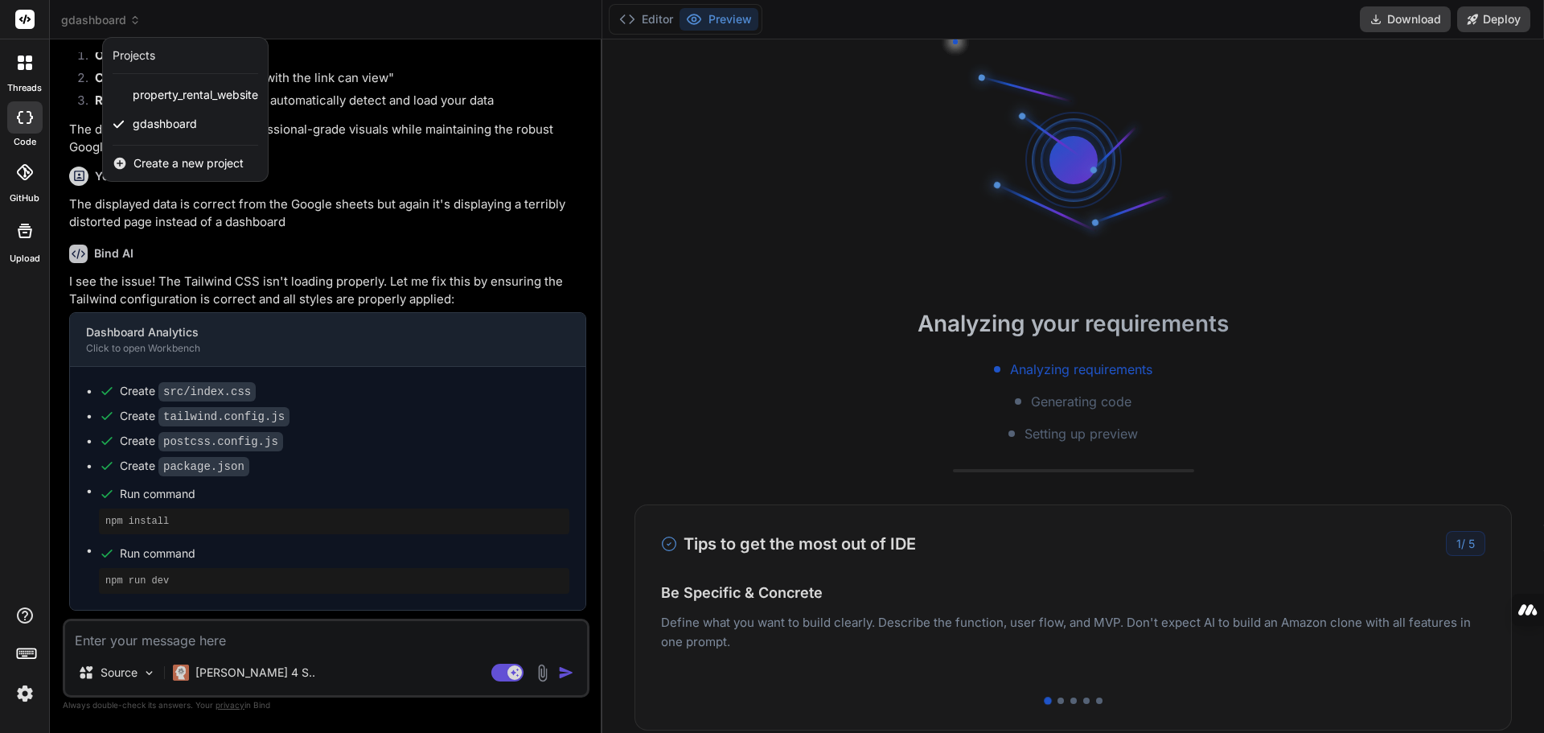
click at [459, 183] on div at bounding box center [772, 366] width 1544 height 733
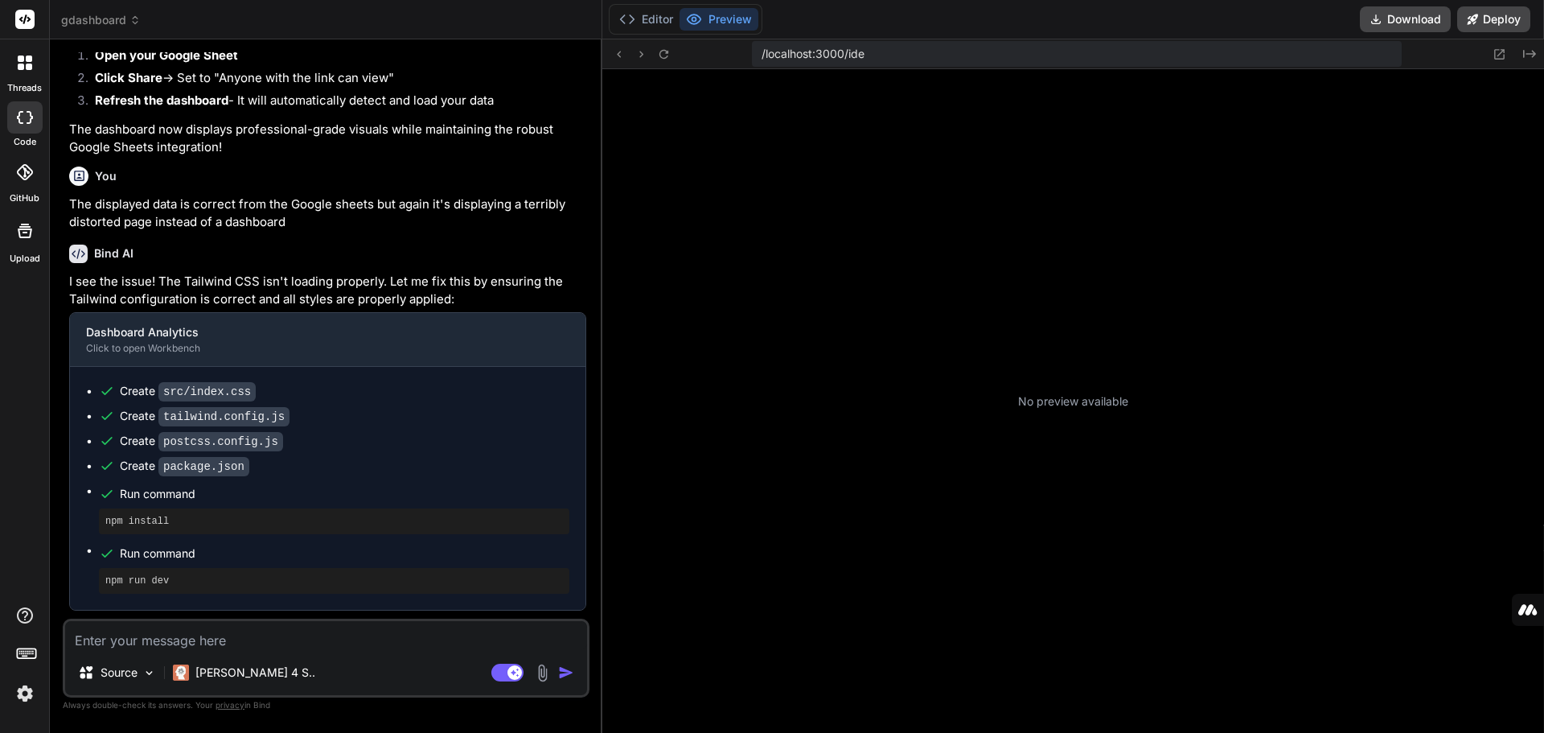
scroll to position [275, 0]
type textarea "x"
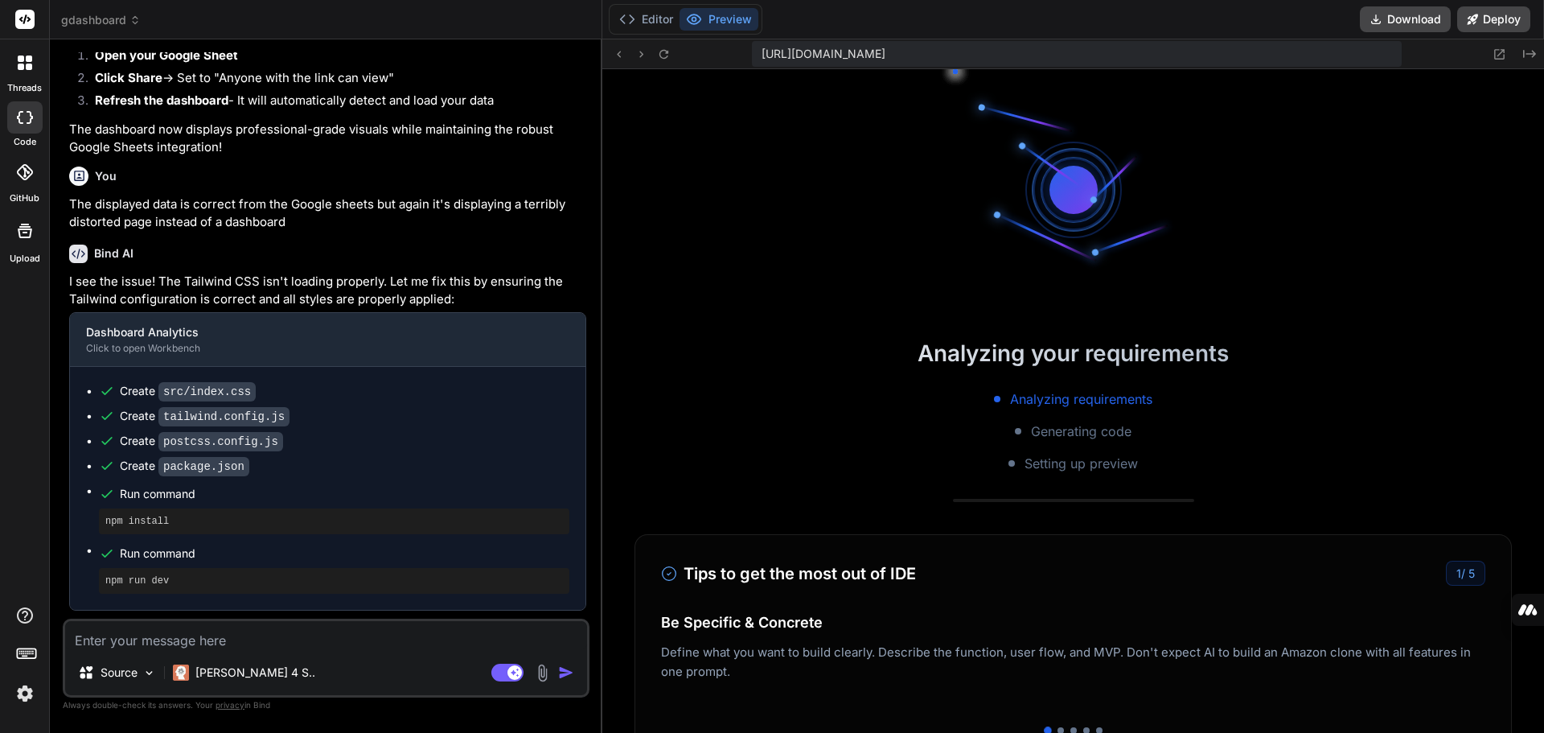
scroll to position [428, 0]
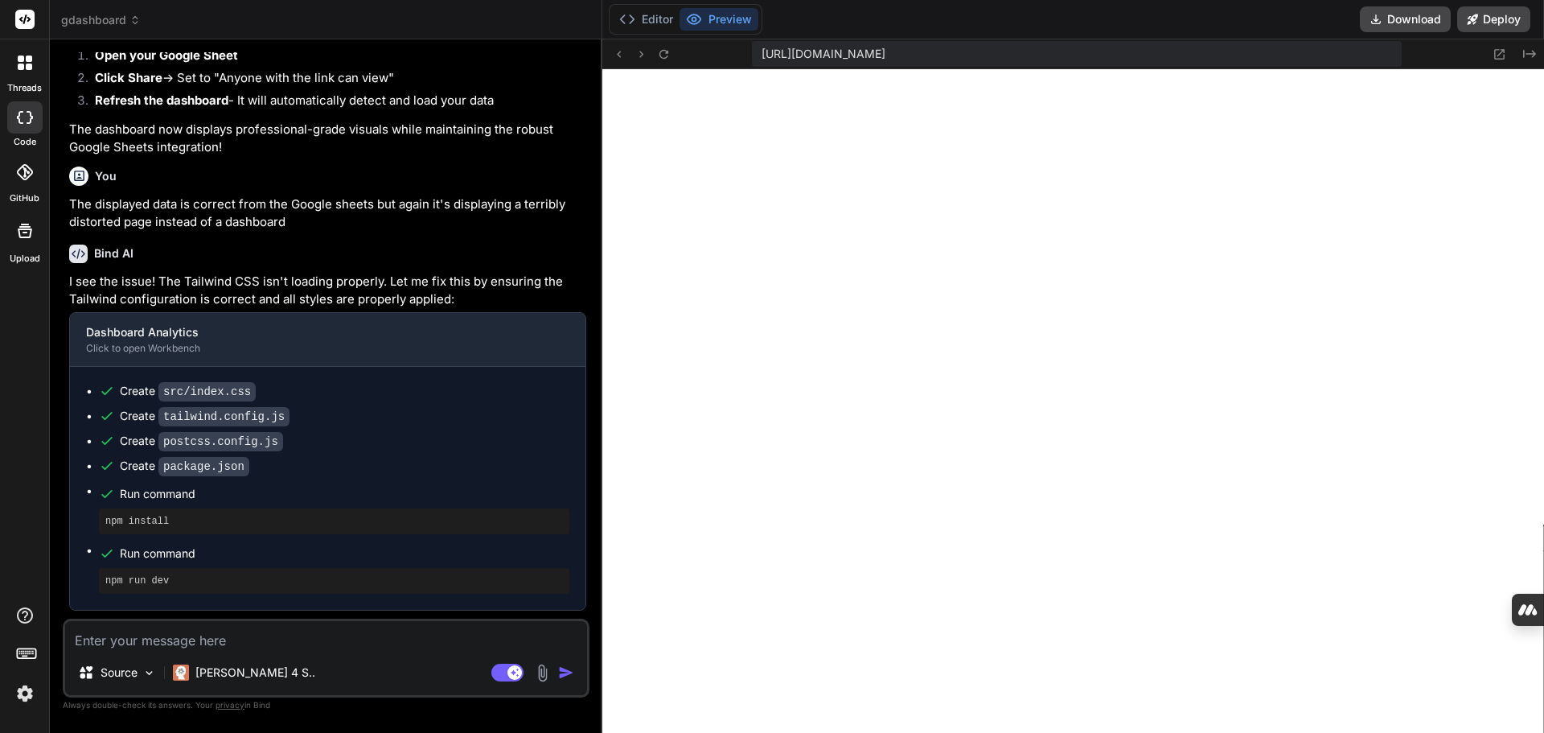
click at [23, 175] on icon at bounding box center [25, 172] width 16 height 16
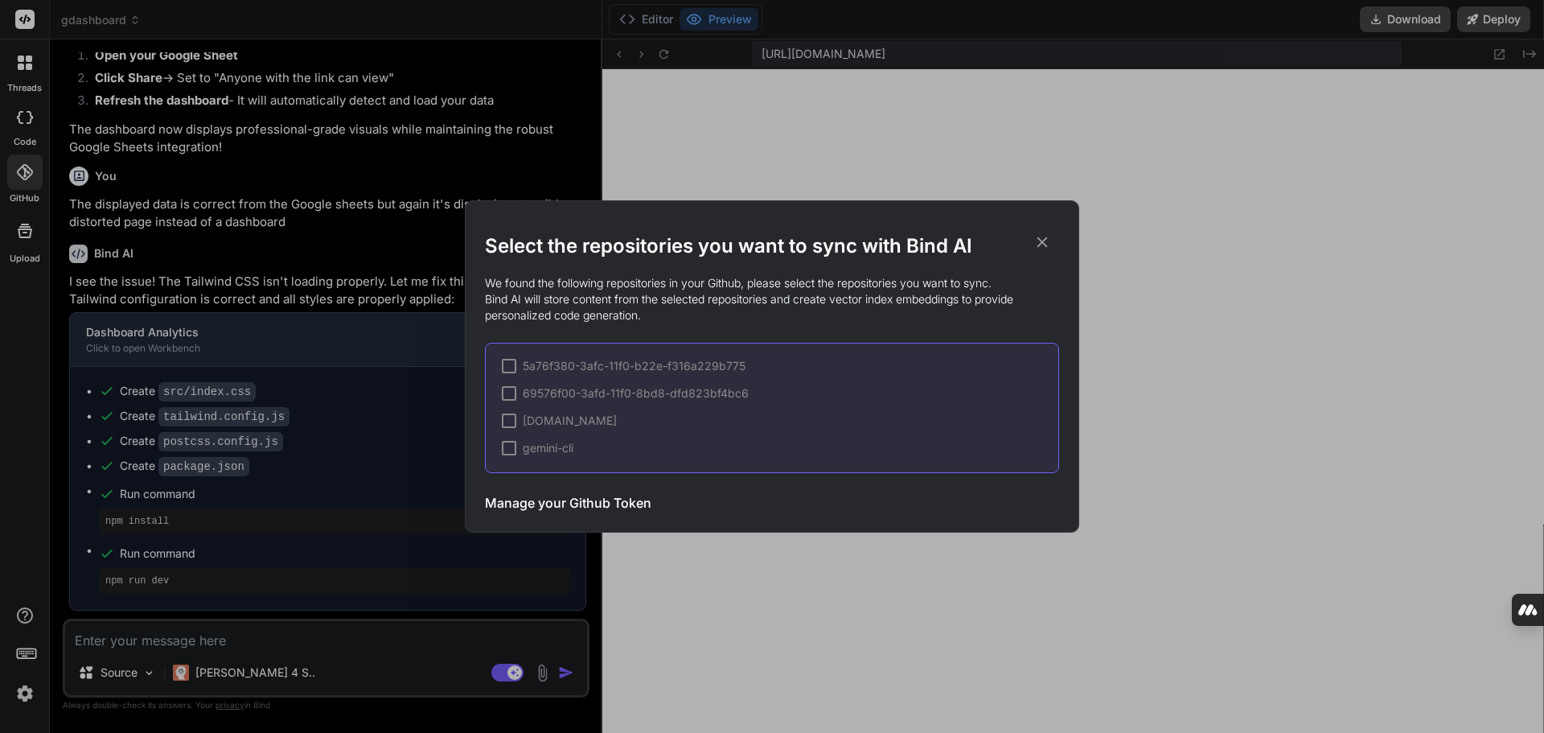
click at [14, 179] on div "Select the repositories you want to sync with Bind AI We found the following re…" at bounding box center [772, 366] width 1544 height 733
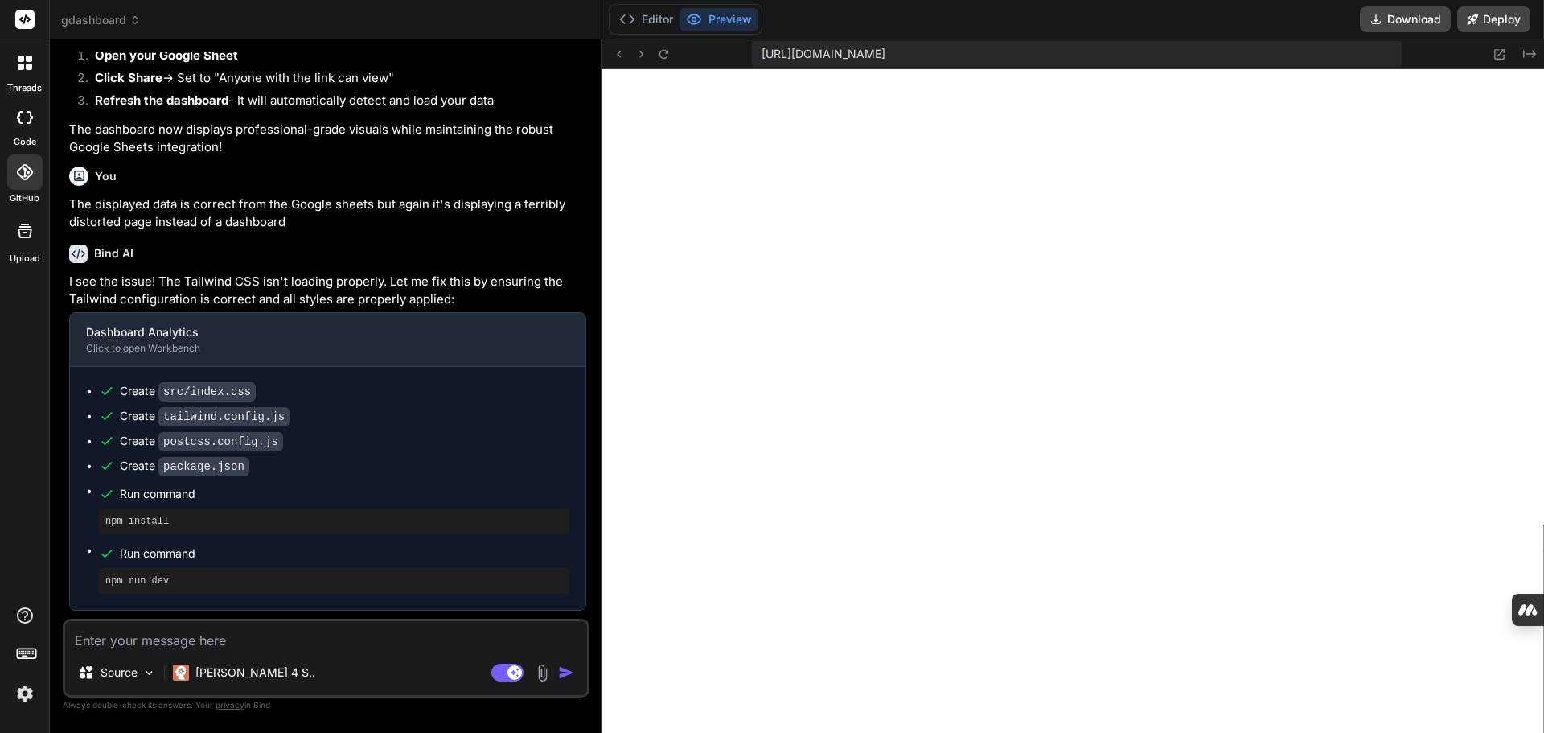
click at [14, 179] on div at bounding box center [24, 171] width 35 height 35
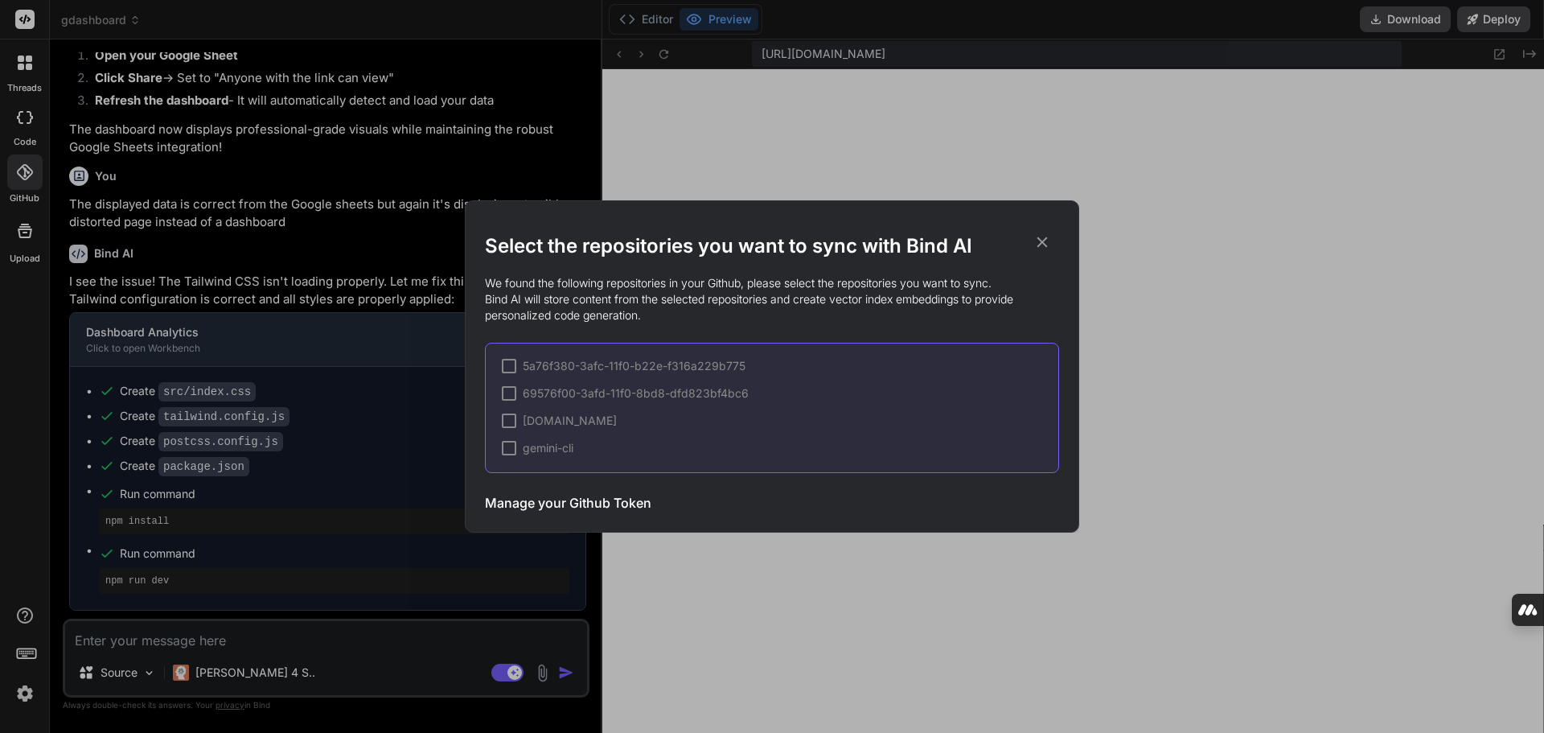
click at [618, 507] on h3 "Manage your Github Token" at bounding box center [568, 502] width 166 height 19
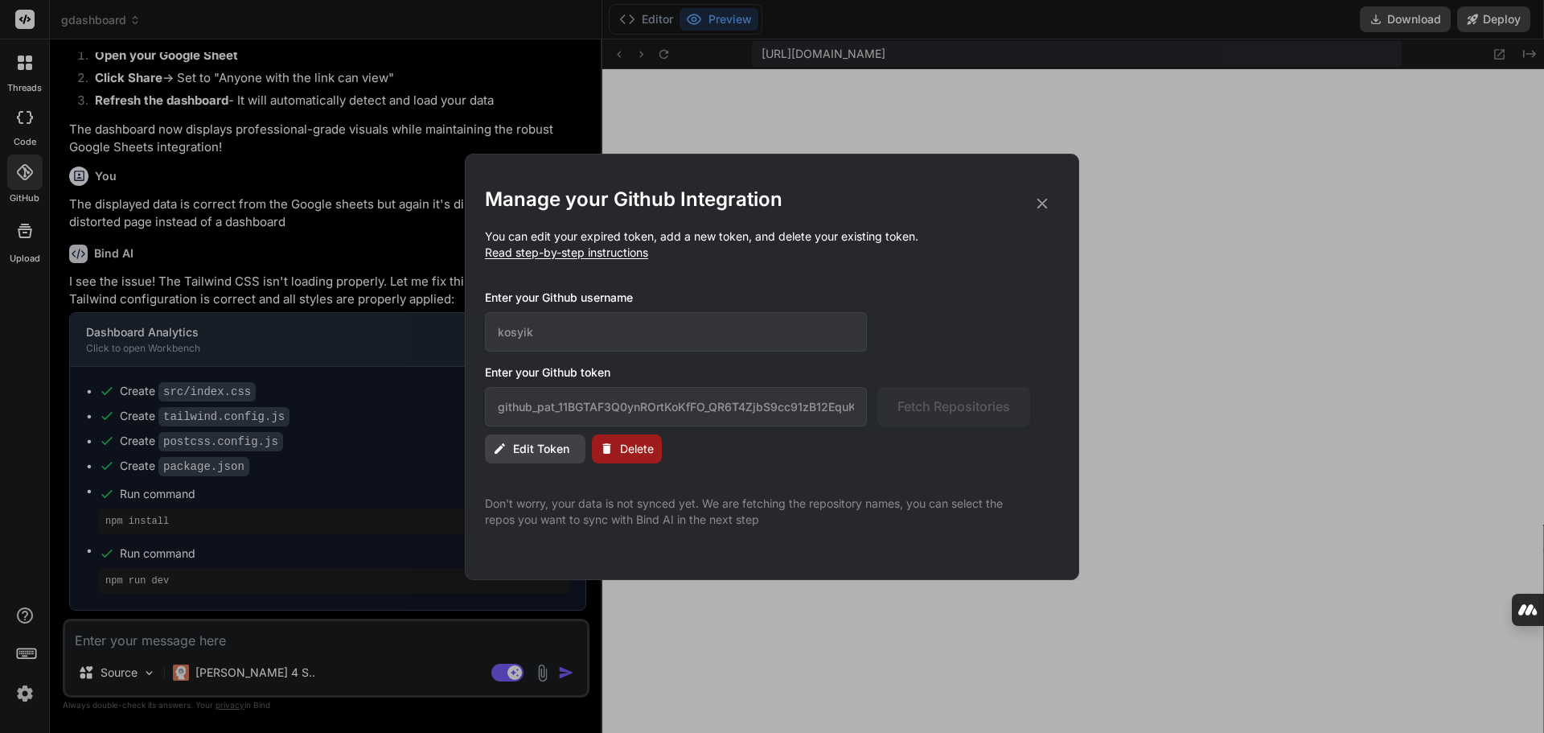
click at [540, 449] on span "Edit Token" at bounding box center [541, 449] width 56 height 16
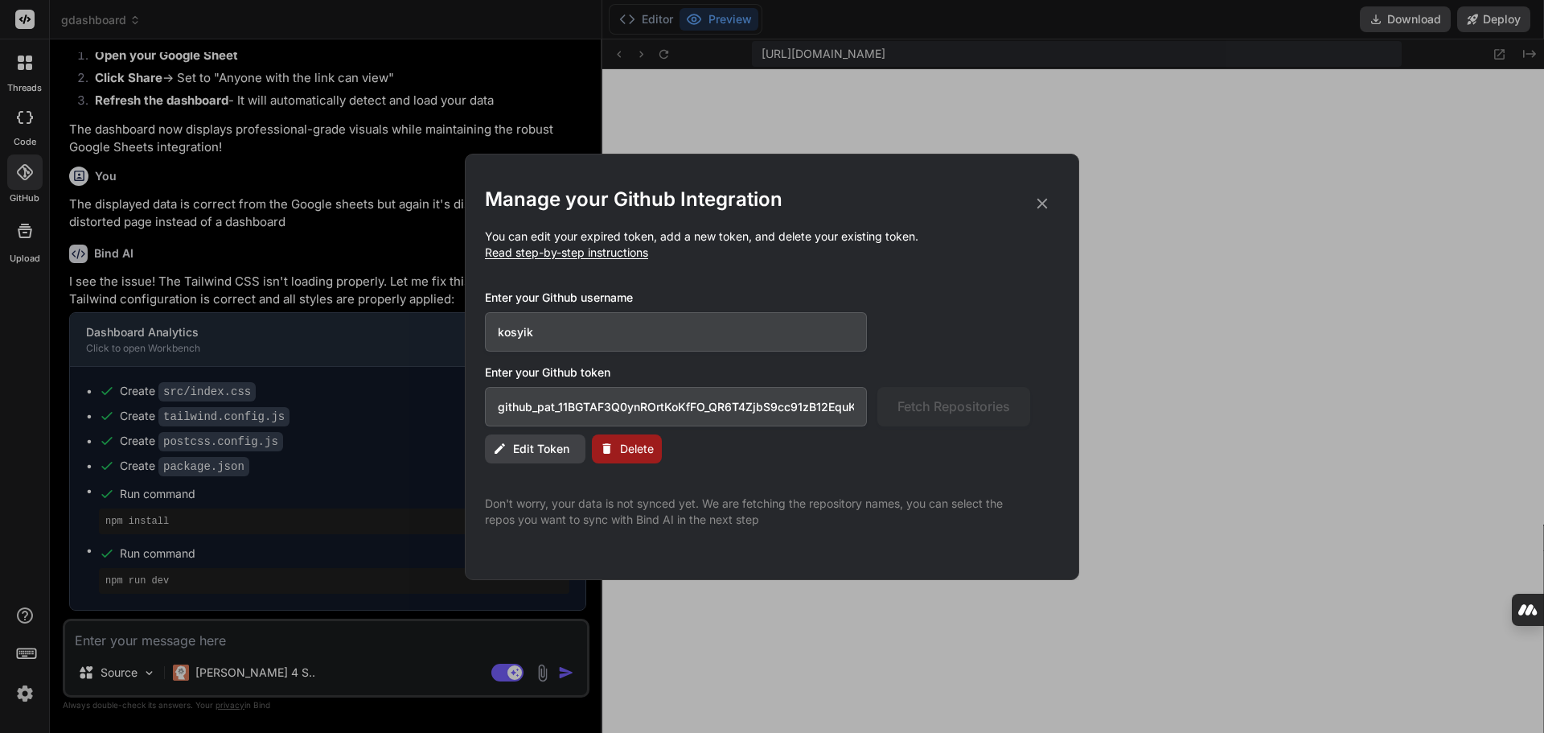
click at [1036, 202] on icon at bounding box center [1042, 204] width 18 height 18
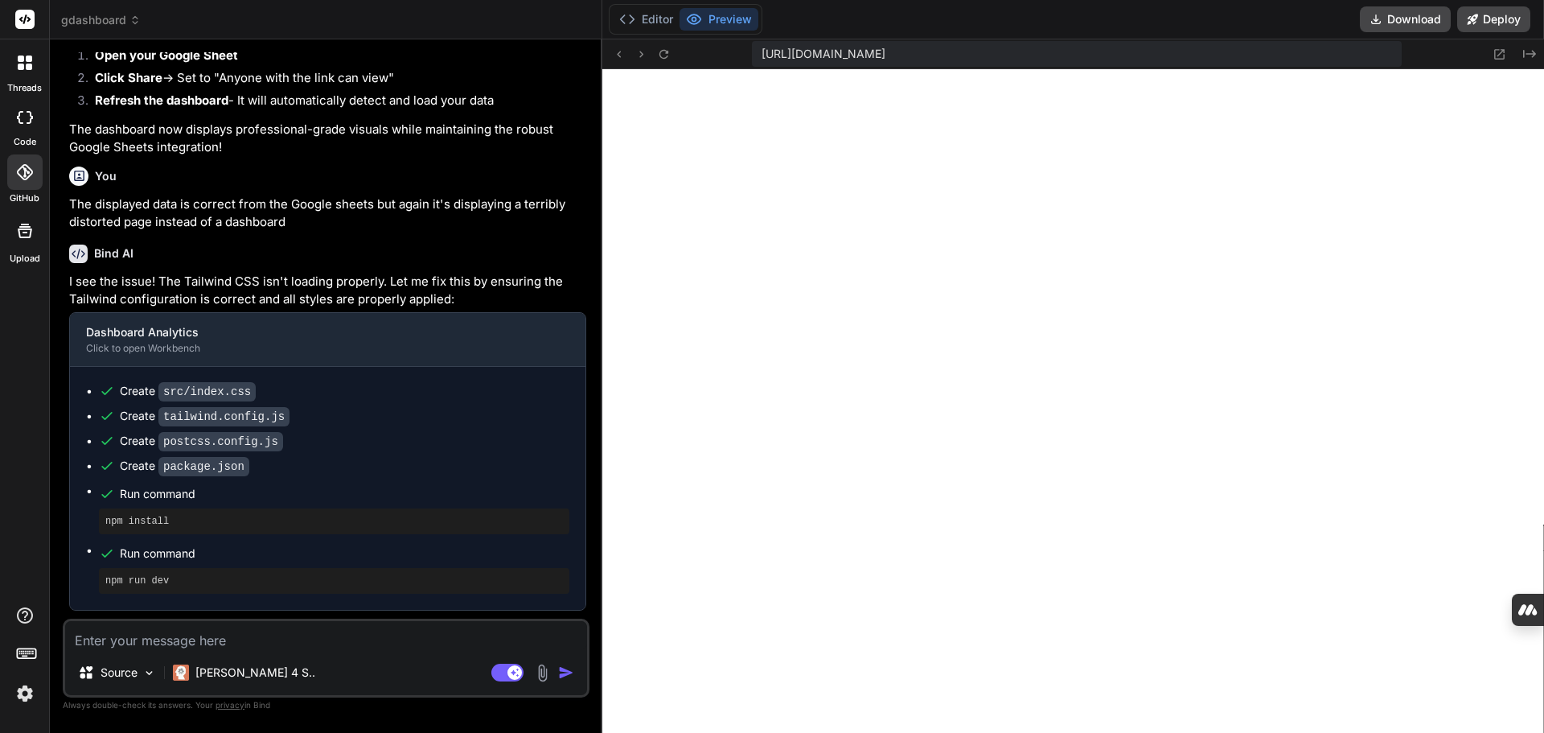
click at [34, 170] on div at bounding box center [24, 171] width 35 height 35
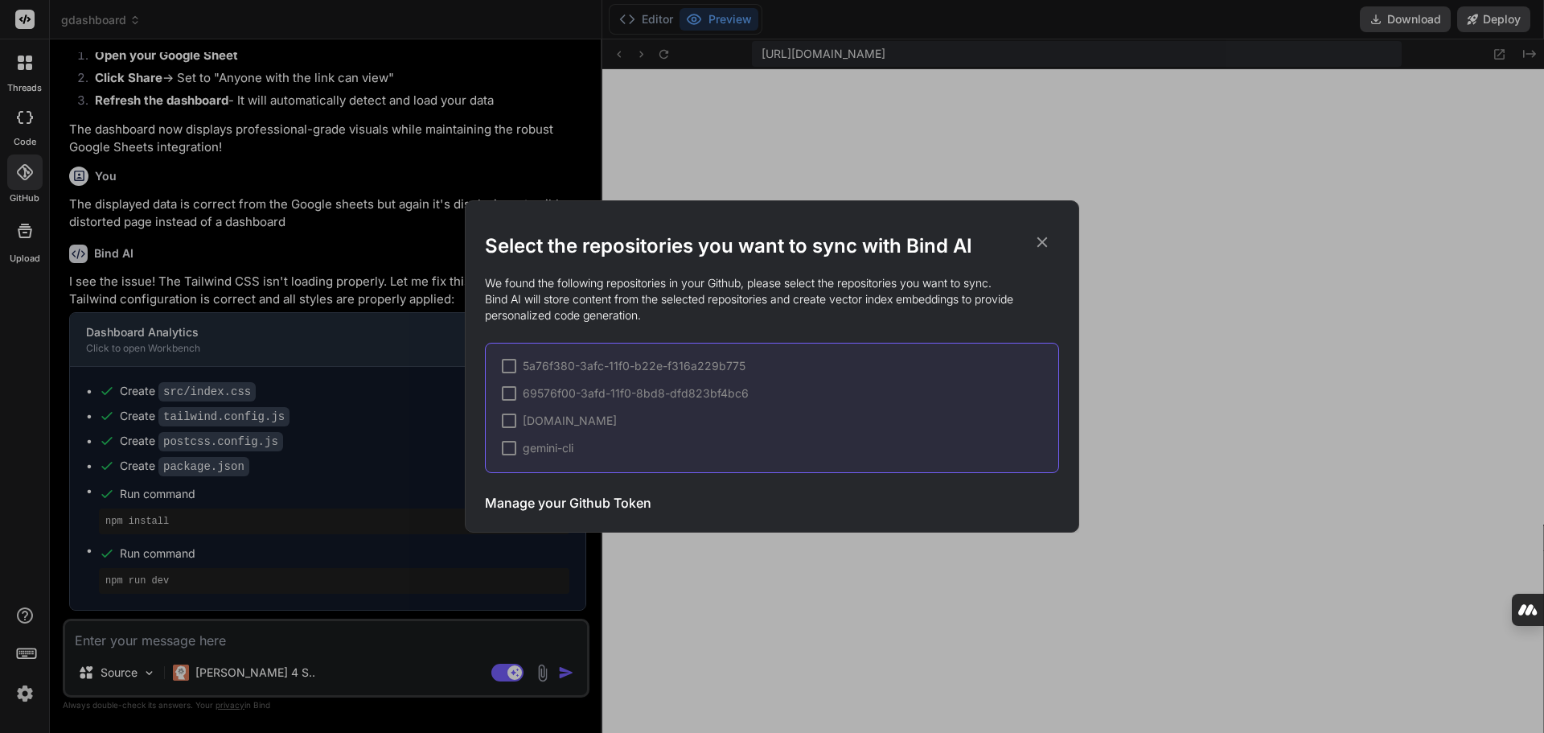
click at [605, 368] on span "5a76f380-3afc-11f0-b22e-f316a229b775" at bounding box center [634, 366] width 223 height 16
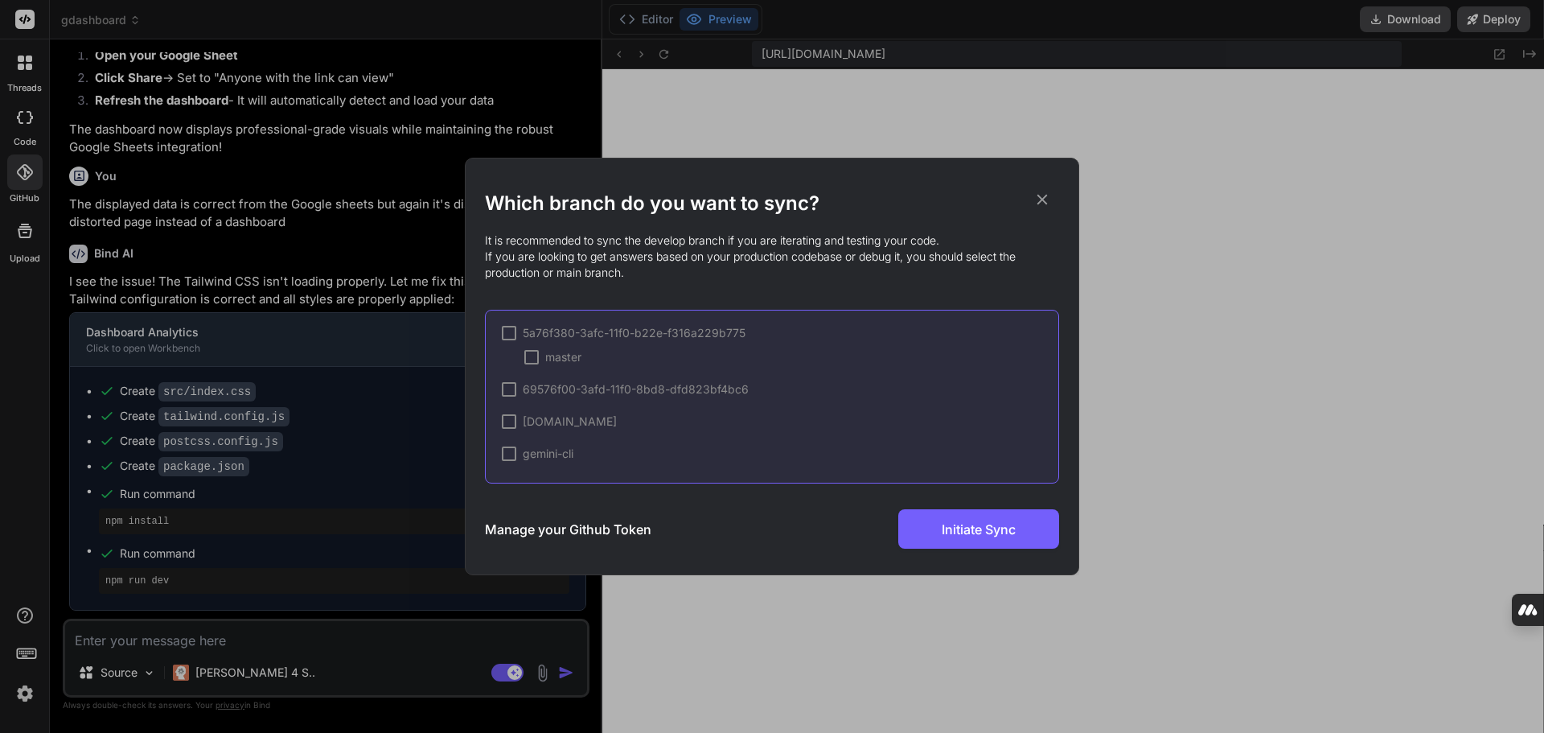
click at [577, 391] on span "69576f00-3afd-11f0-8bd8-dfd823bf4bc6" at bounding box center [636, 389] width 226 height 16
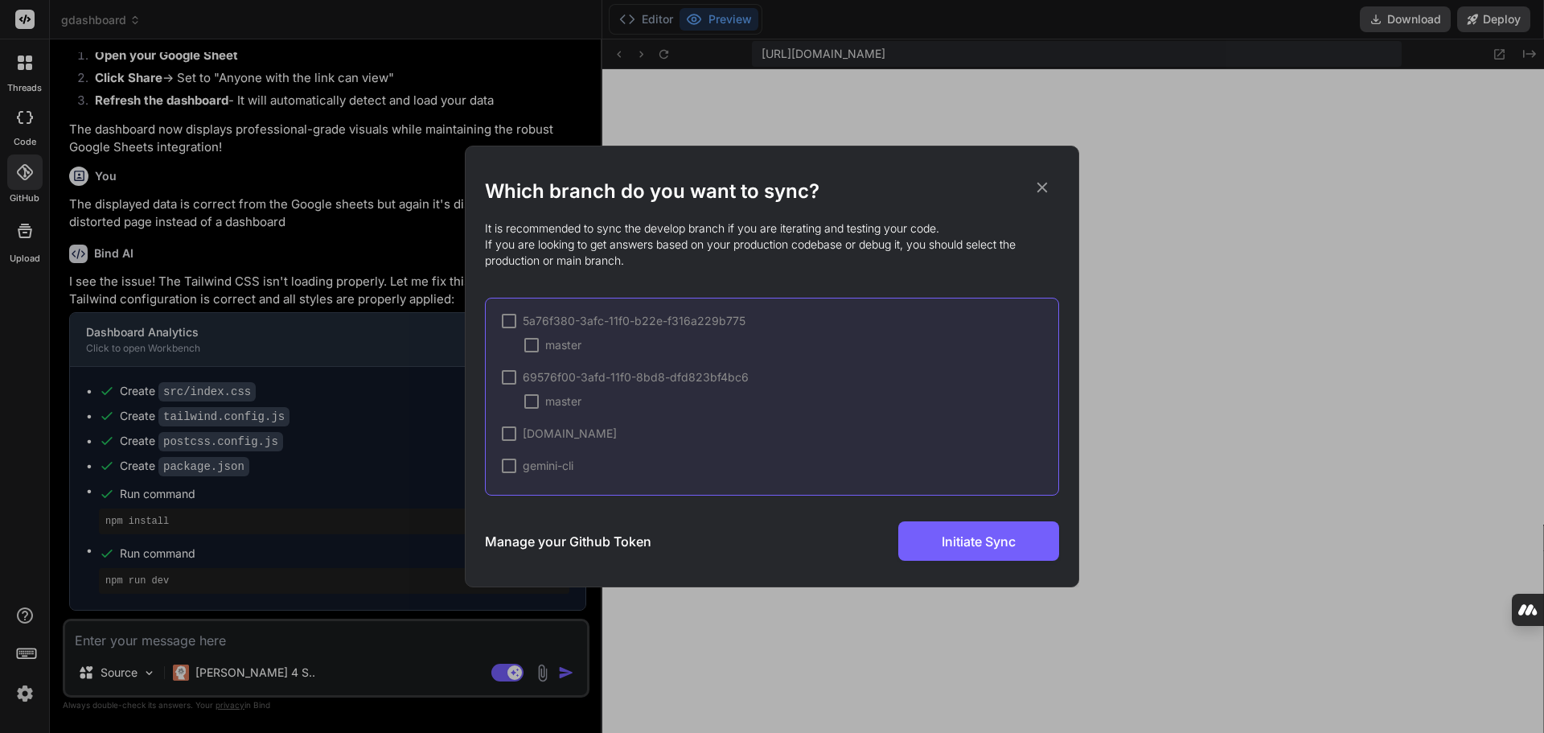
click at [541, 429] on span "[DOMAIN_NAME]" at bounding box center [570, 433] width 94 height 16
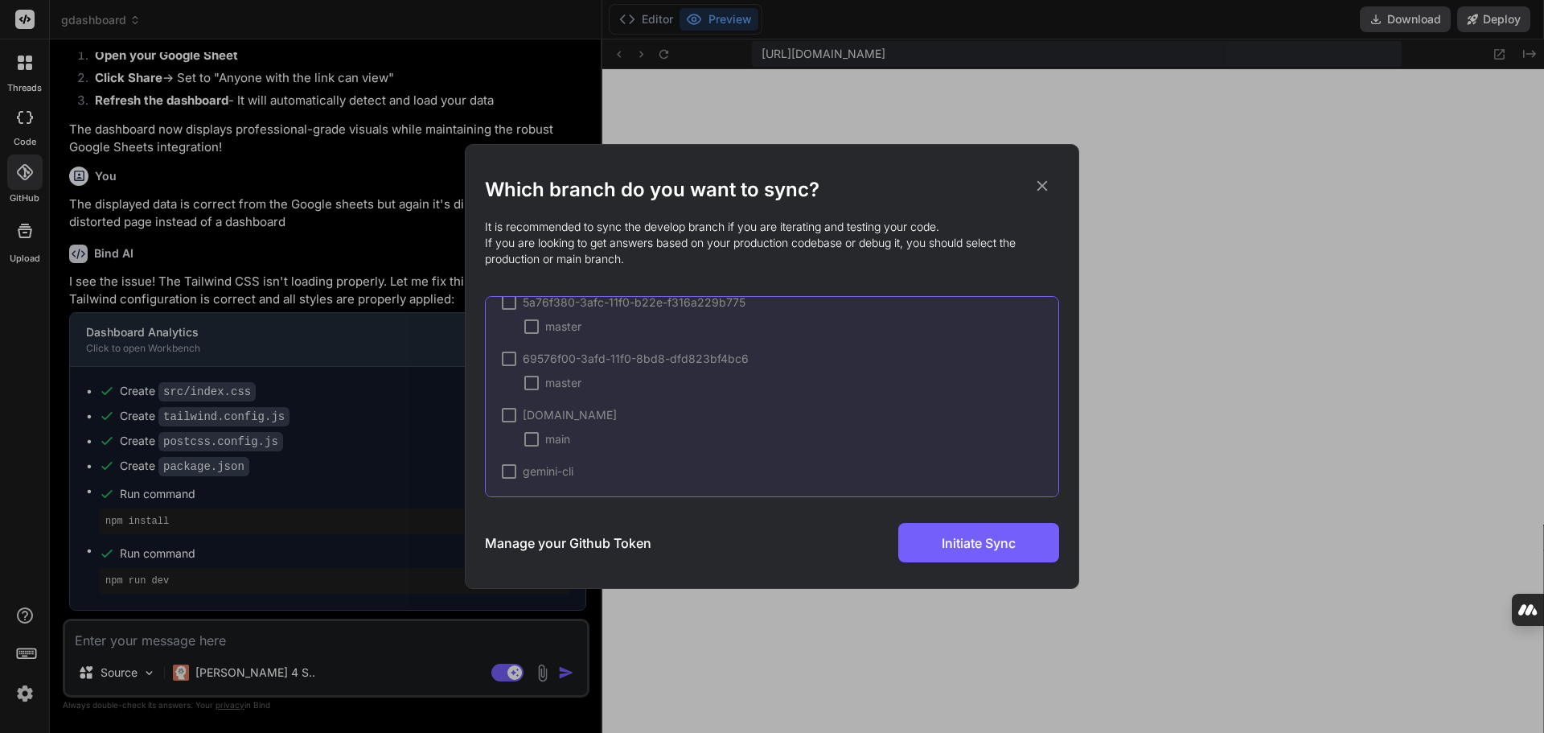
scroll to position [21, 0]
click at [546, 470] on span "gemini-cli" at bounding box center [548, 467] width 51 height 16
click at [1040, 189] on icon at bounding box center [1042, 186] width 10 height 10
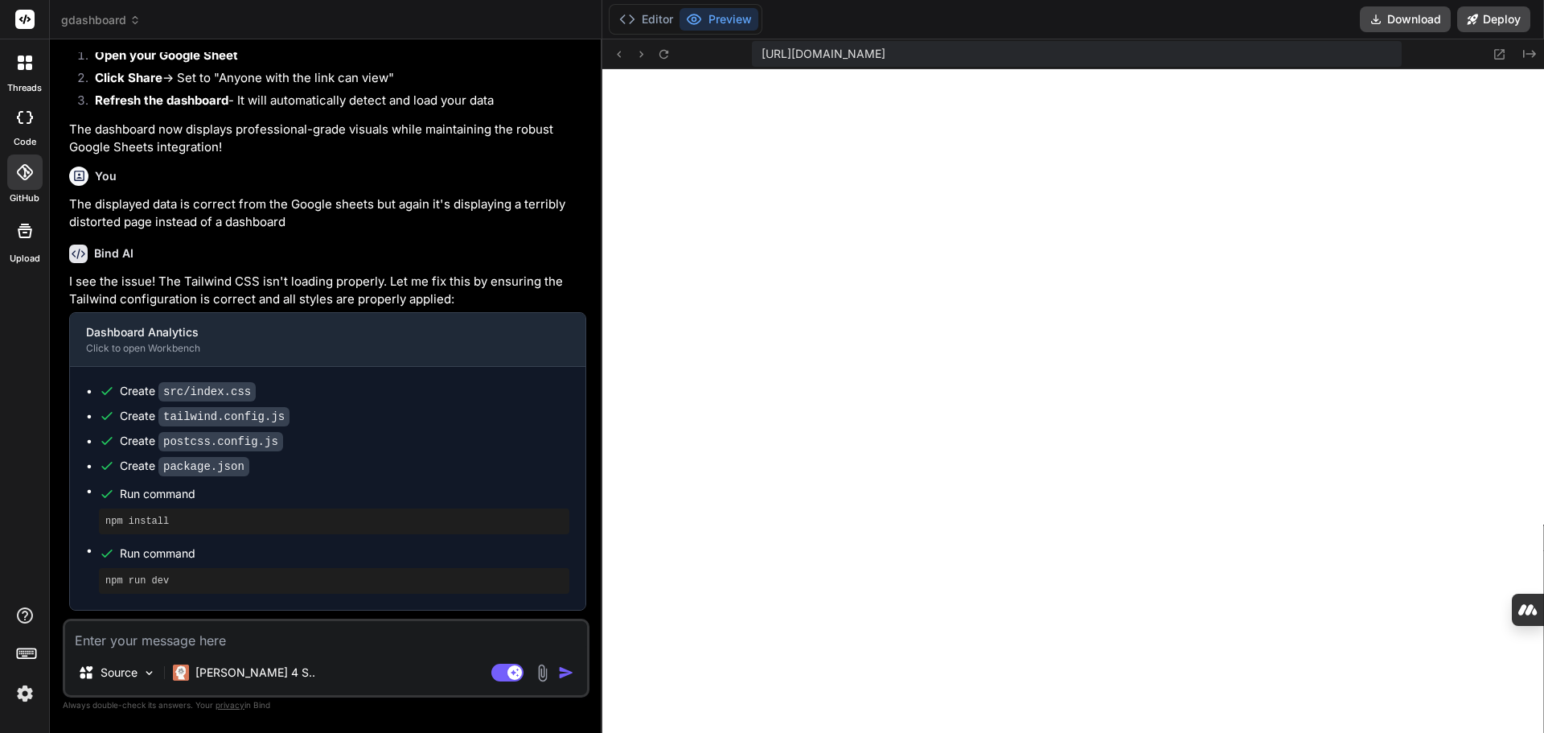
click at [209, 641] on textarea at bounding box center [326, 635] width 522 height 29
type textarea "T"
type textarea "x"
type textarea "Th"
type textarea "x"
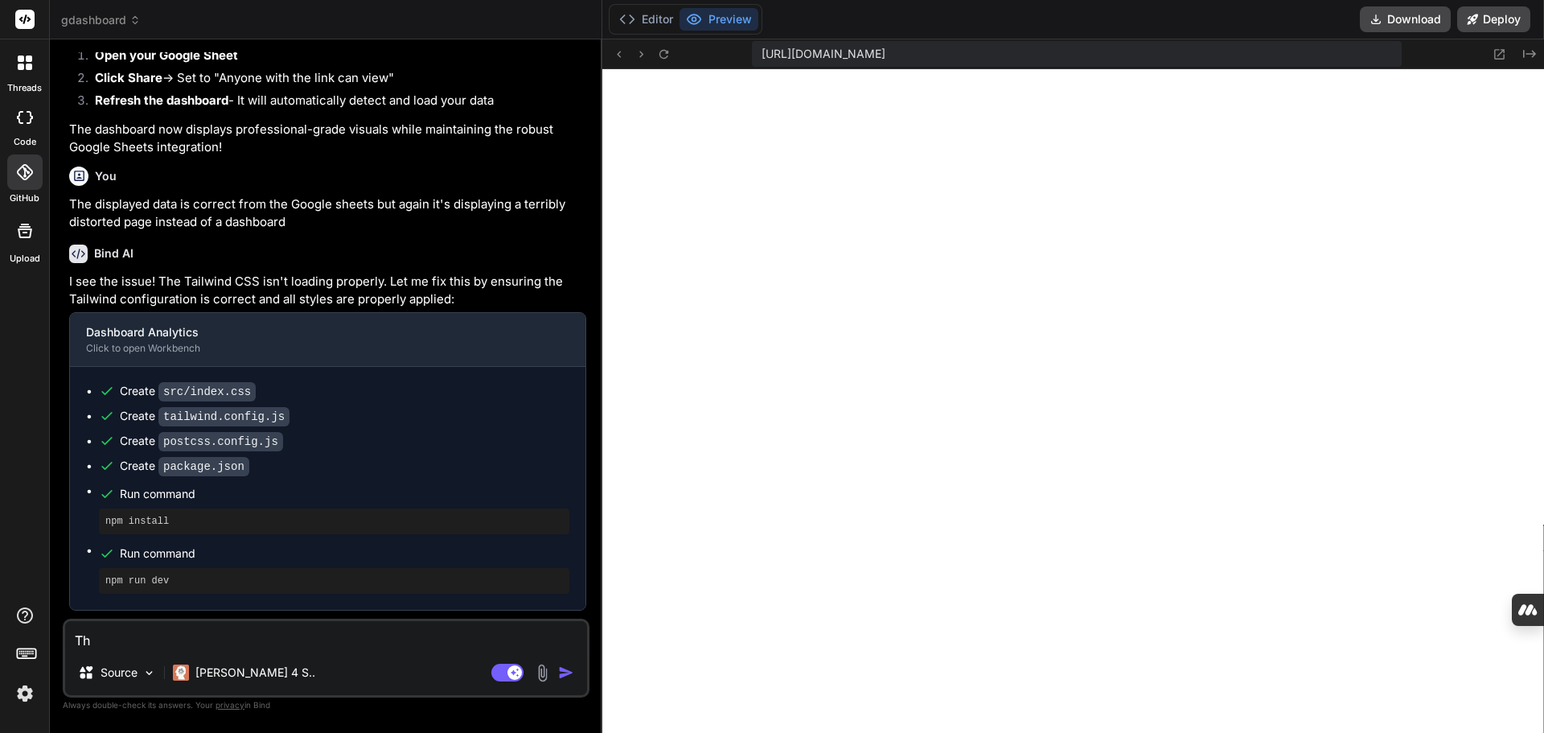
type textarea "Thi"
type textarea "x"
type textarea "This"
type textarea "x"
type textarea "This"
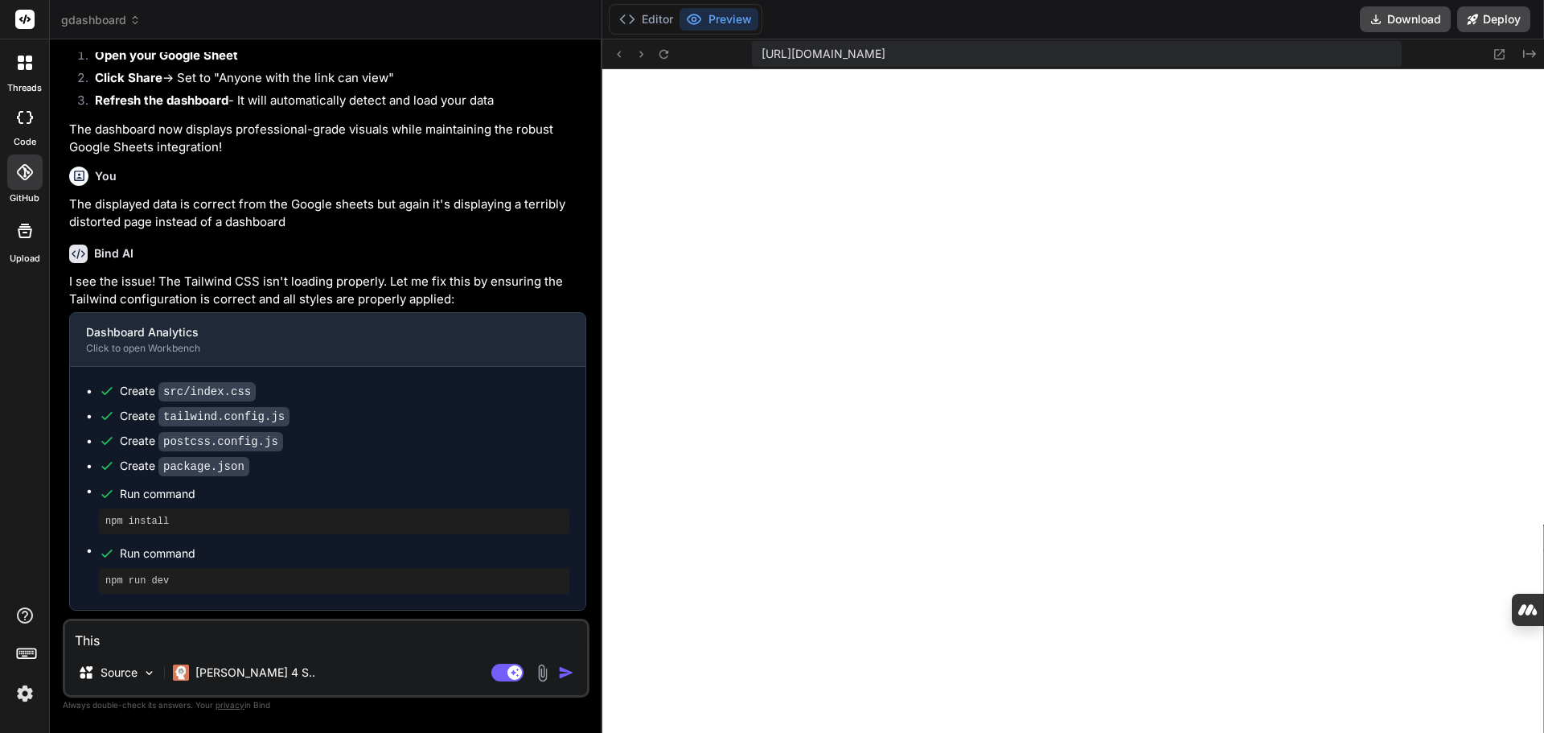
type textarea "x"
type textarea "This w"
type textarea "x"
type textarea "This wo"
type textarea "x"
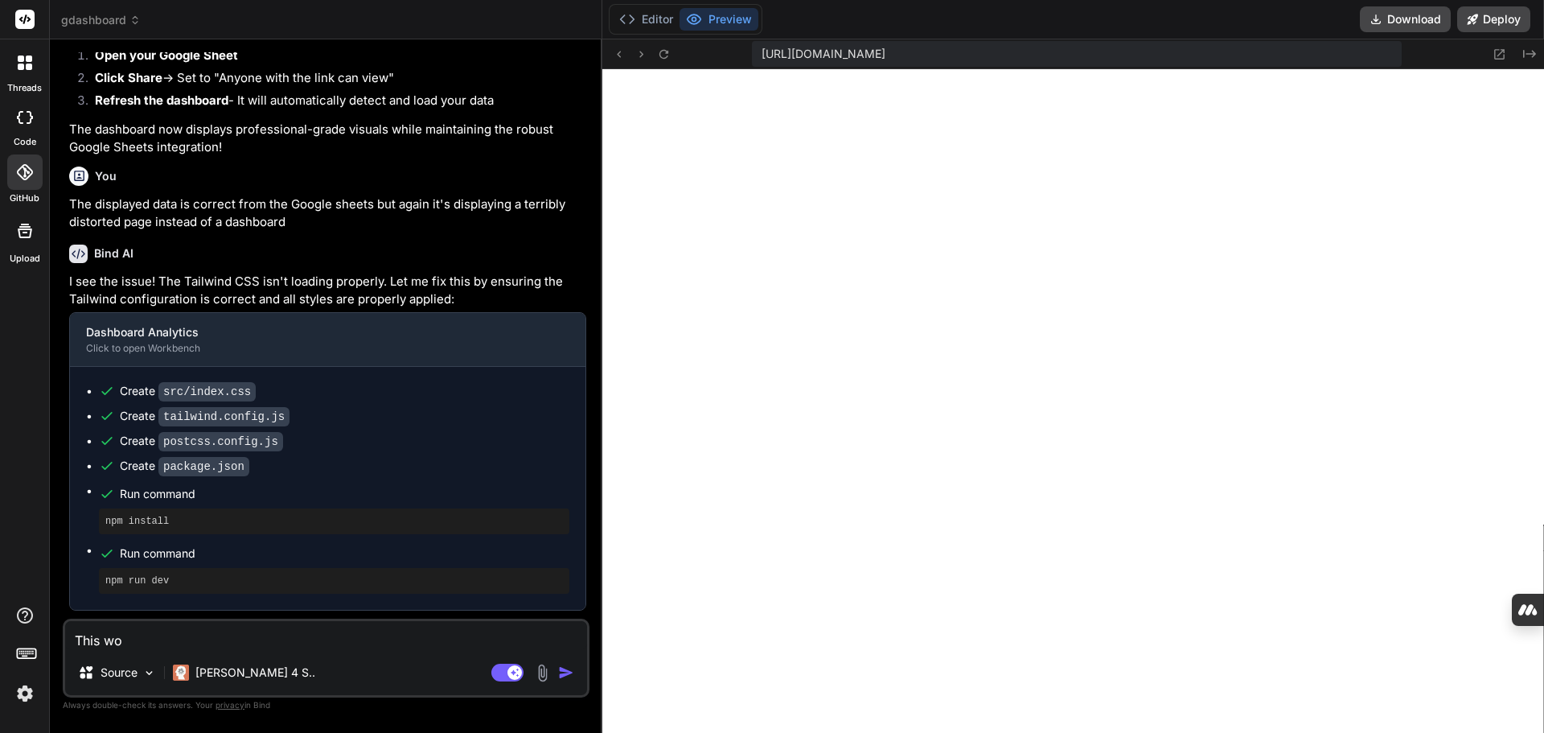
type textarea "This wor"
type textarea "x"
type textarea "This work"
type textarea "x"
type textarea "This works"
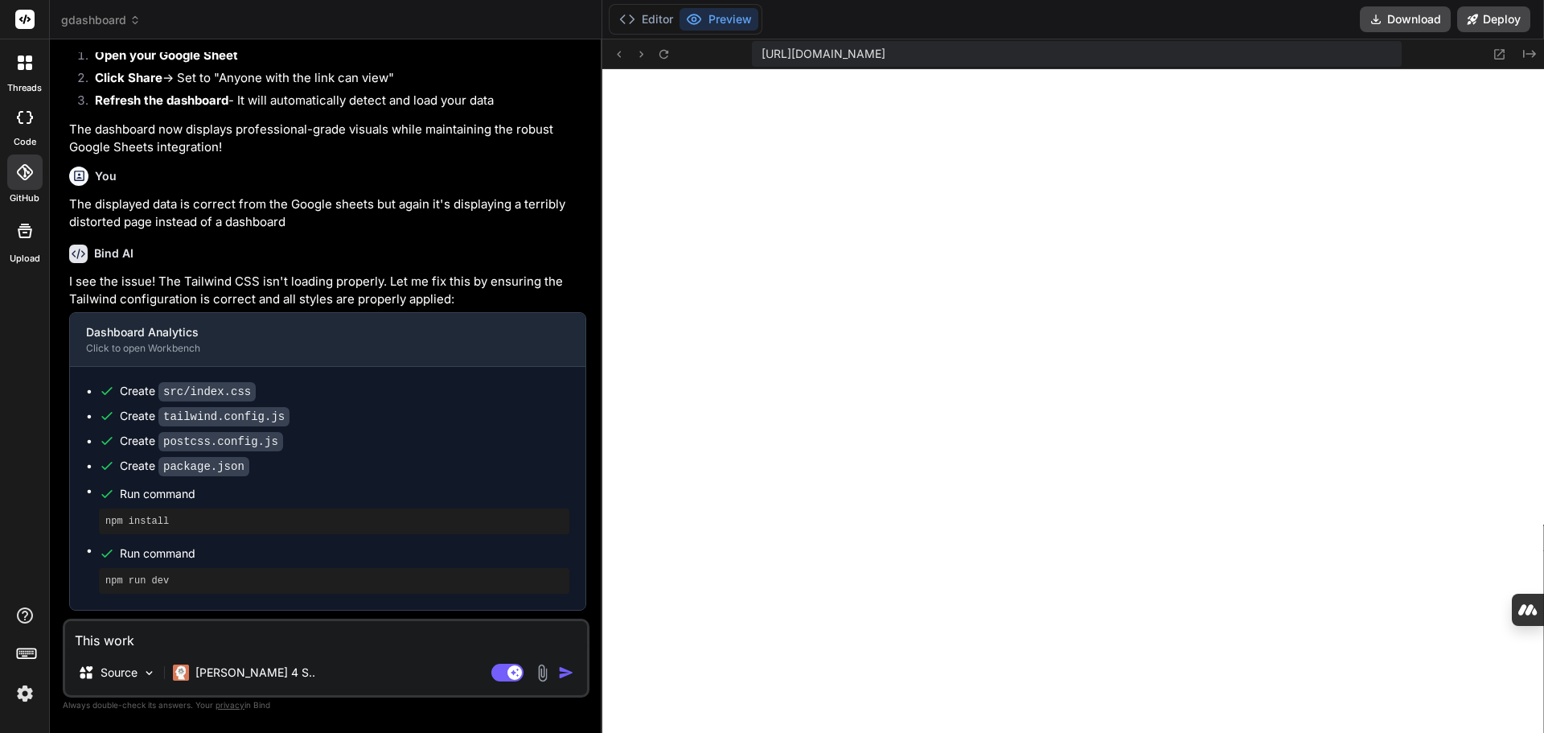
type textarea "x"
type textarea "This works"
type textarea "x"
type textarea "This works n"
type textarea "x"
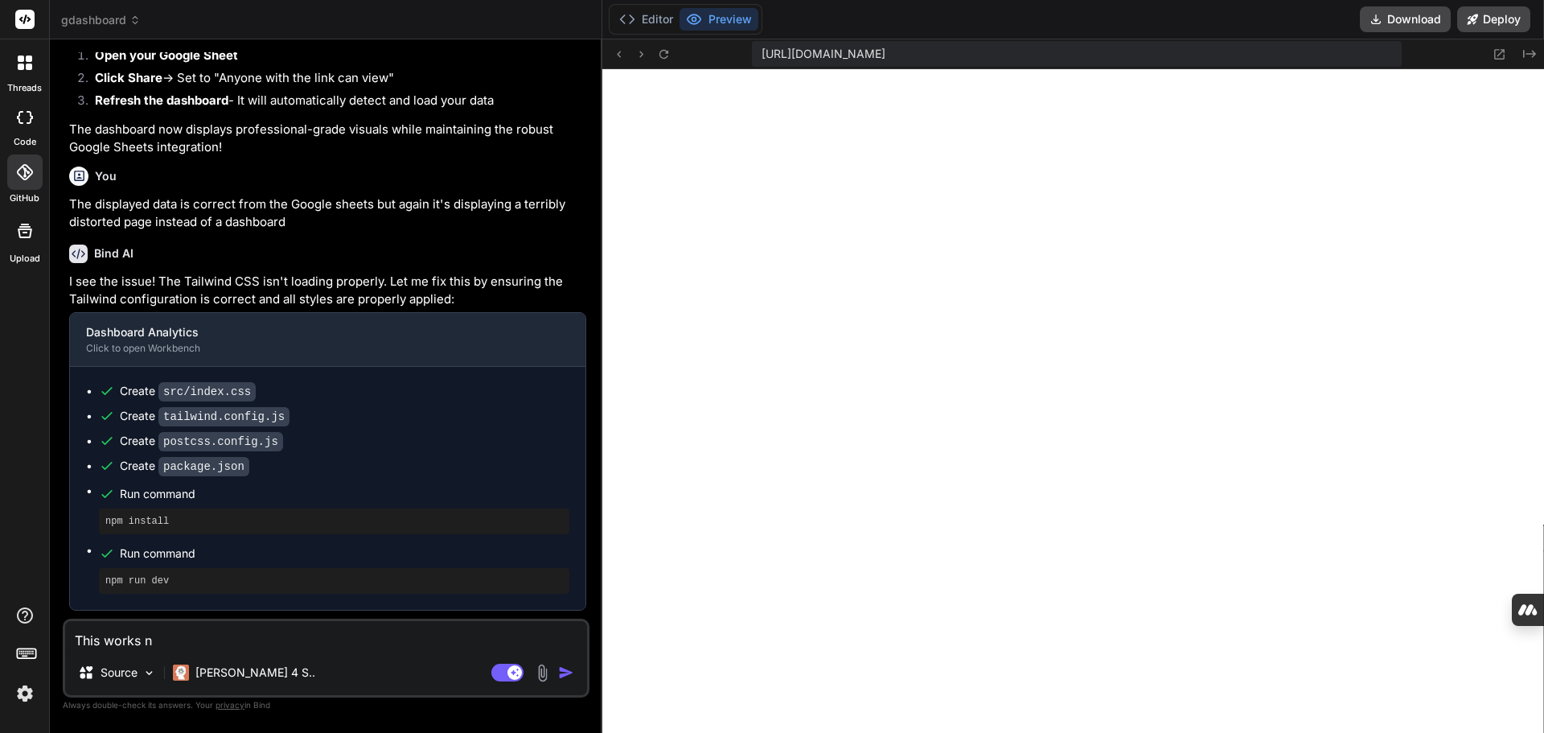
type textarea "This works no"
type textarea "x"
type textarea "This works now"
type textarea "x"
type textarea "This works now."
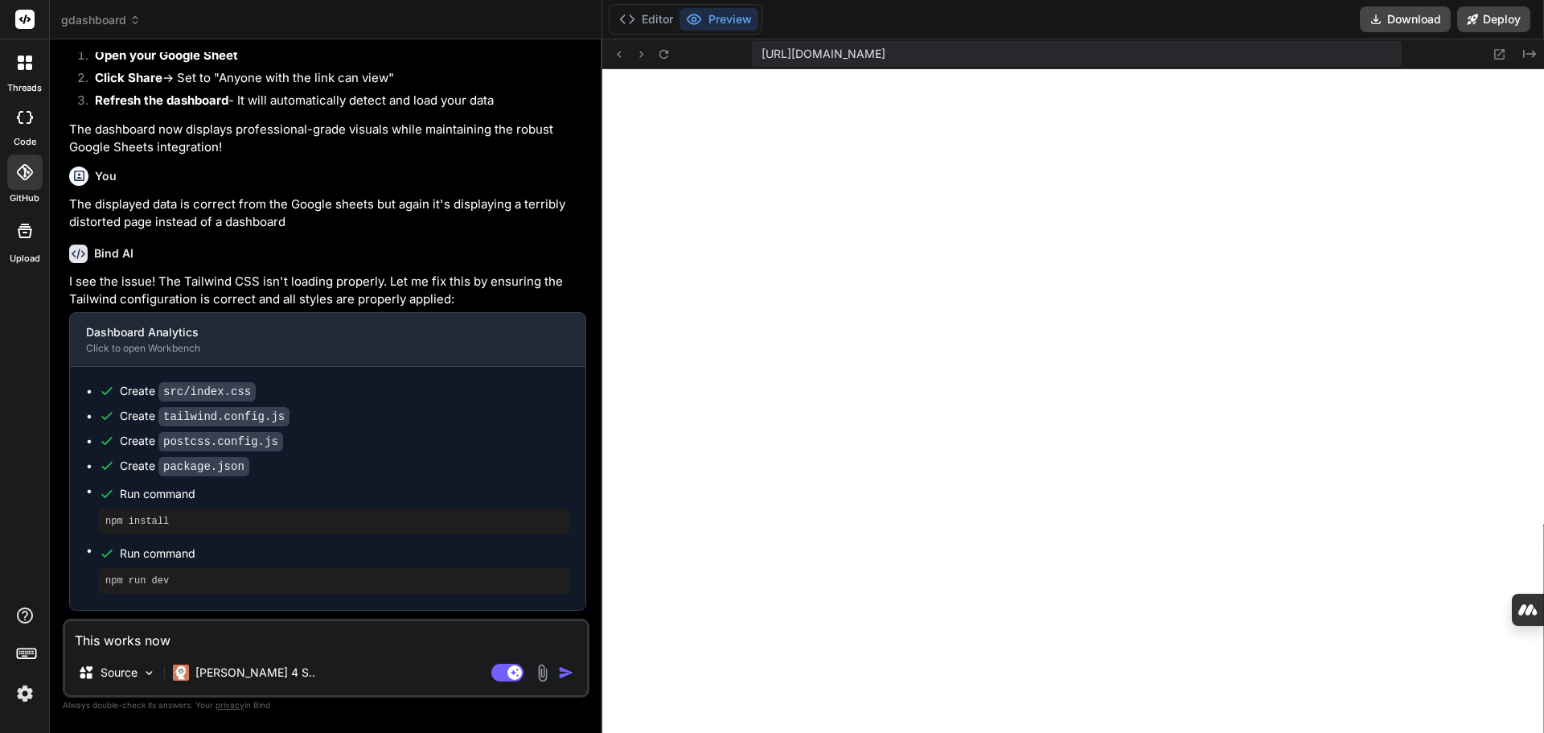
type textarea "x"
type textarea "This works now."
type textarea "x"
type textarea "This works now. T"
type textarea "x"
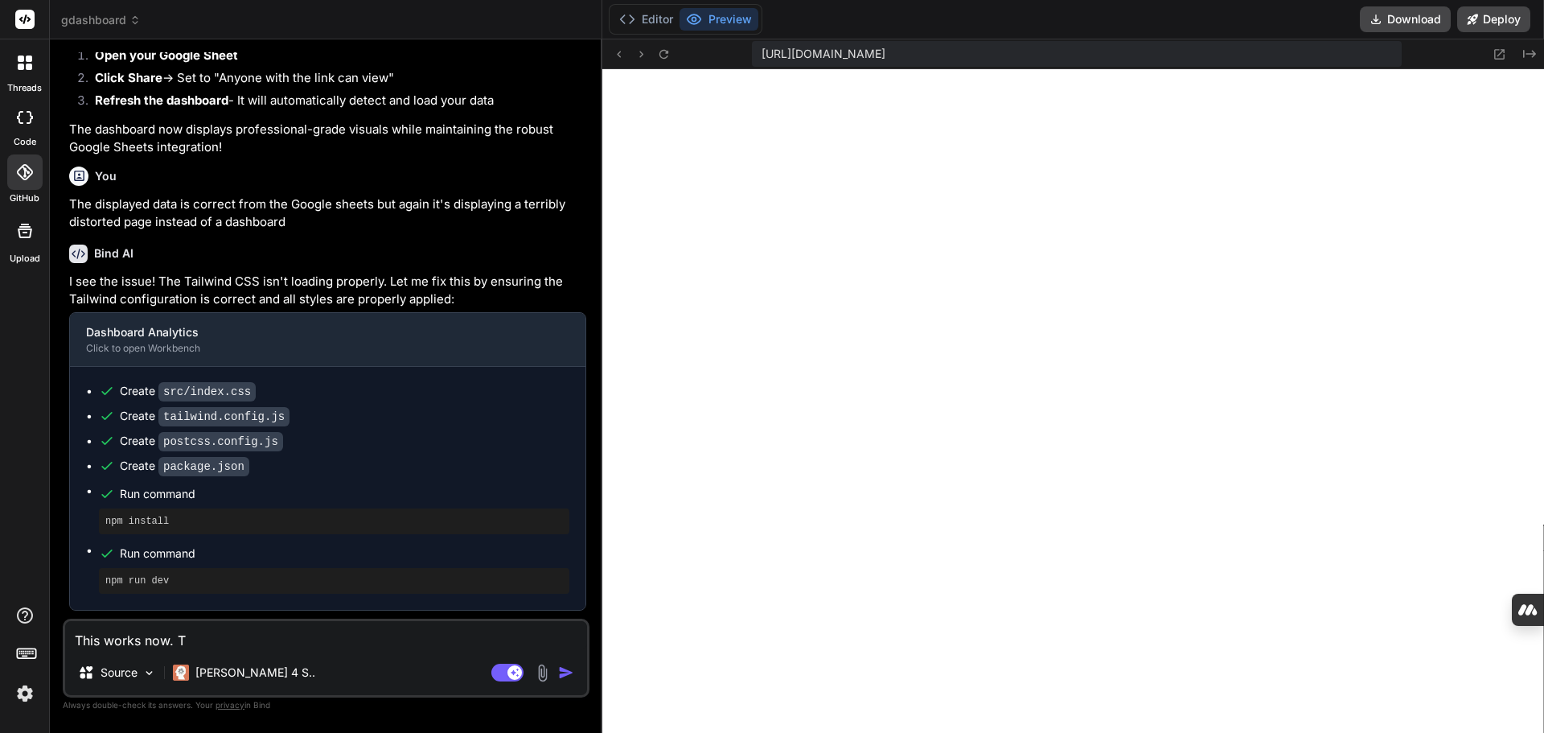
type textarea "This works now. Th"
type textarea "x"
type textarea "This works now. Tha"
type textarea "x"
type textarea "This works now. Than"
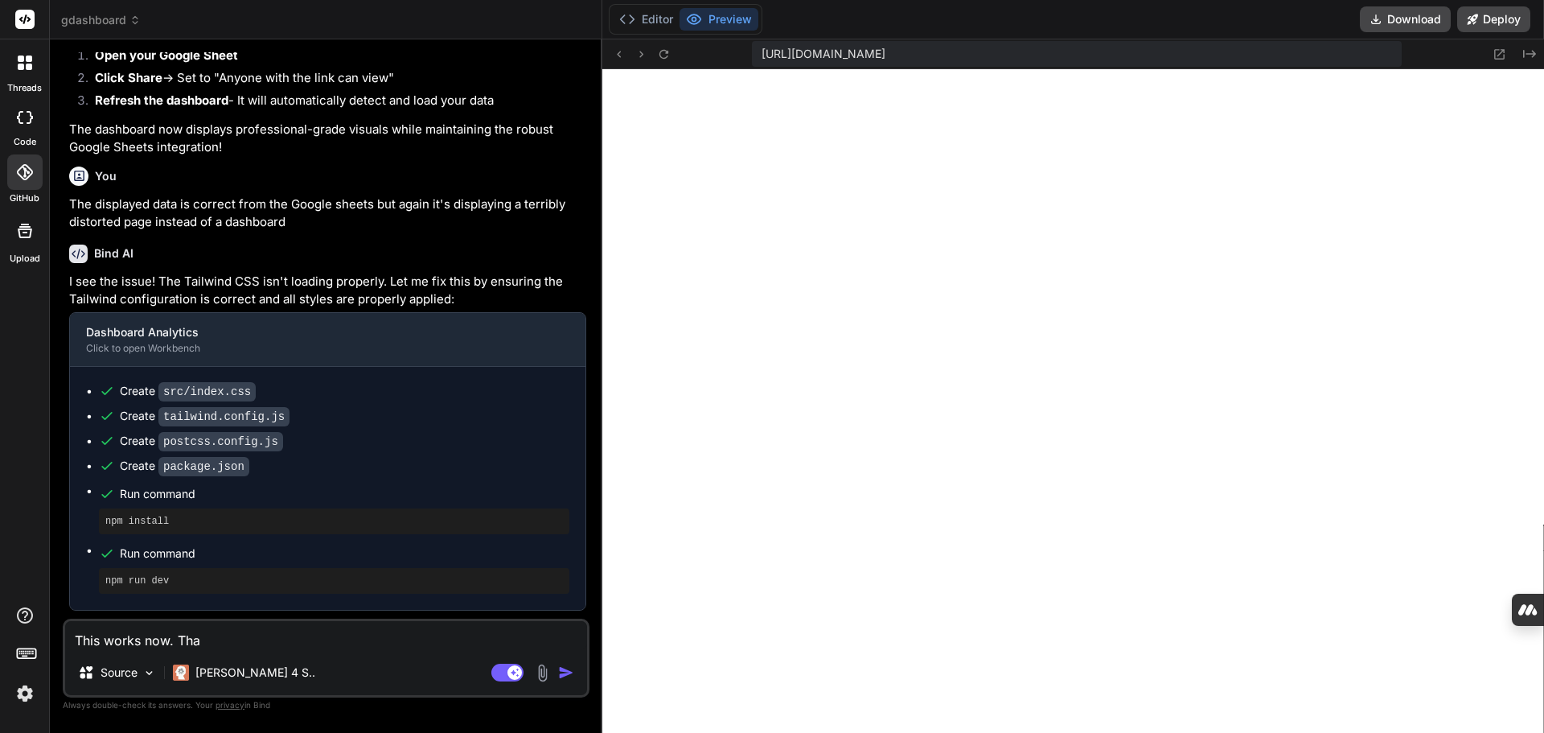
type textarea "x"
type textarea "This works now. Thank"
type textarea "x"
type textarea "This works now. Thank"
type textarea "x"
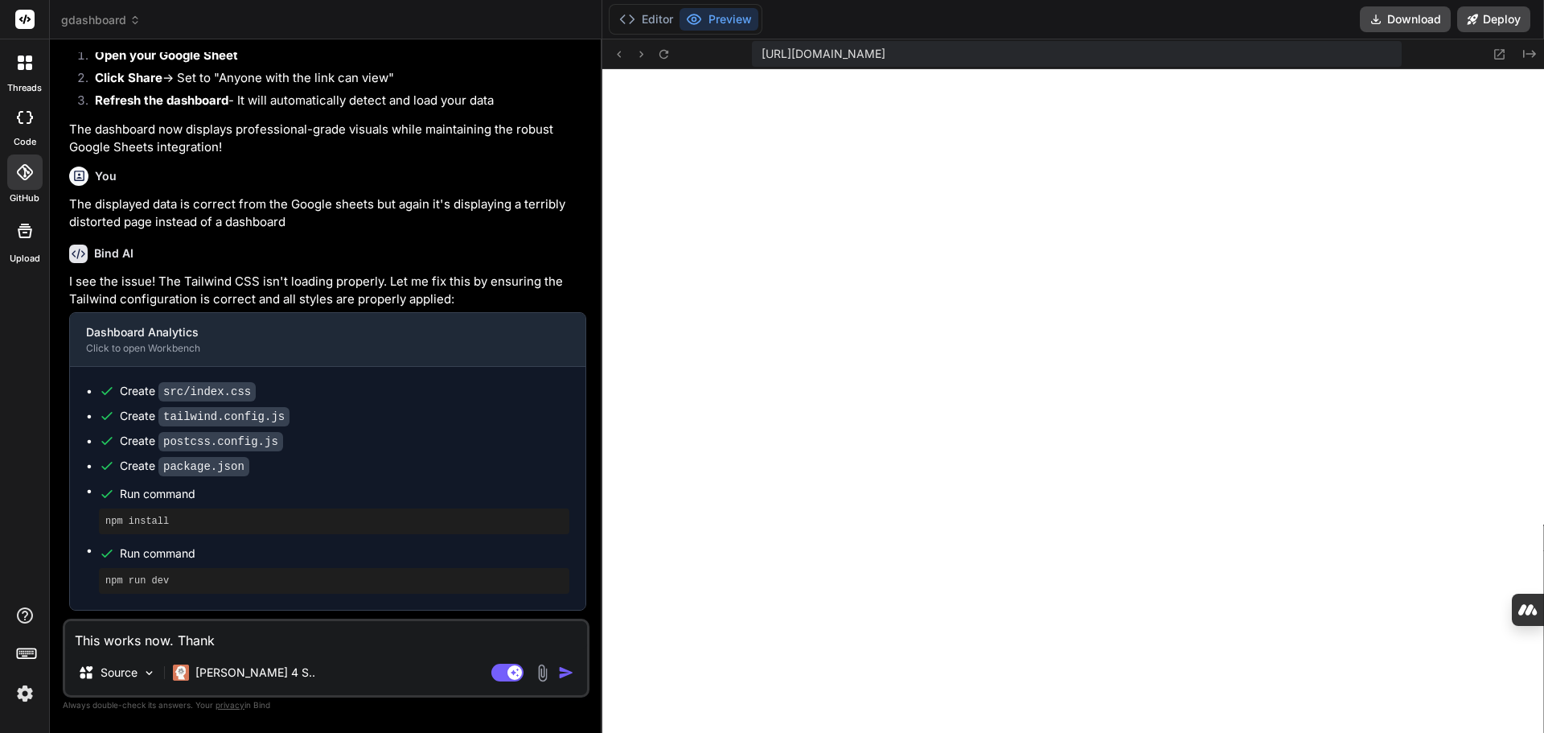
type textarea "This works now. Thank y"
type textarea "x"
type textarea "This works now. Thank yo"
type textarea "x"
type textarea "This works now. Thank you"
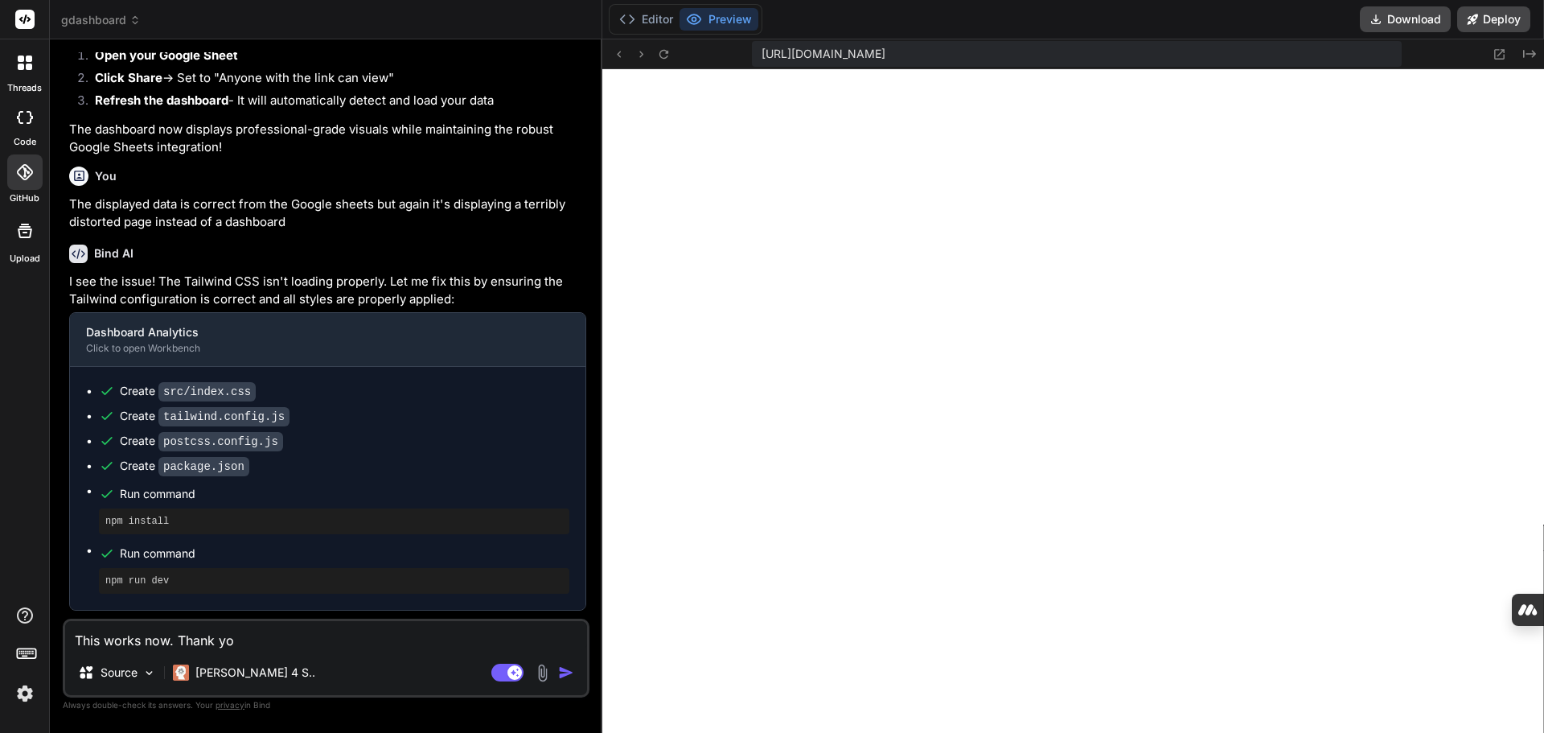
type textarea "x"
type textarea "This works now. Thank you!"
type textarea "x"
type textarea "This works now. Thank you!!"
type textarea "x"
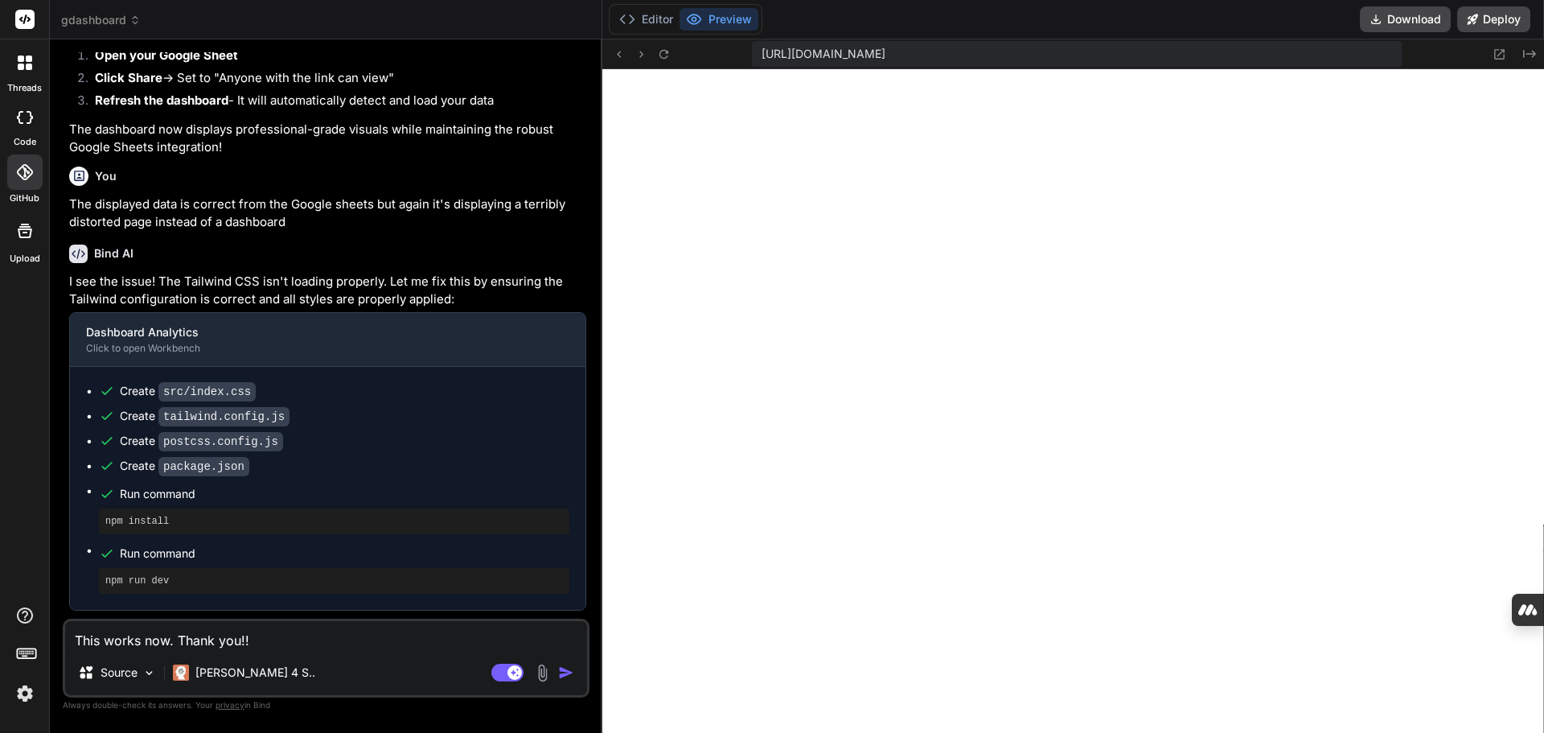
type textarea "This works now. Thank you!!!"
type textarea "x"
type textarea "This works now. Thank you!!!"
click at [565, 675] on img "button" at bounding box center [566, 672] width 16 height 16
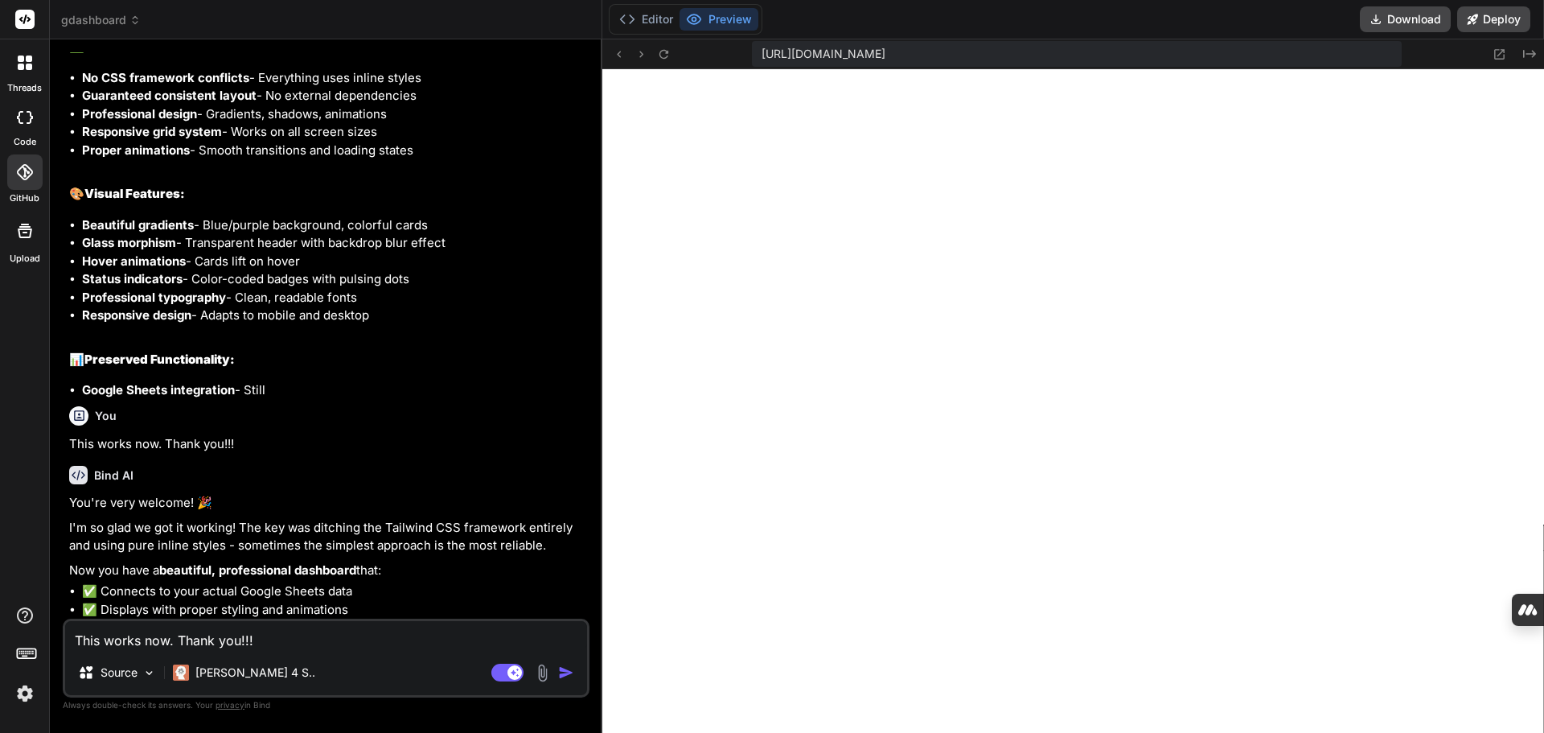
scroll to position [4270, 0]
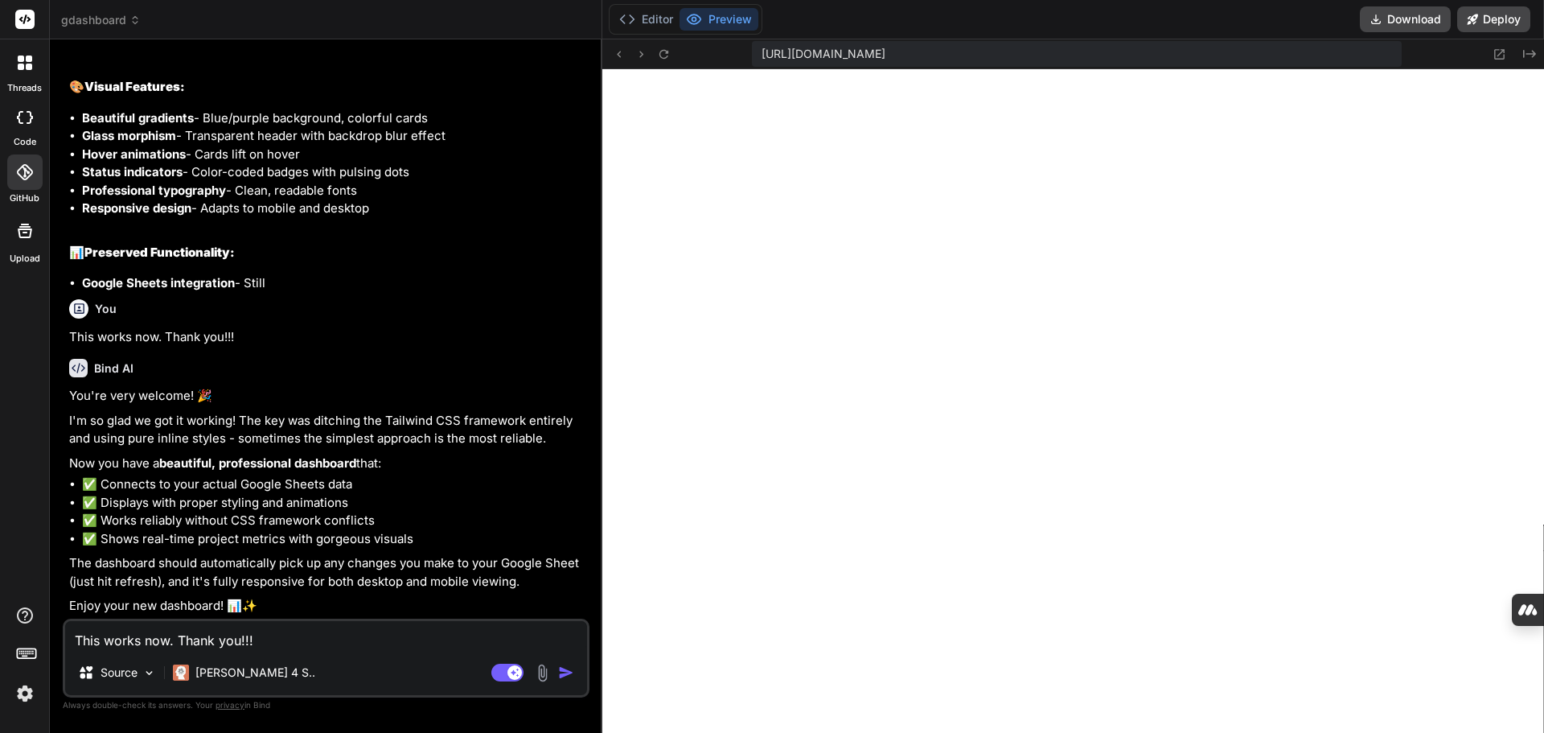
click at [27, 176] on icon at bounding box center [25, 172] width 16 height 16
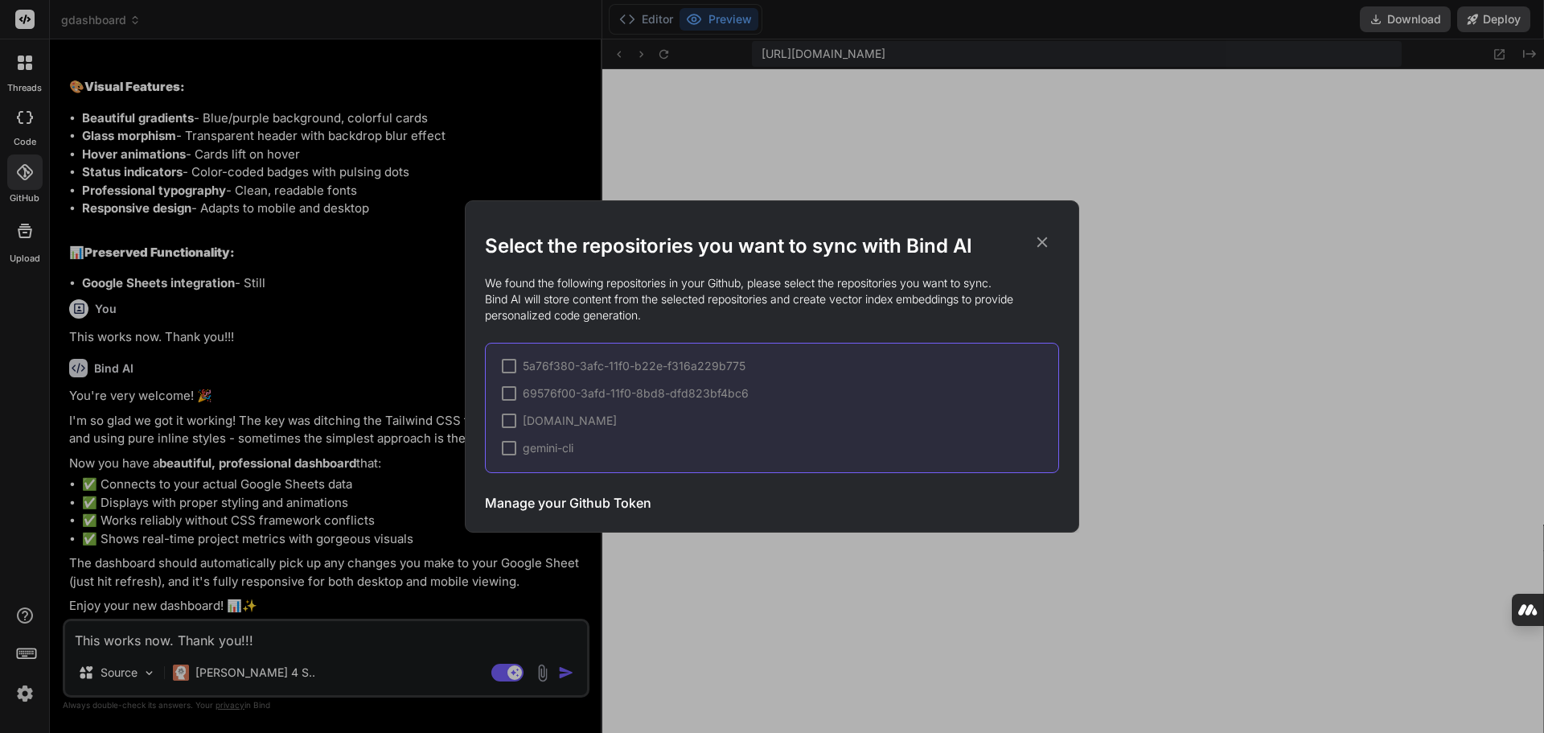
type textarea "x"
click at [1038, 247] on icon at bounding box center [1042, 242] width 10 height 10
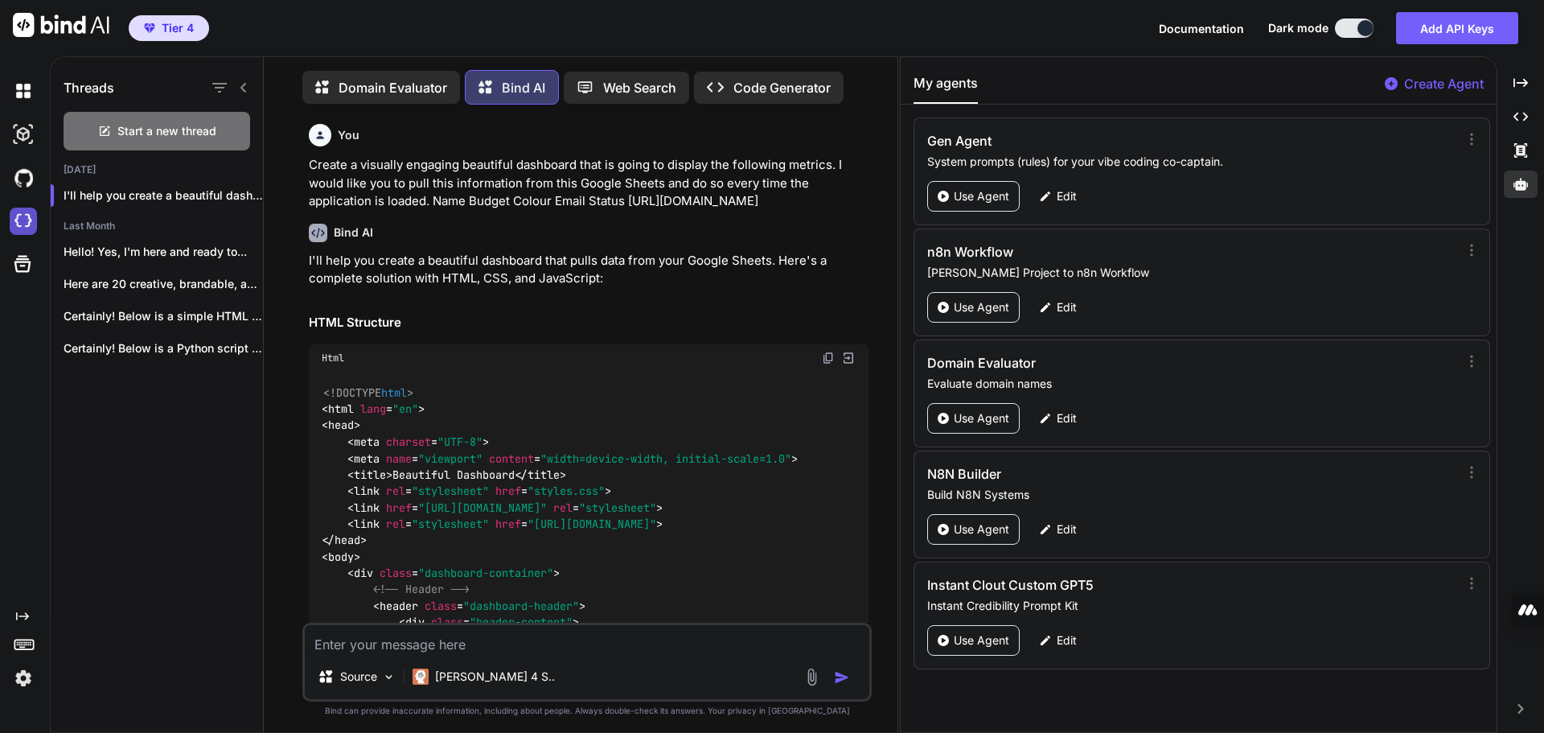
scroll to position [8, 0]
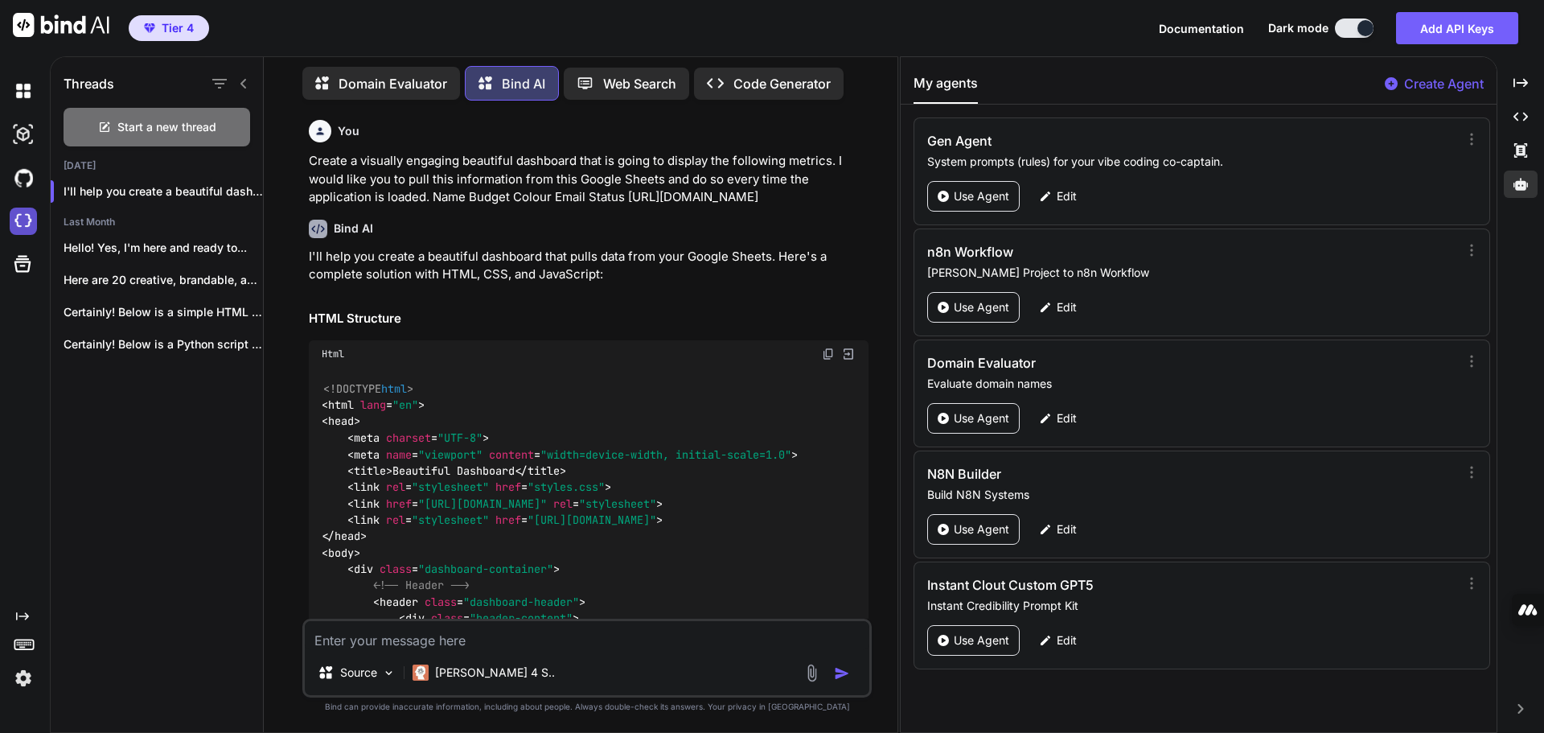
click at [23, 222] on img at bounding box center [23, 220] width 27 height 27
click at [23, 224] on img at bounding box center [23, 220] width 27 height 27
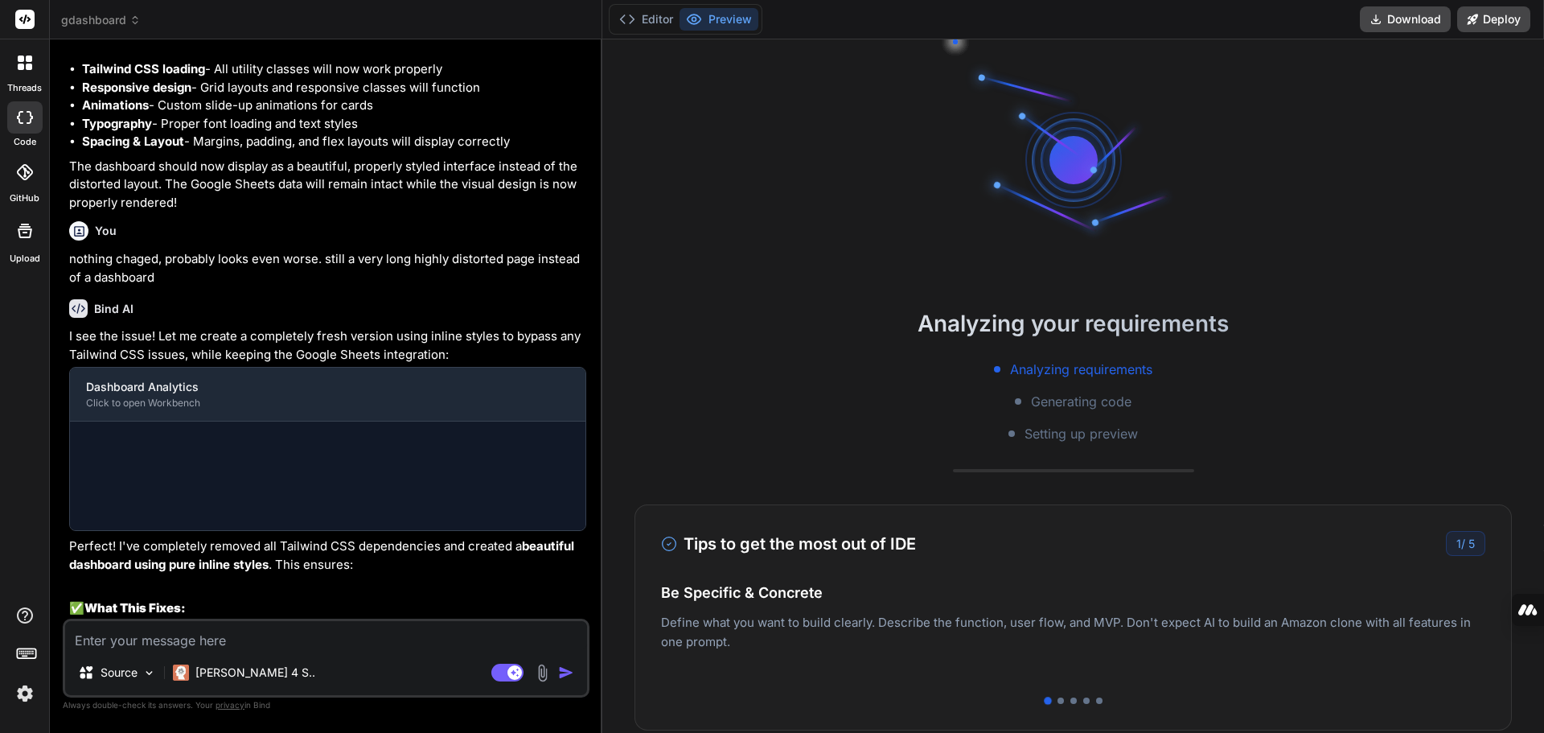
type textarea "x"
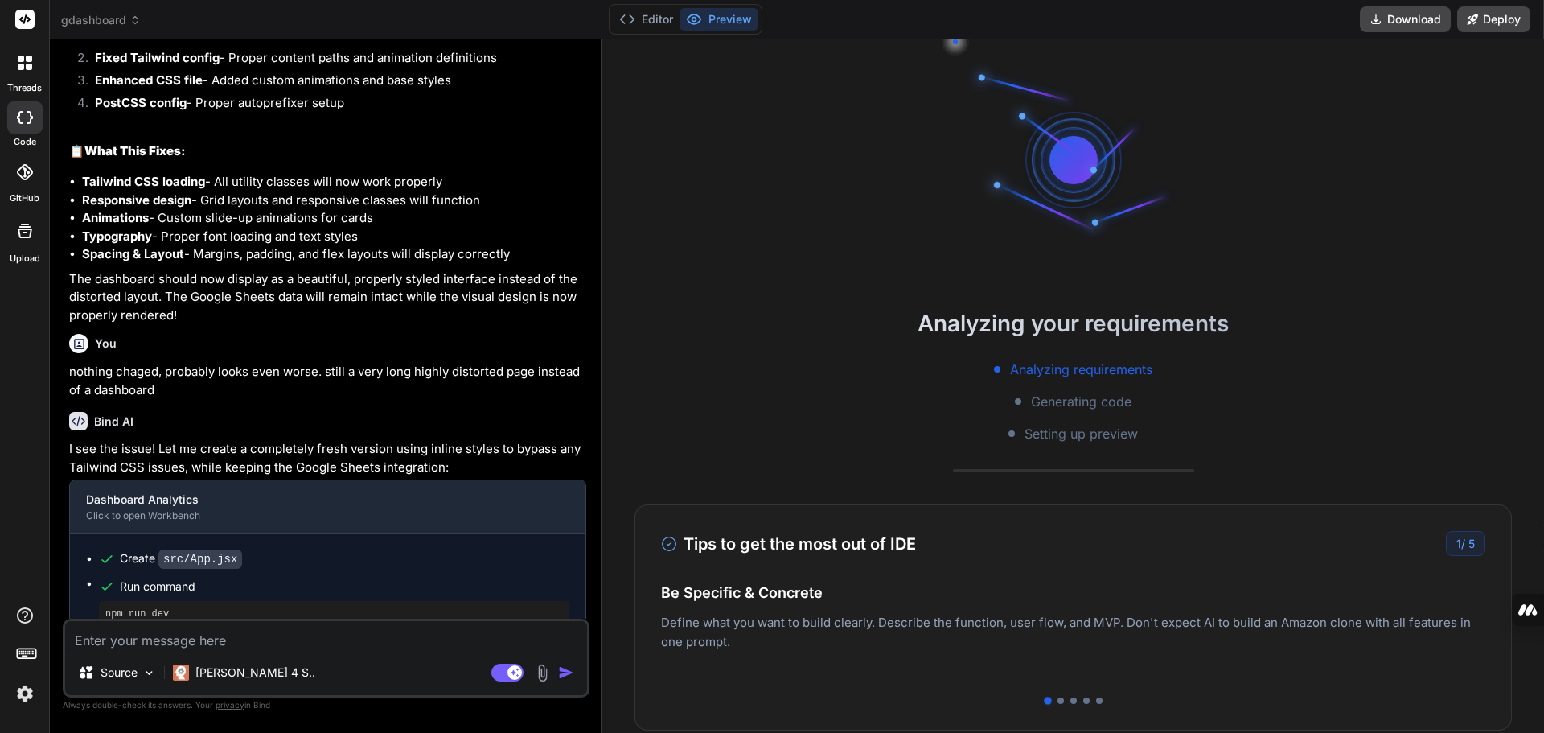
click at [27, 178] on icon at bounding box center [24, 172] width 16 height 16
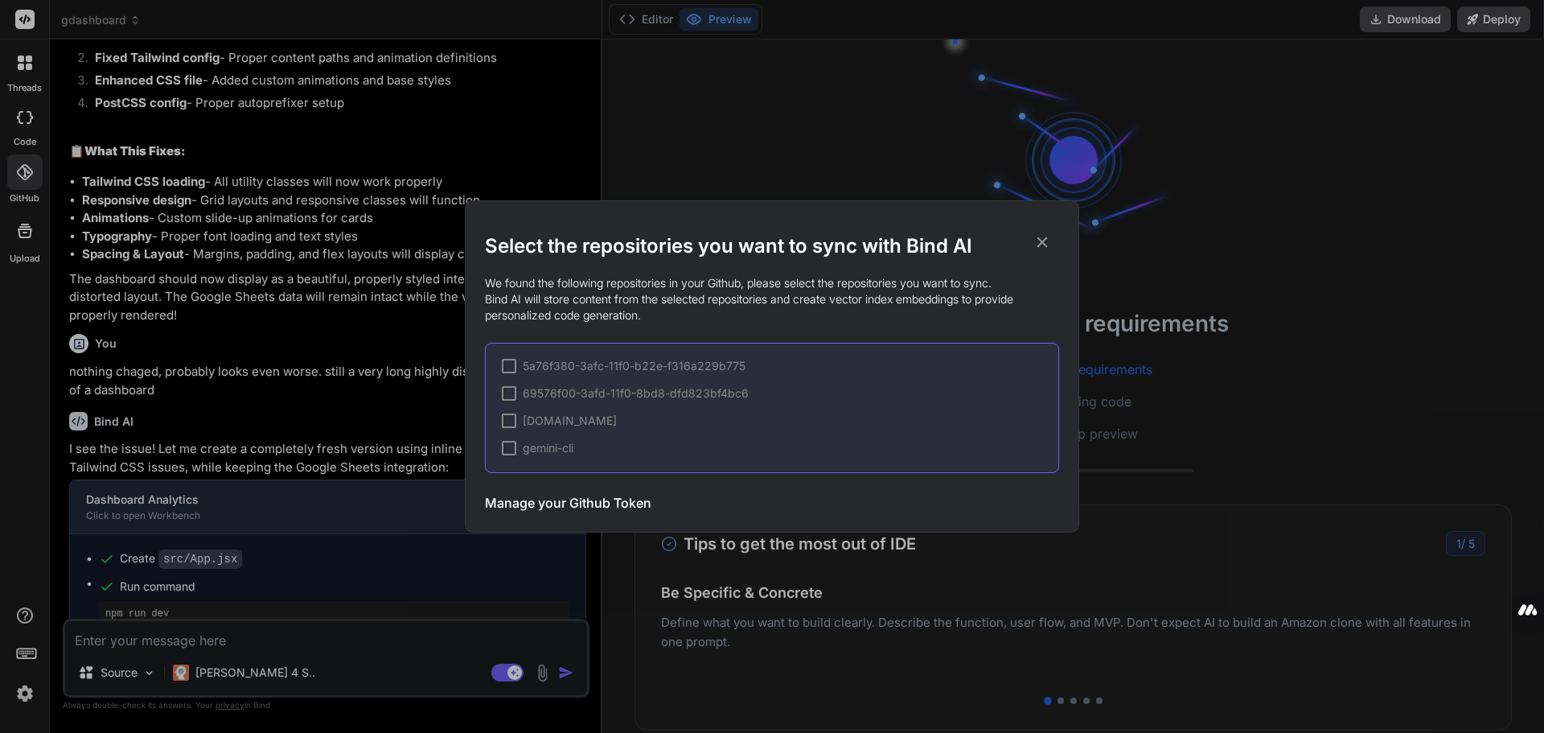
click at [1042, 242] on icon at bounding box center [1042, 242] width 10 height 10
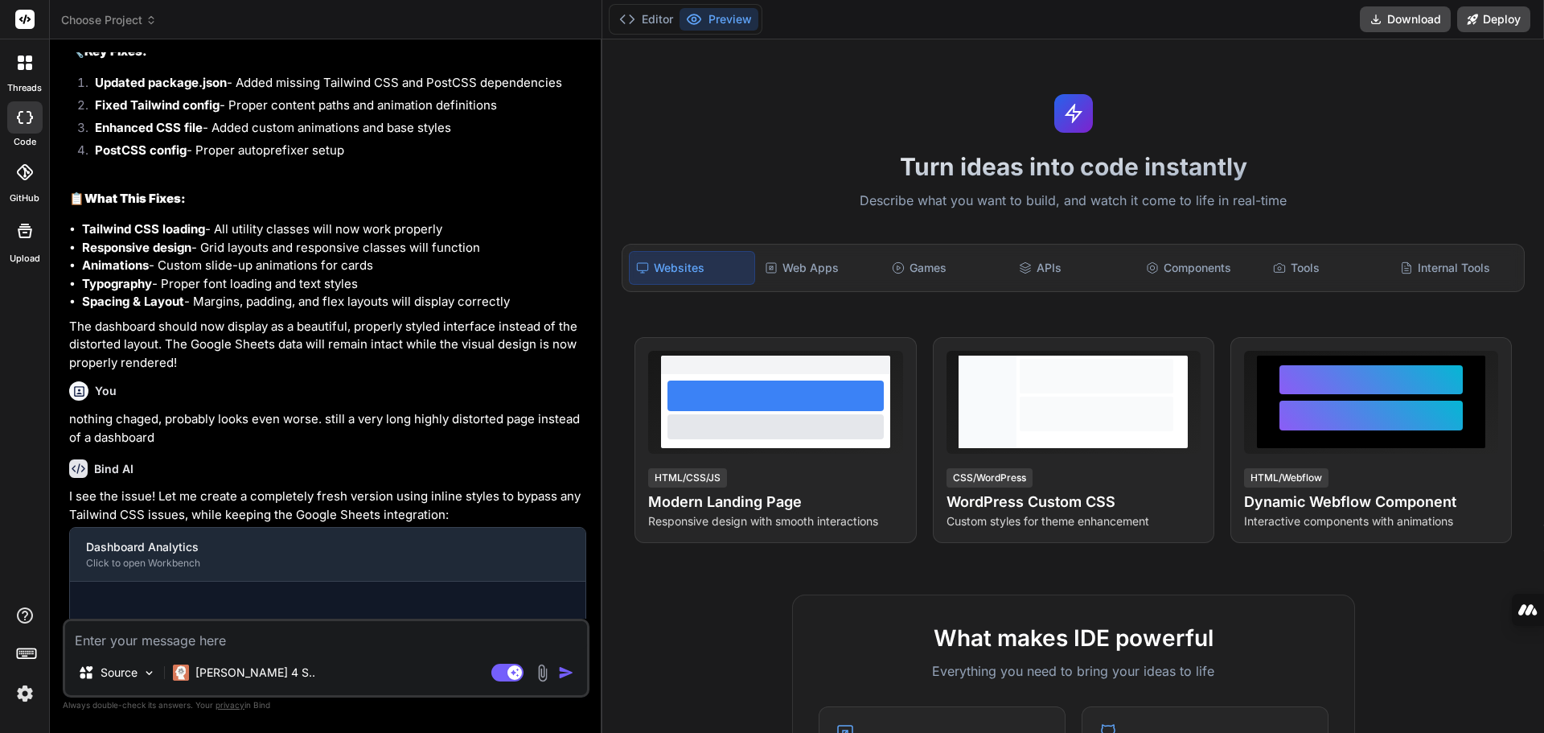
scroll to position [2512, 0]
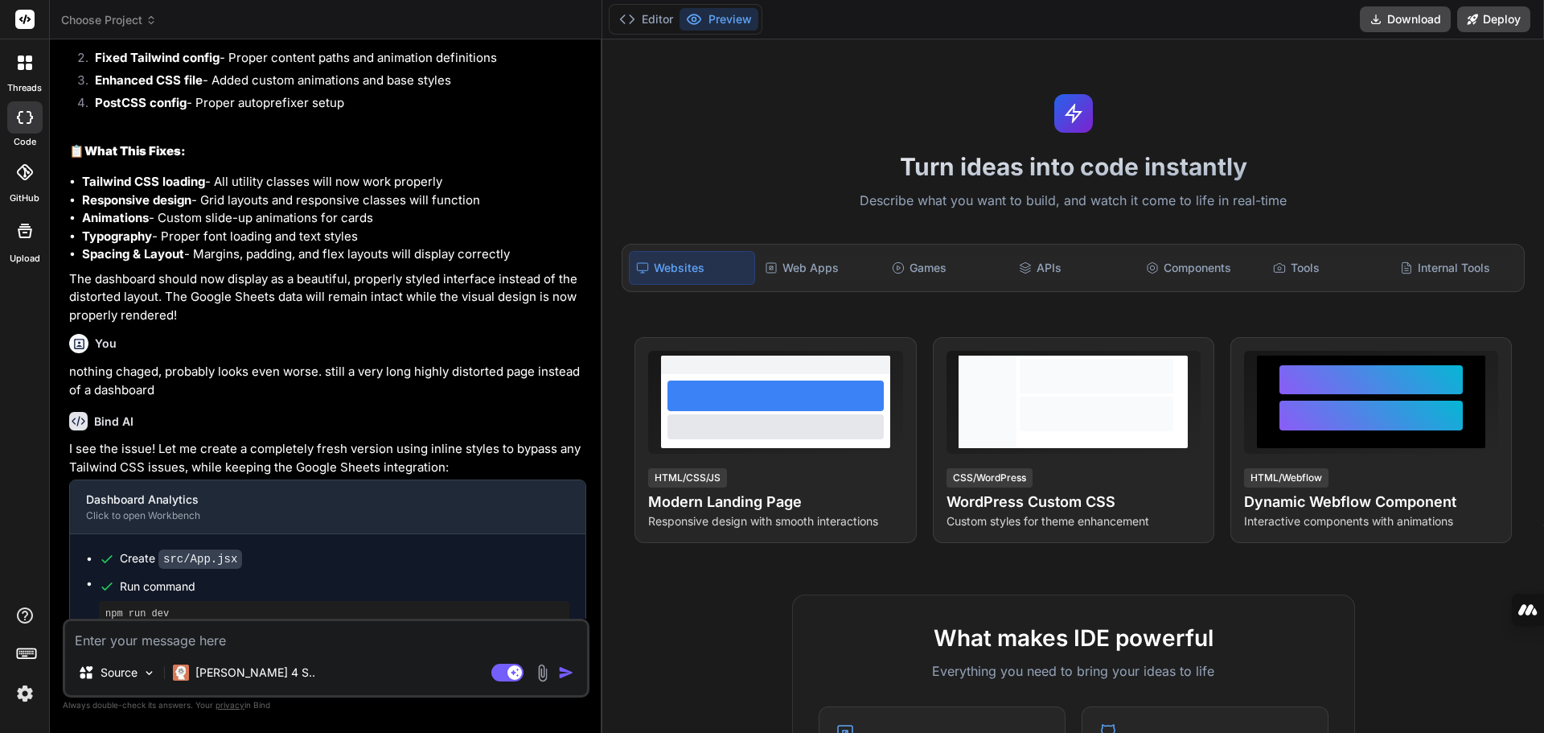
type textarea "x"
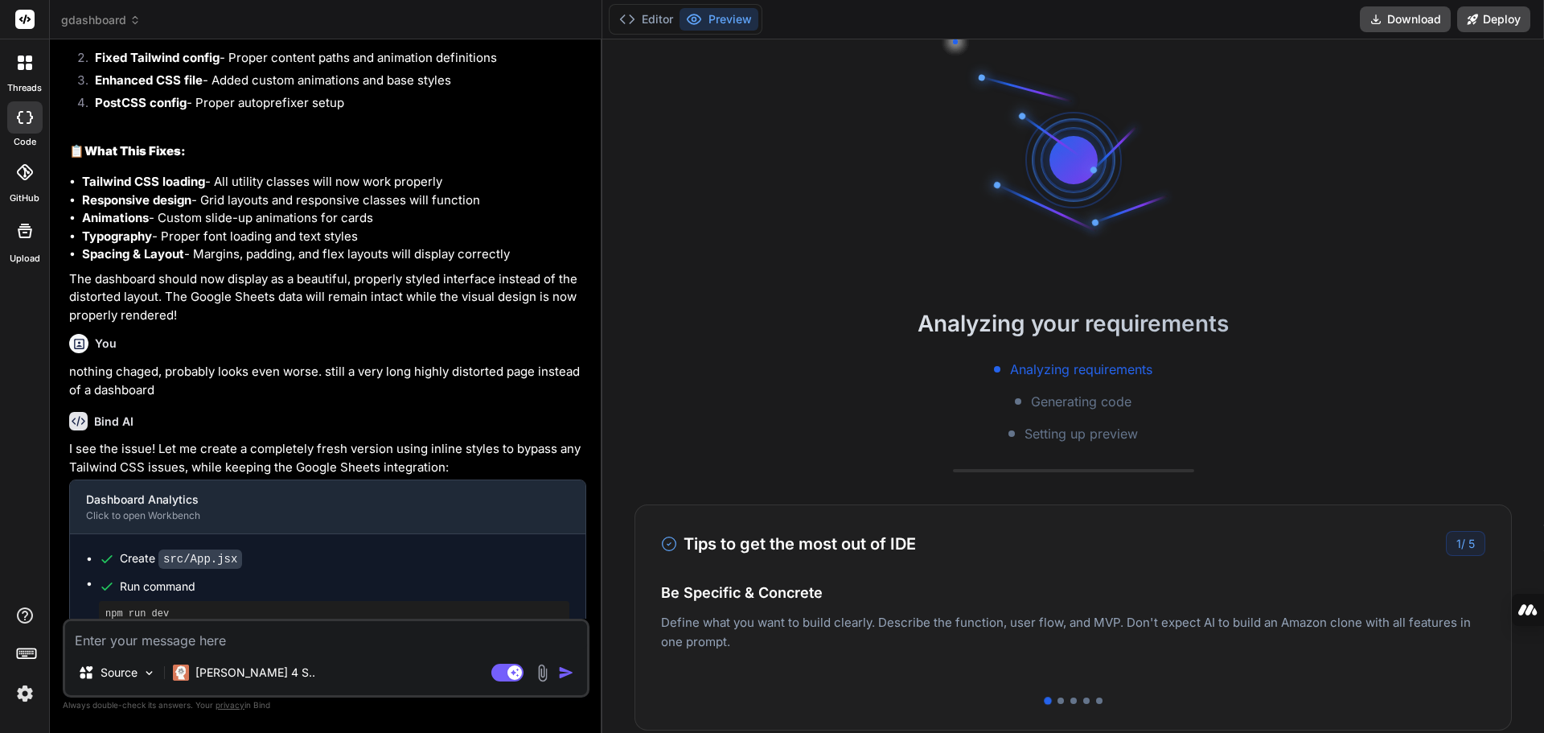
click at [24, 180] on div at bounding box center [24, 171] width 35 height 35
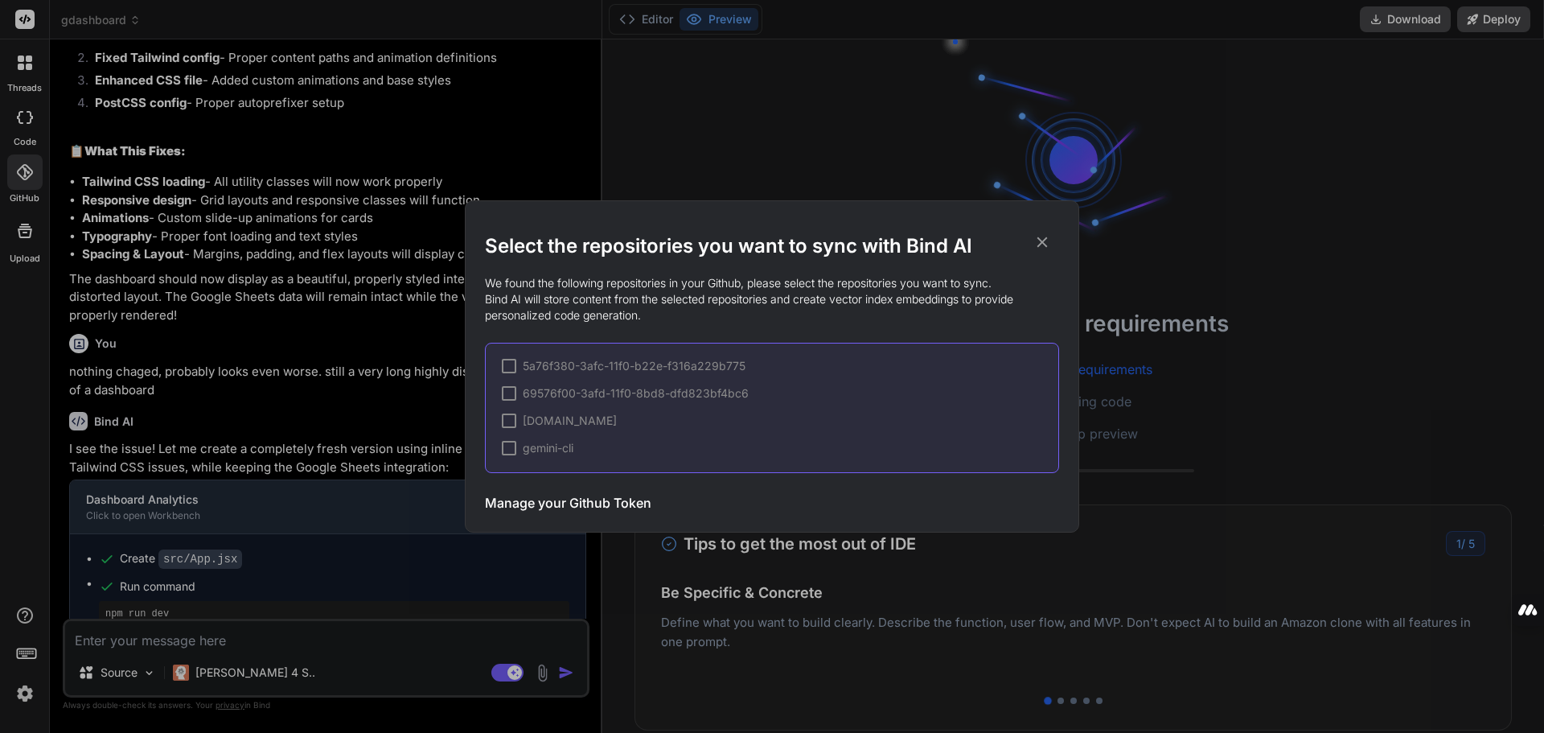
click at [593, 364] on span "5a76f380-3afc-11f0-b22e-f316a229b775" at bounding box center [634, 366] width 223 height 16
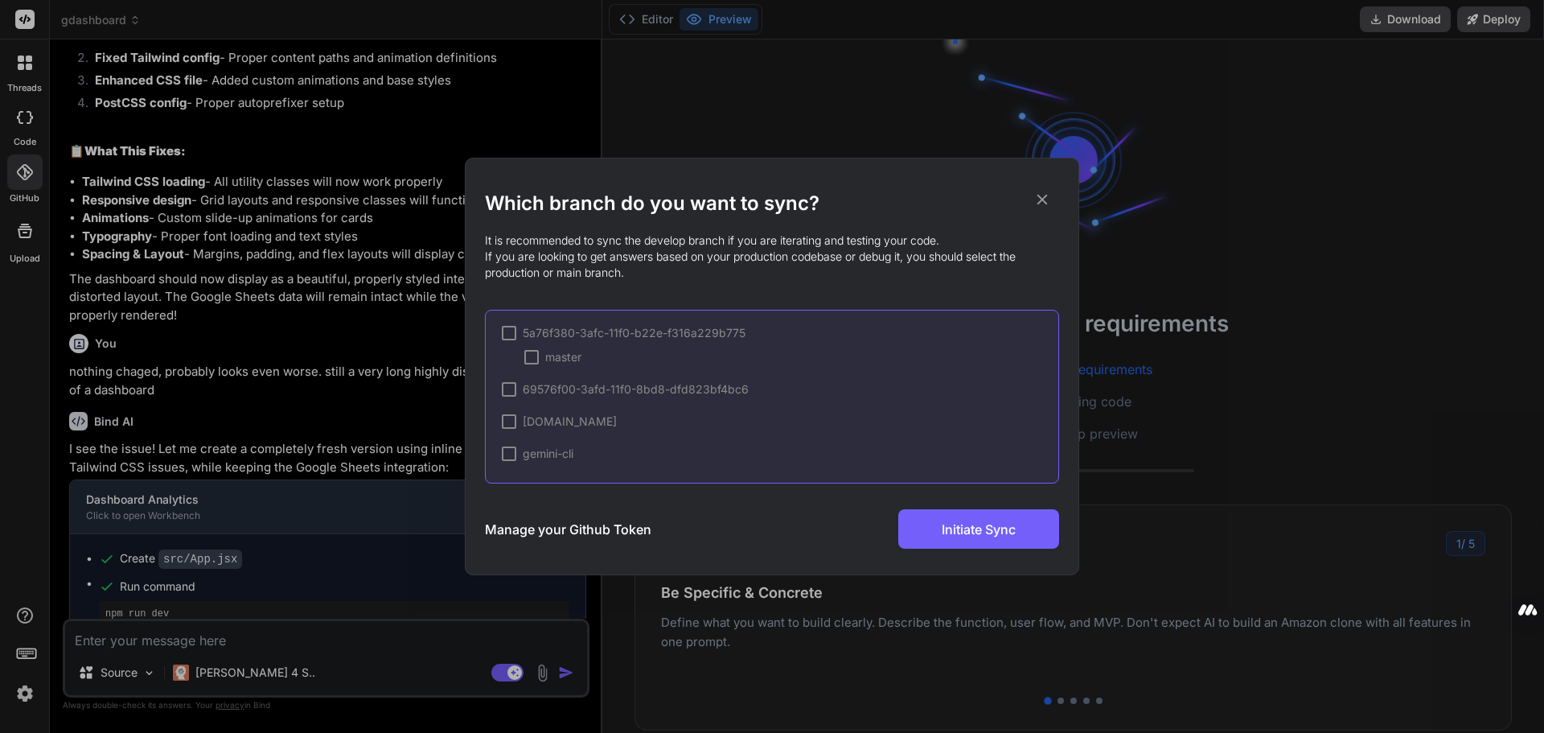
click at [577, 388] on span "69576f00-3afd-11f0-8bd8-dfd823bf4bc6" at bounding box center [636, 389] width 226 height 16
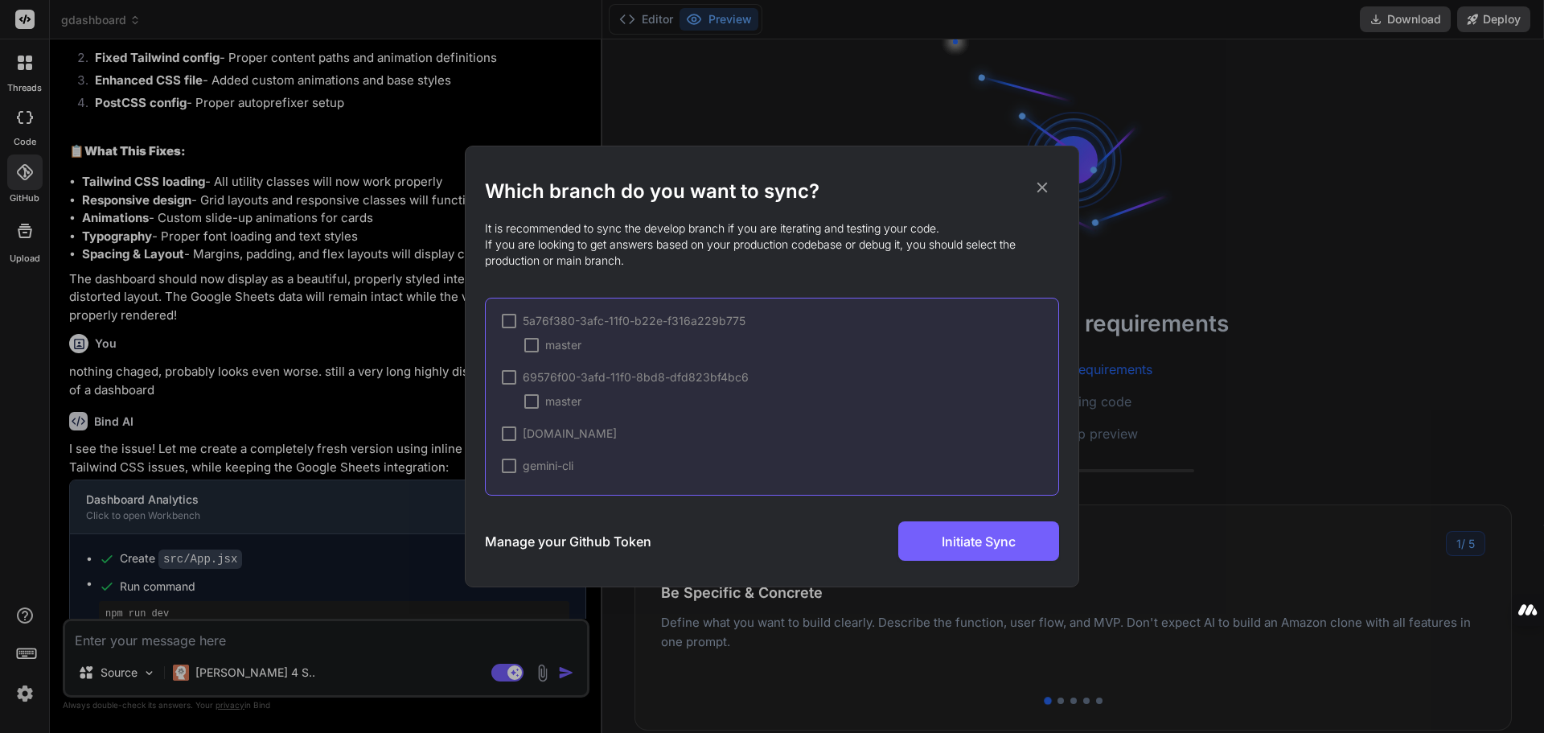
click at [544, 438] on span "[DOMAIN_NAME]" at bounding box center [570, 433] width 94 height 16
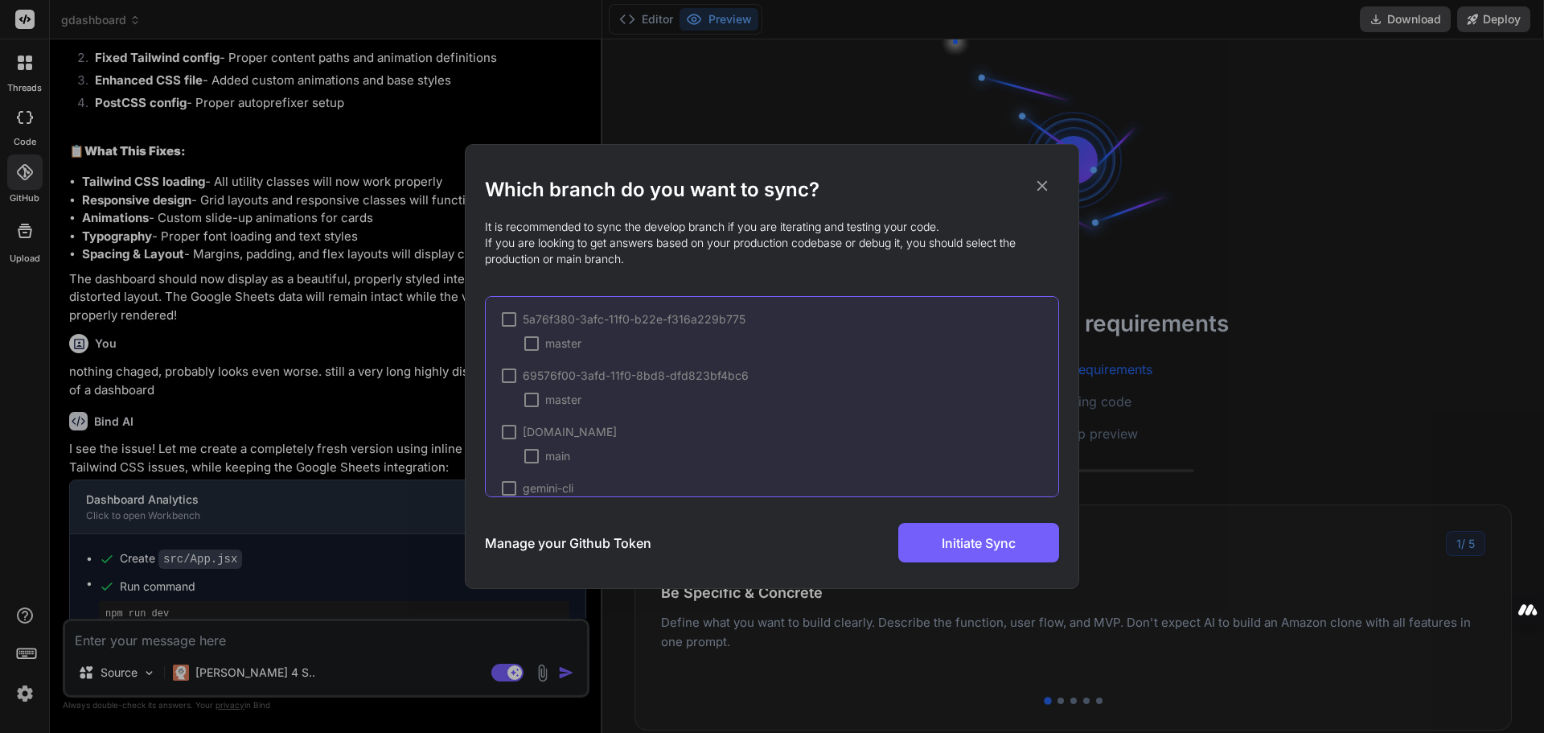
scroll to position [21, 0]
click at [541, 470] on span "gemini-cli" at bounding box center [548, 467] width 51 height 16
click at [1045, 184] on icon at bounding box center [1042, 186] width 18 height 18
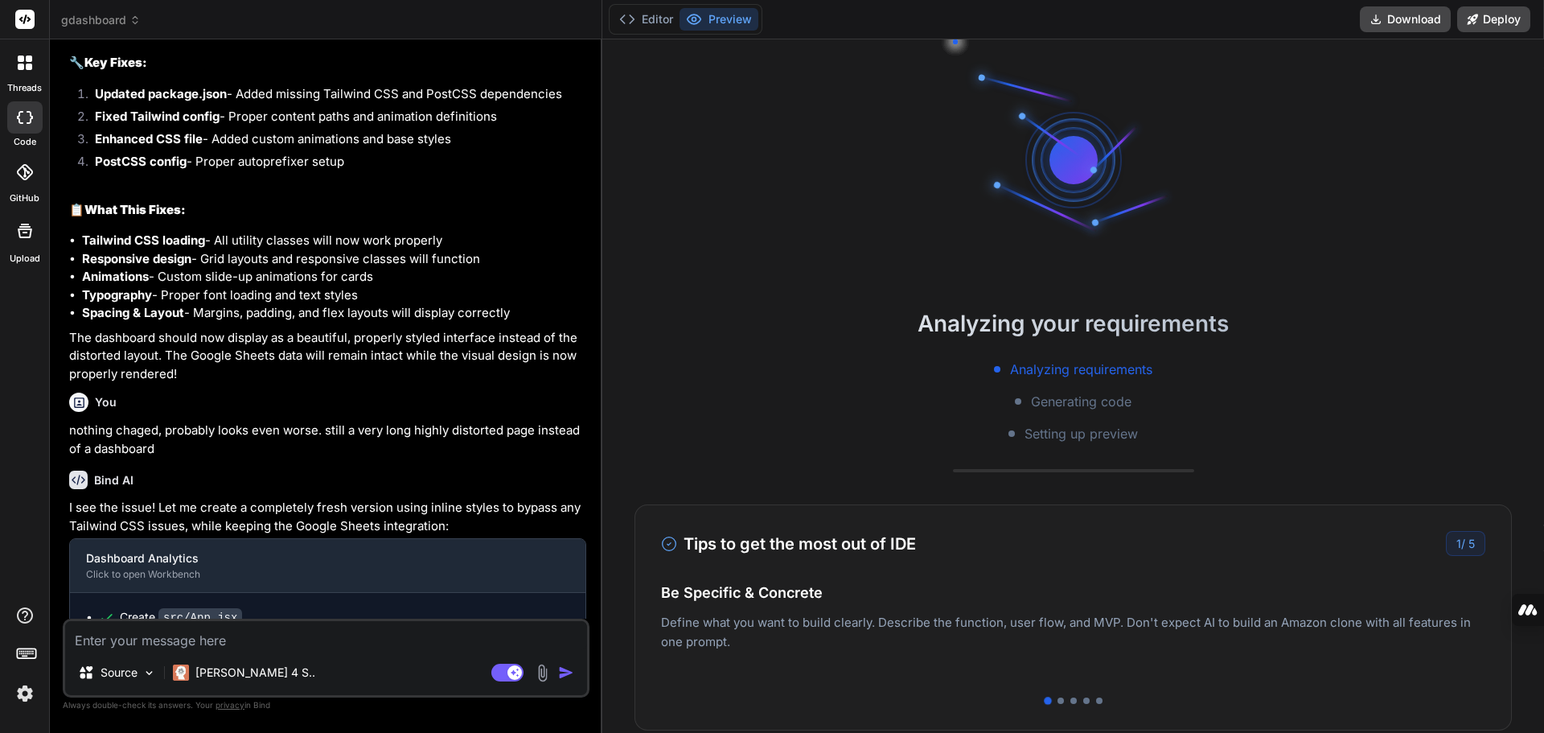
scroll to position [2512, 0]
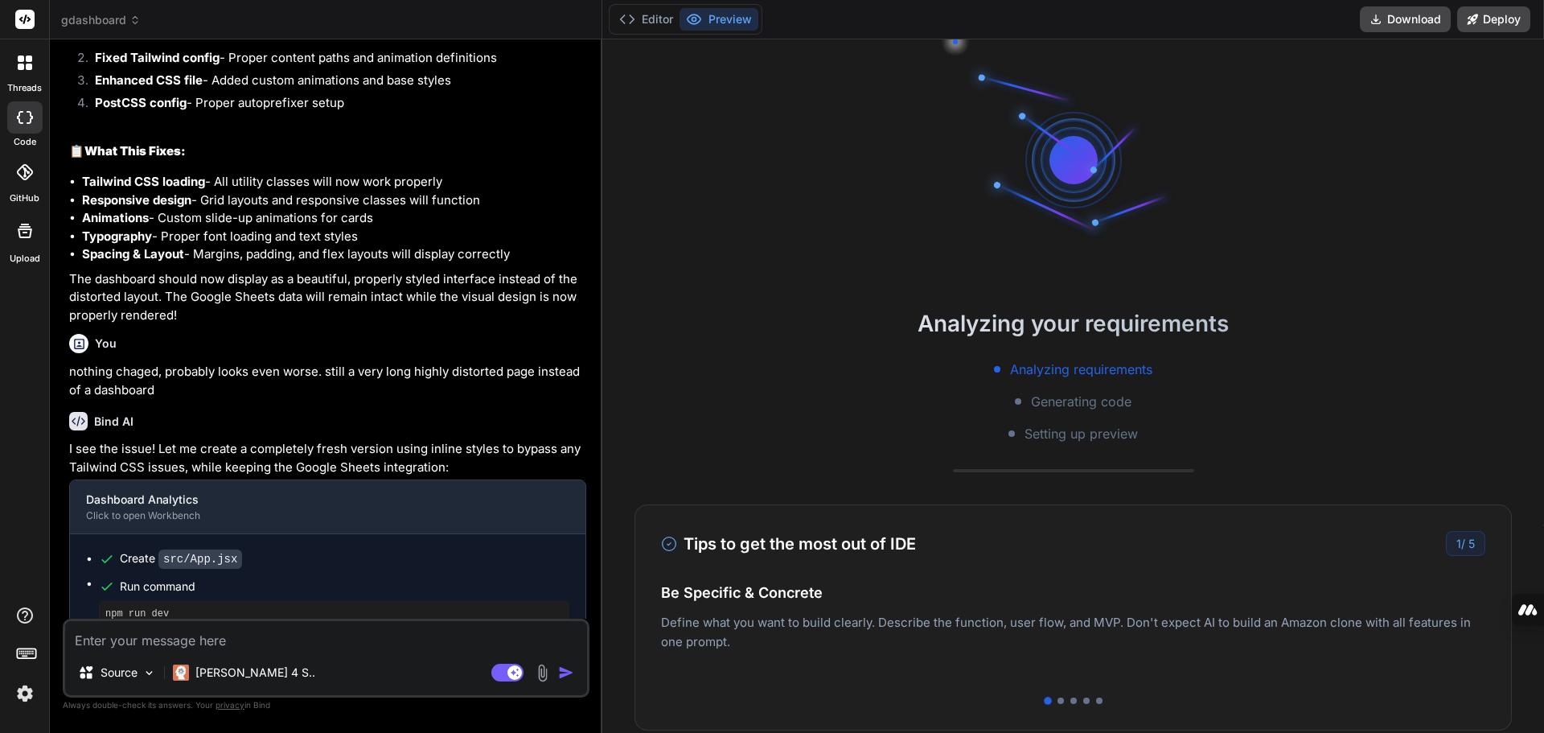
click at [21, 174] on icon at bounding box center [25, 172] width 16 height 16
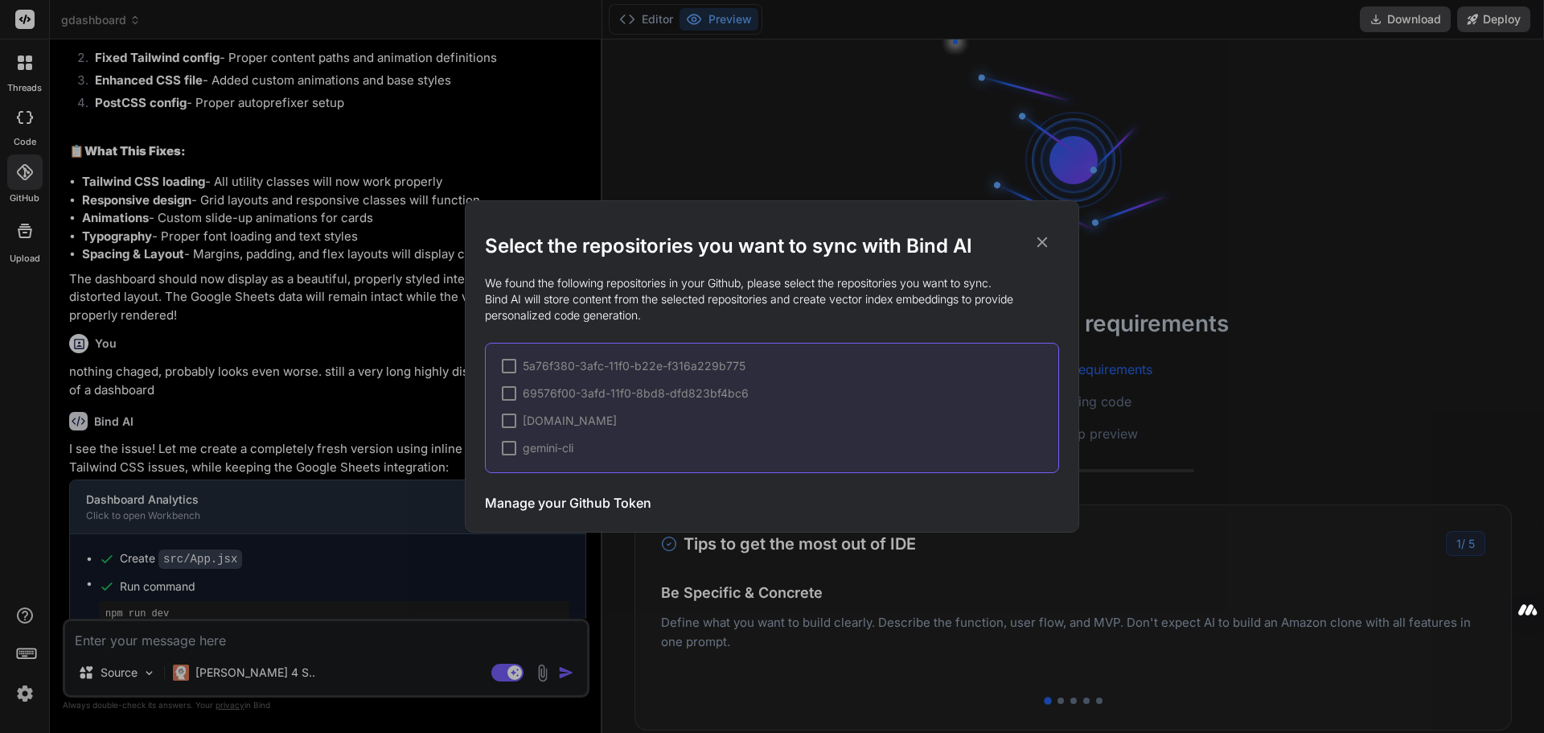
click at [1048, 247] on icon at bounding box center [1042, 242] width 18 height 18
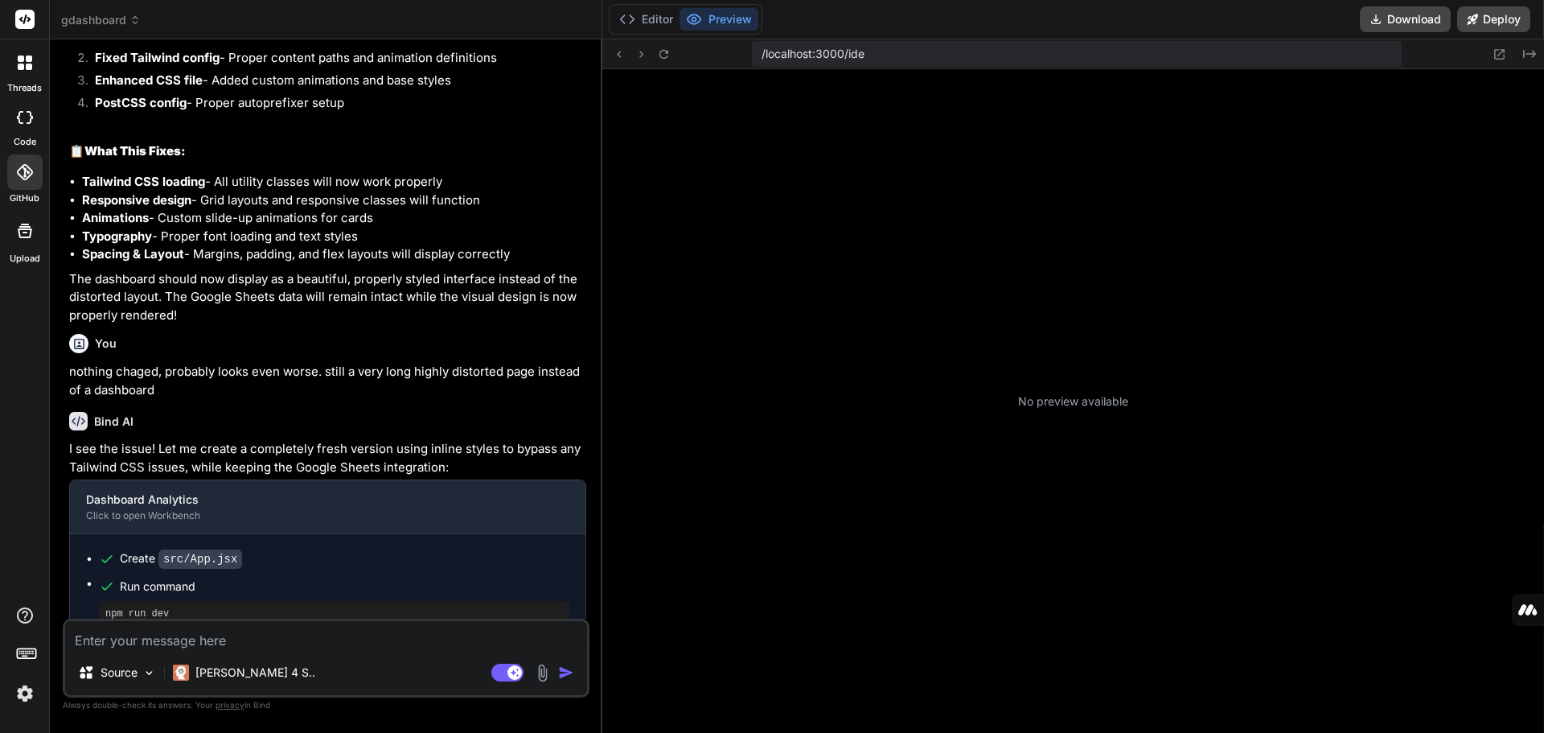
scroll to position [275, 0]
type textarea "x"
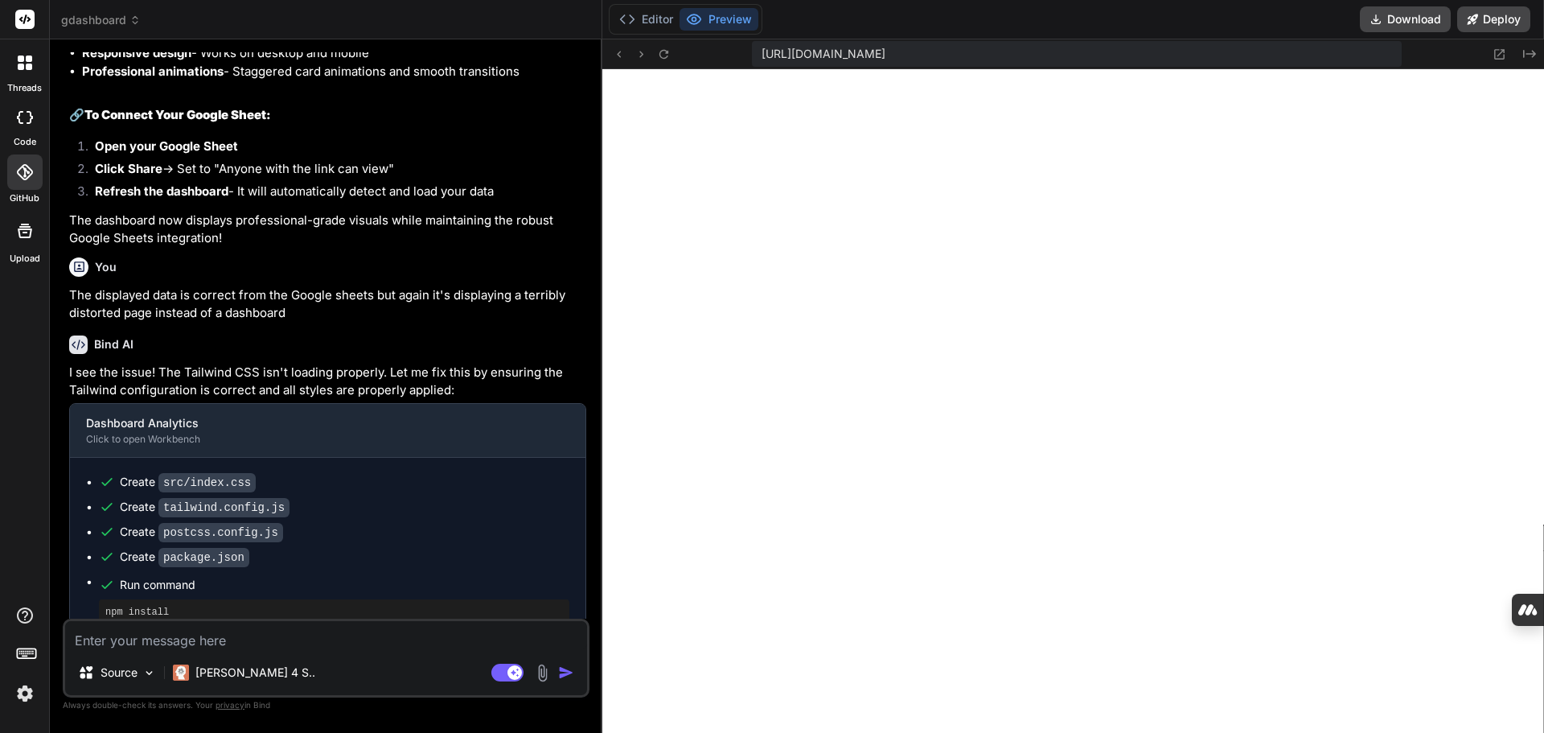
scroll to position [1769, 0]
